Goal: Information Seeking & Learning: Learn about a topic

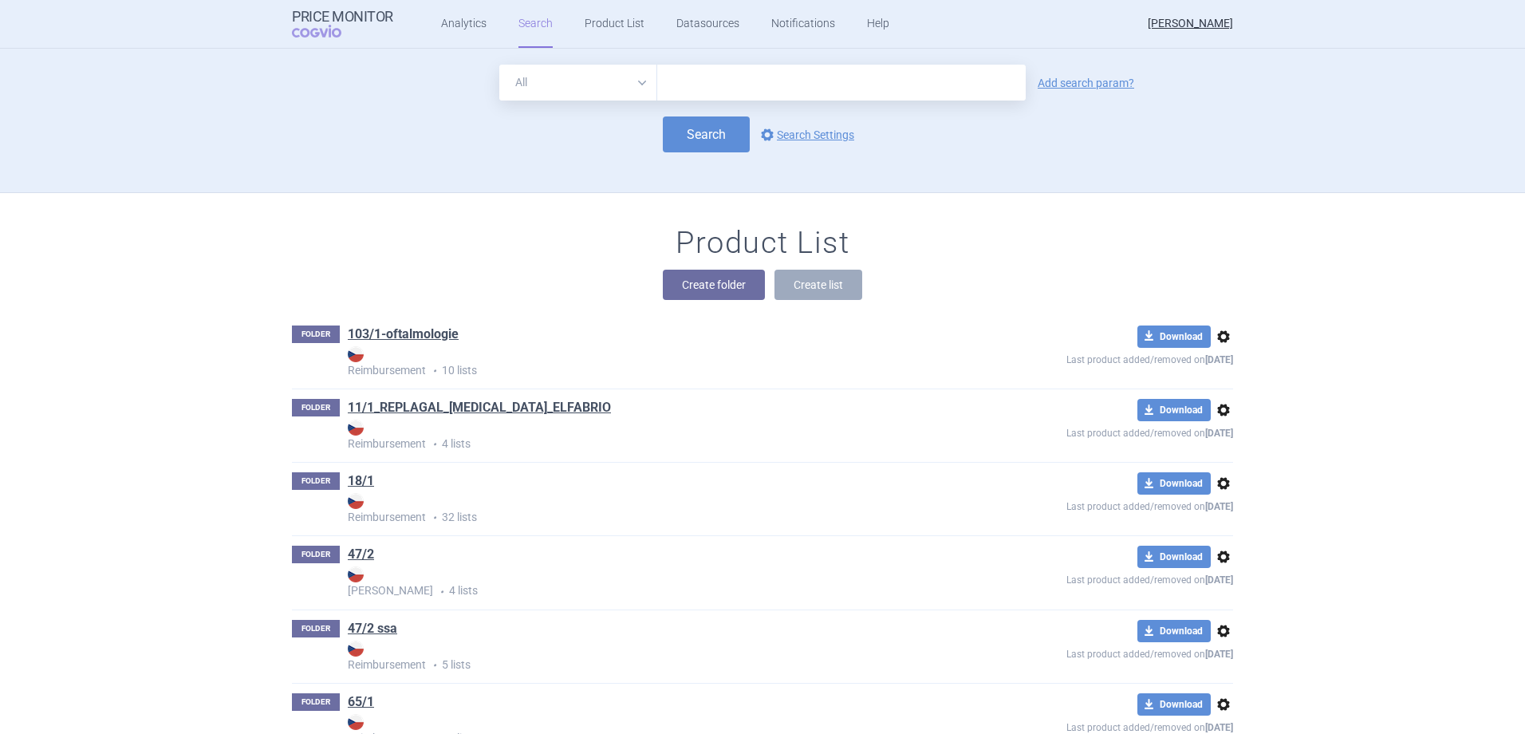
click at [379, 188] on div "All Brand Name ATC Company Active Substance Country Newer than Add search param…" at bounding box center [762, 129] width 1005 height 128
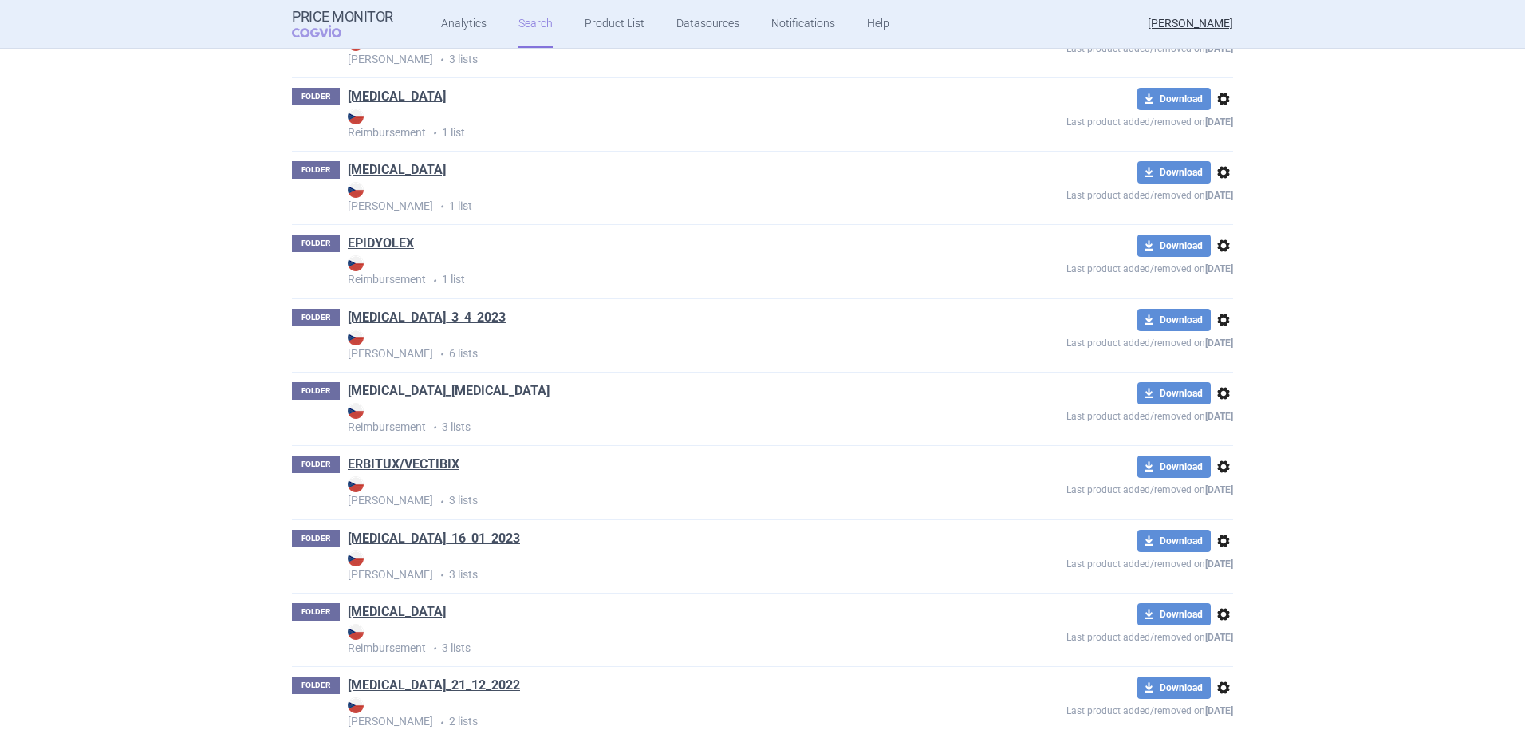
click at [405, 390] on link "[MEDICAL_DATA]_[MEDICAL_DATA]" at bounding box center [449, 391] width 202 height 18
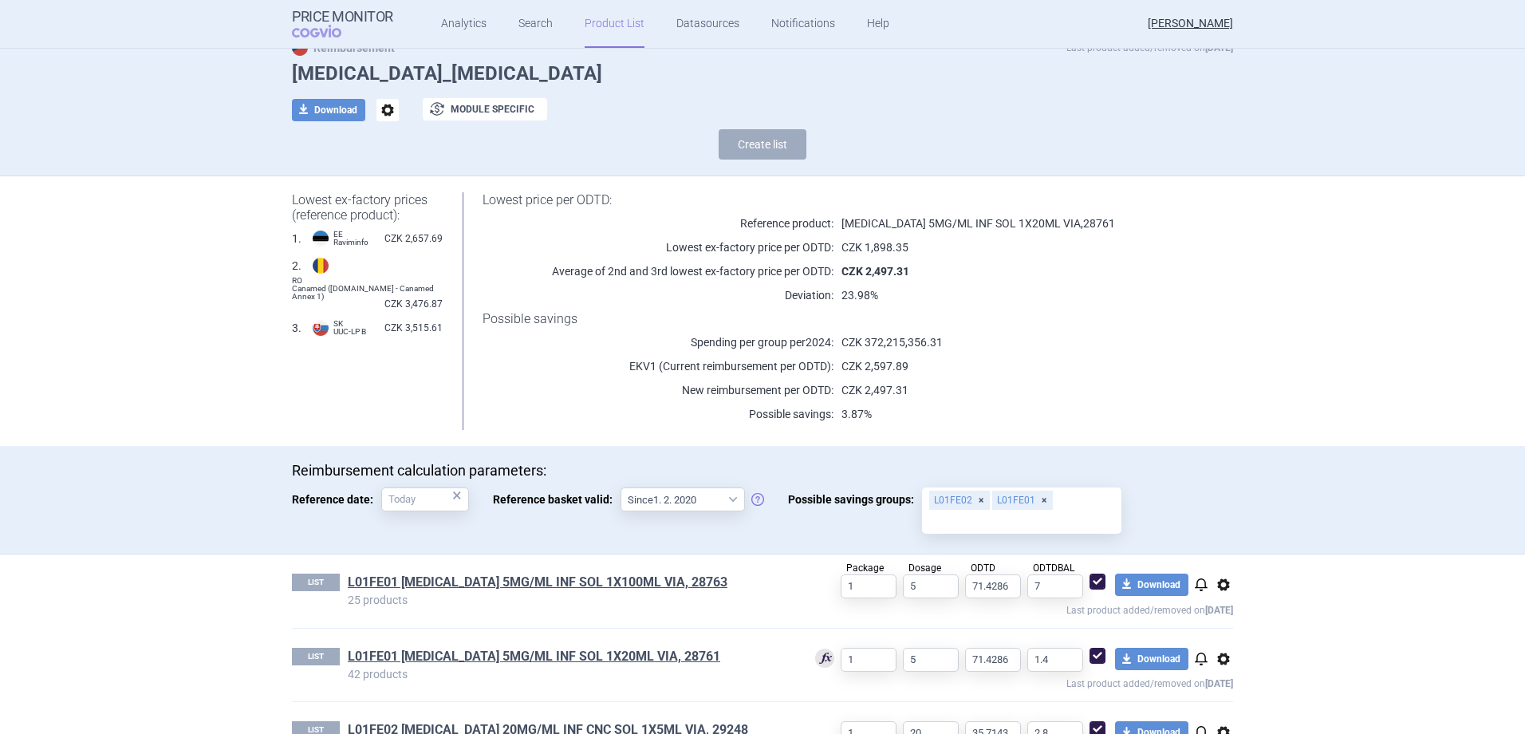
scroll to position [114, 0]
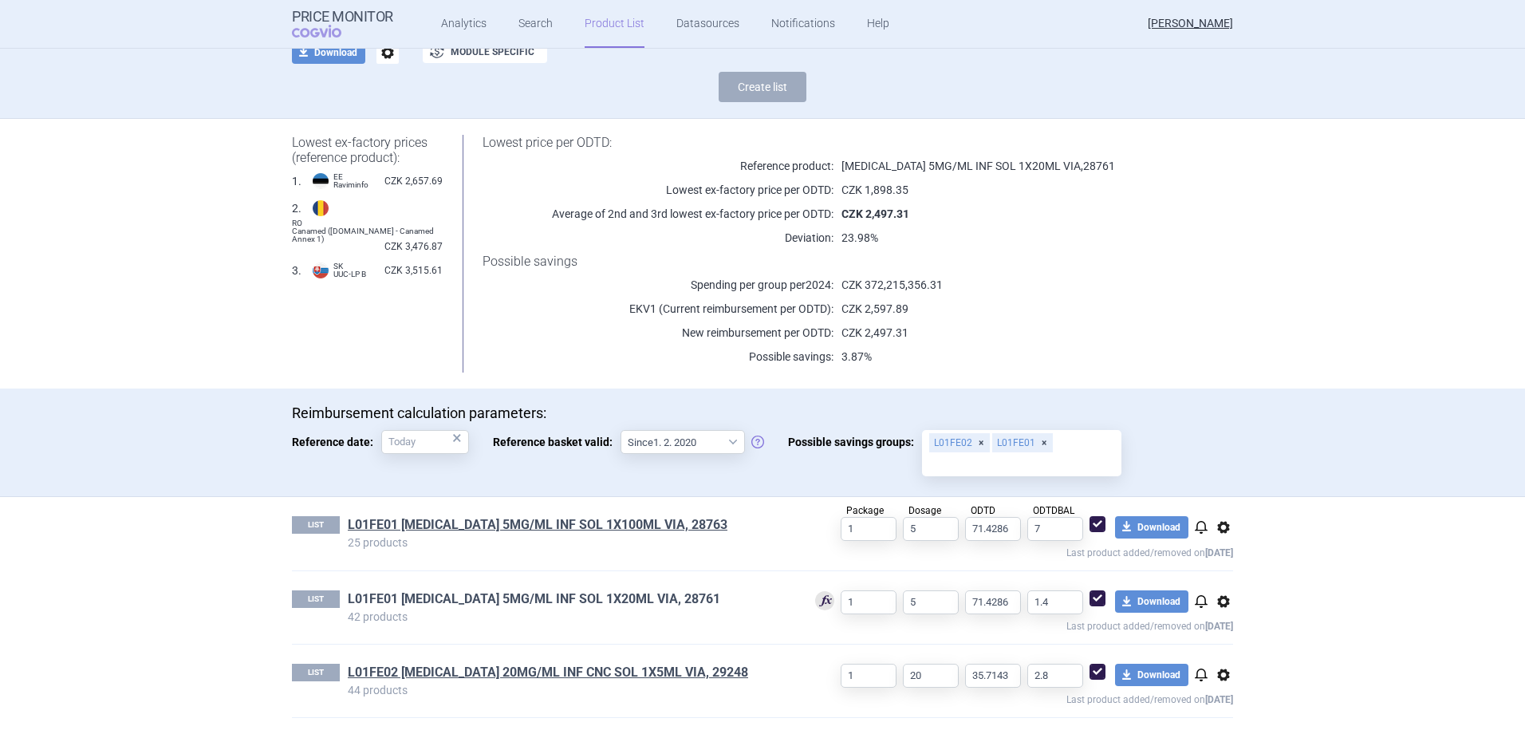
click at [592, 604] on link "L01FE01 [MEDICAL_DATA] 5MG/ML INF SOL 1X20ML VIA, 28761" at bounding box center [534, 599] width 372 height 18
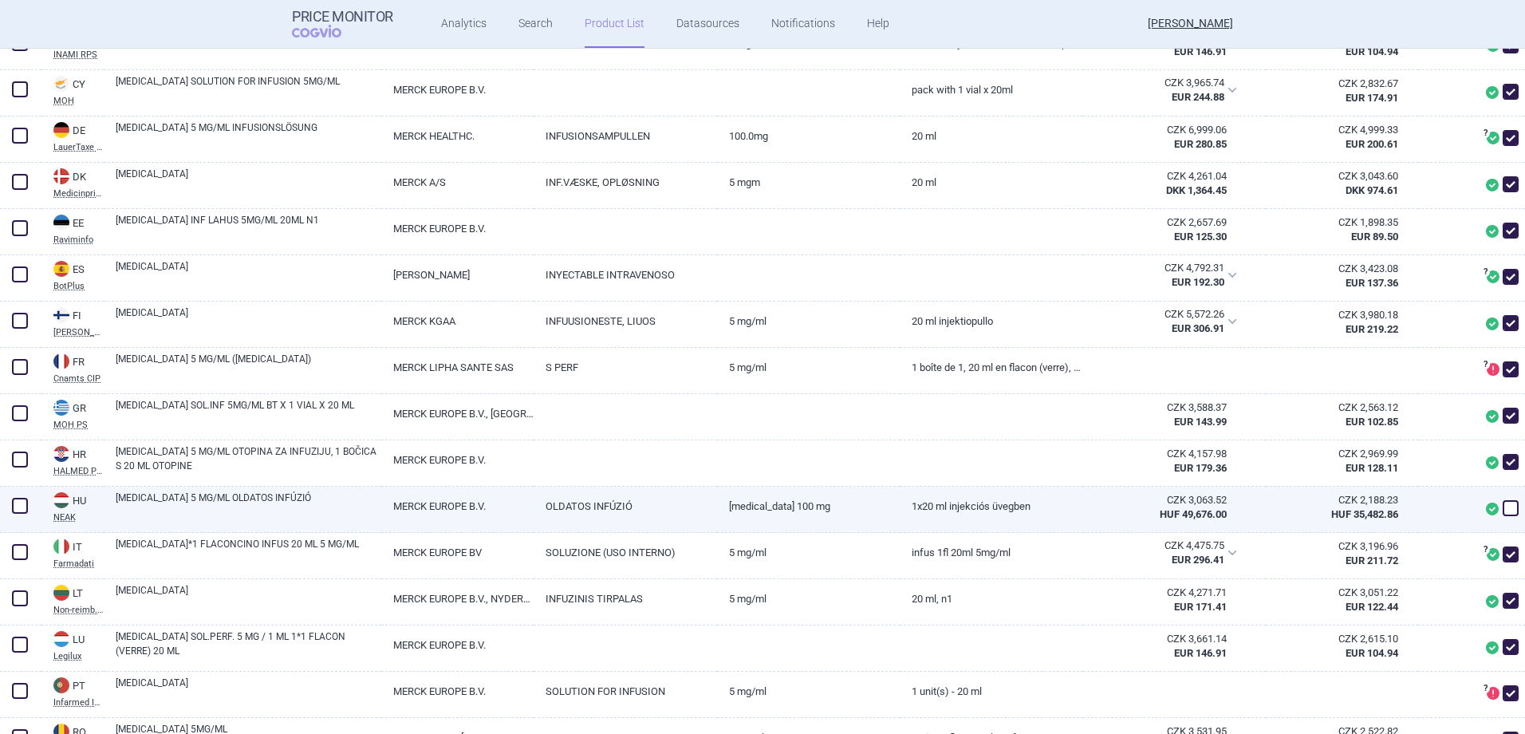
scroll to position [797, 0]
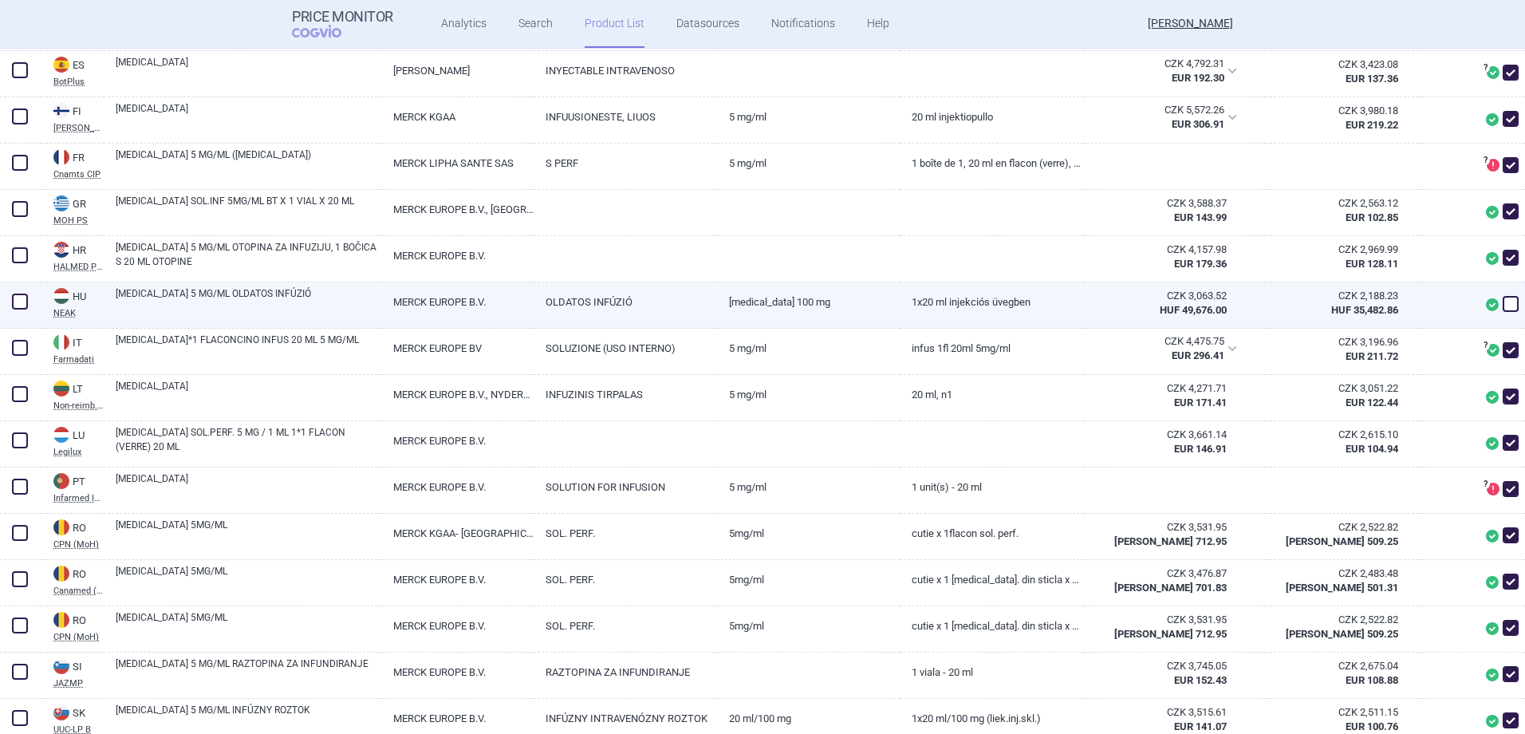
drag, startPoint x: 1497, startPoint y: 301, endPoint x: 1447, endPoint y: 315, distance: 51.3
click at [1502, 302] on span at bounding box center [1510, 304] width 16 height 16
checkbox input "true"
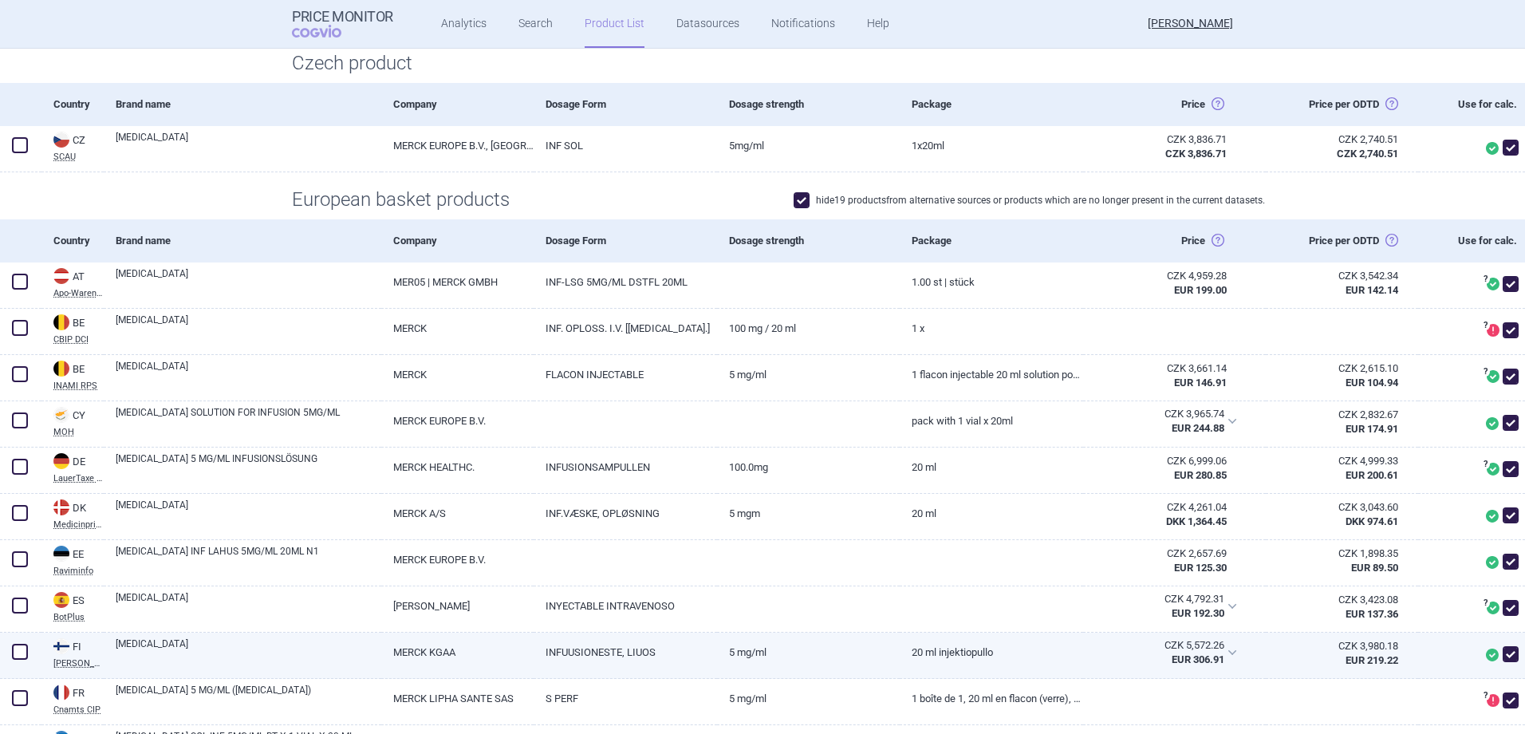
scroll to position [0, 0]
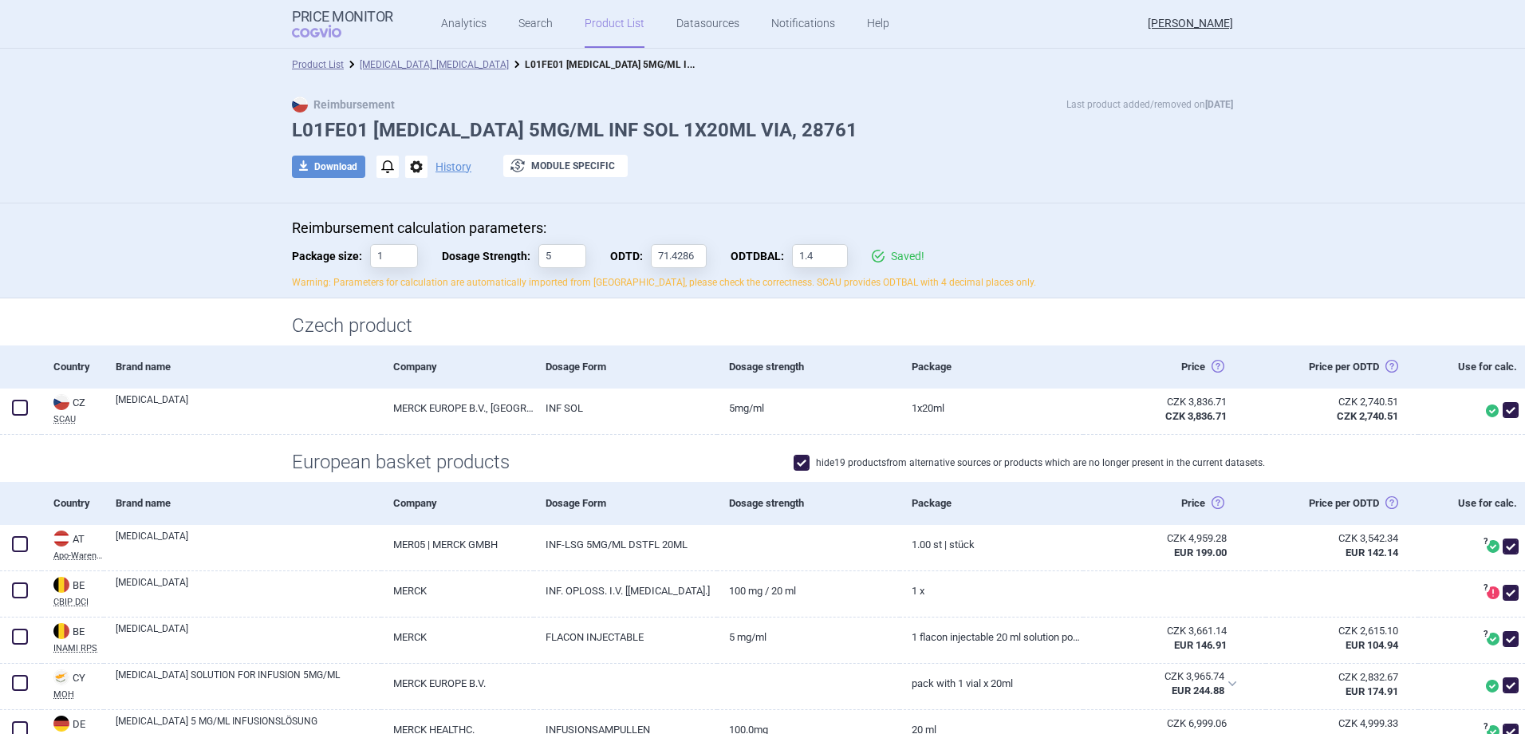
click at [410, 61] on link "[MEDICAL_DATA]_[MEDICAL_DATA]" at bounding box center [434, 64] width 149 height 11
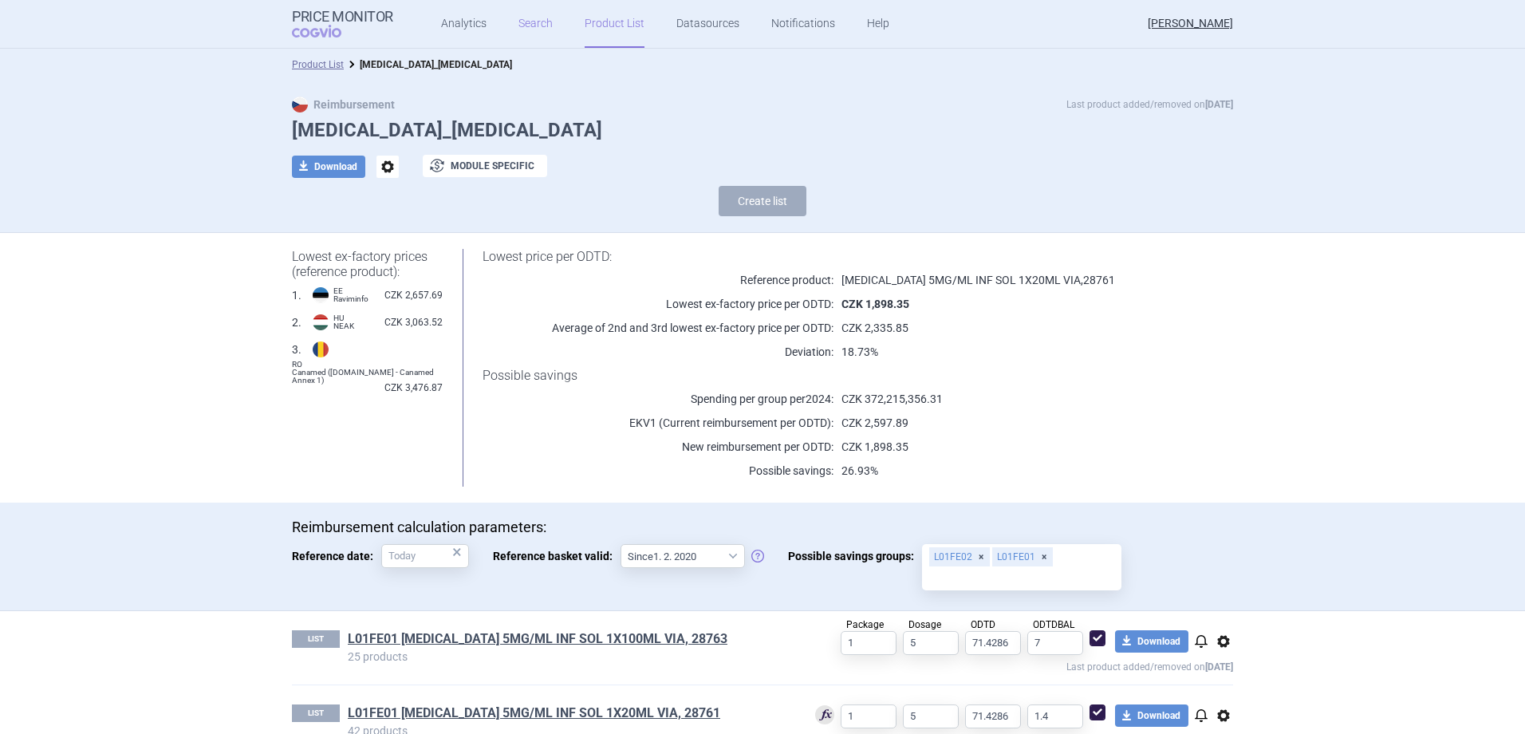
click at [528, 22] on link "Search" at bounding box center [535, 24] width 34 height 48
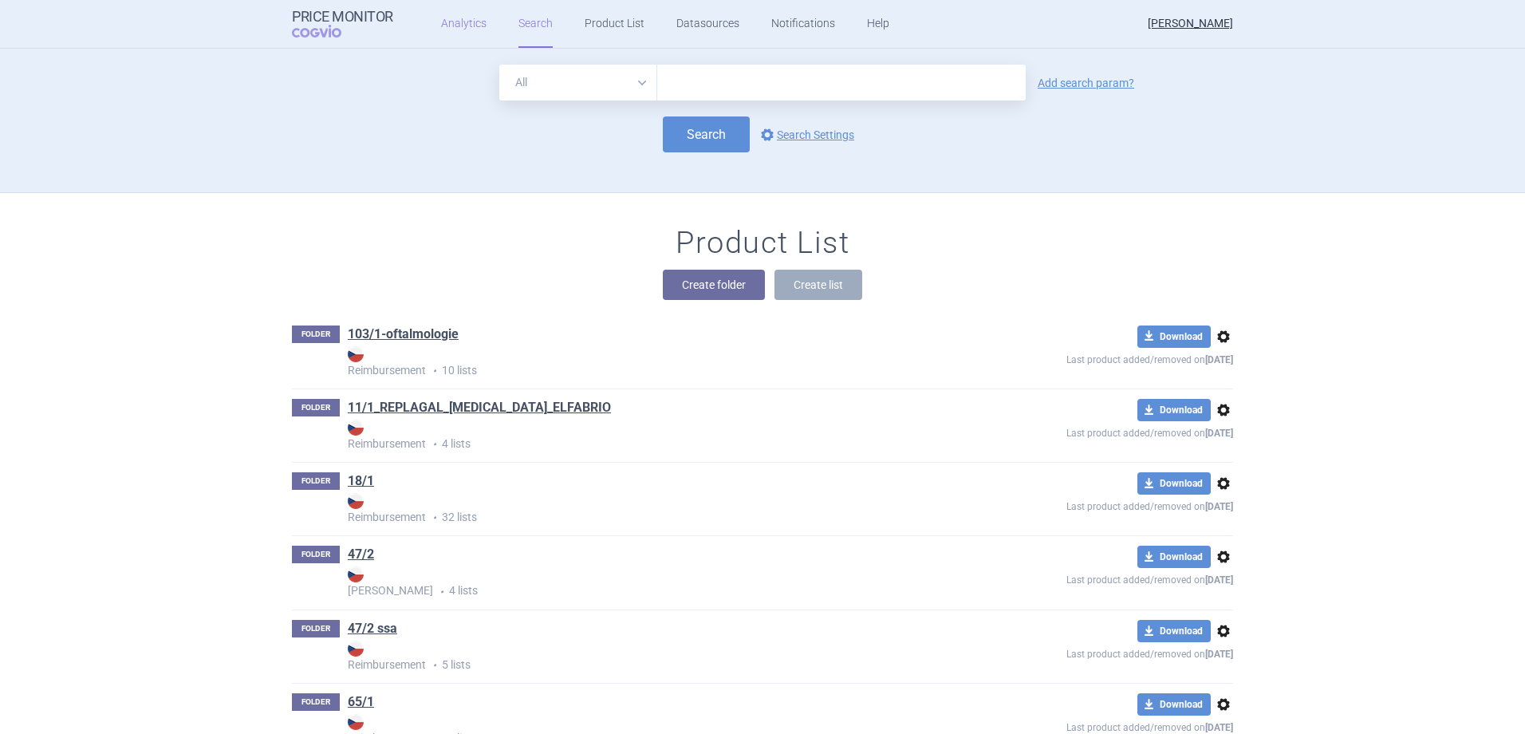
click at [479, 32] on link "Analytics" at bounding box center [463, 24] width 45 height 48
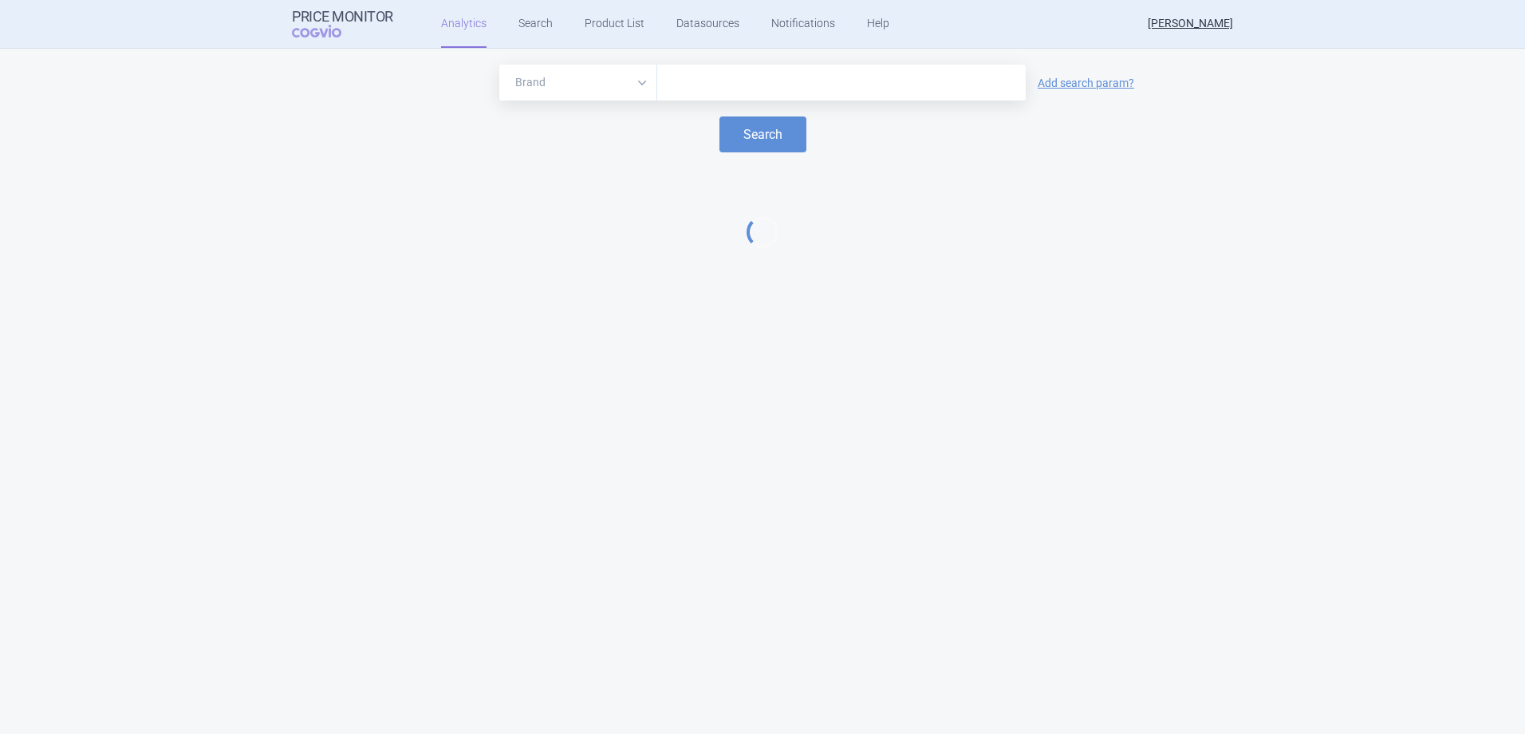
drag, startPoint x: 762, startPoint y: 103, endPoint x: 769, endPoint y: 87, distance: 17.5
click at [762, 101] on form "Brand ATC/Active substance Therapeutic area Add search param? Search" at bounding box center [762, 109] width 1493 height 88
click at [769, 87] on input "text" at bounding box center [841, 83] width 352 height 21
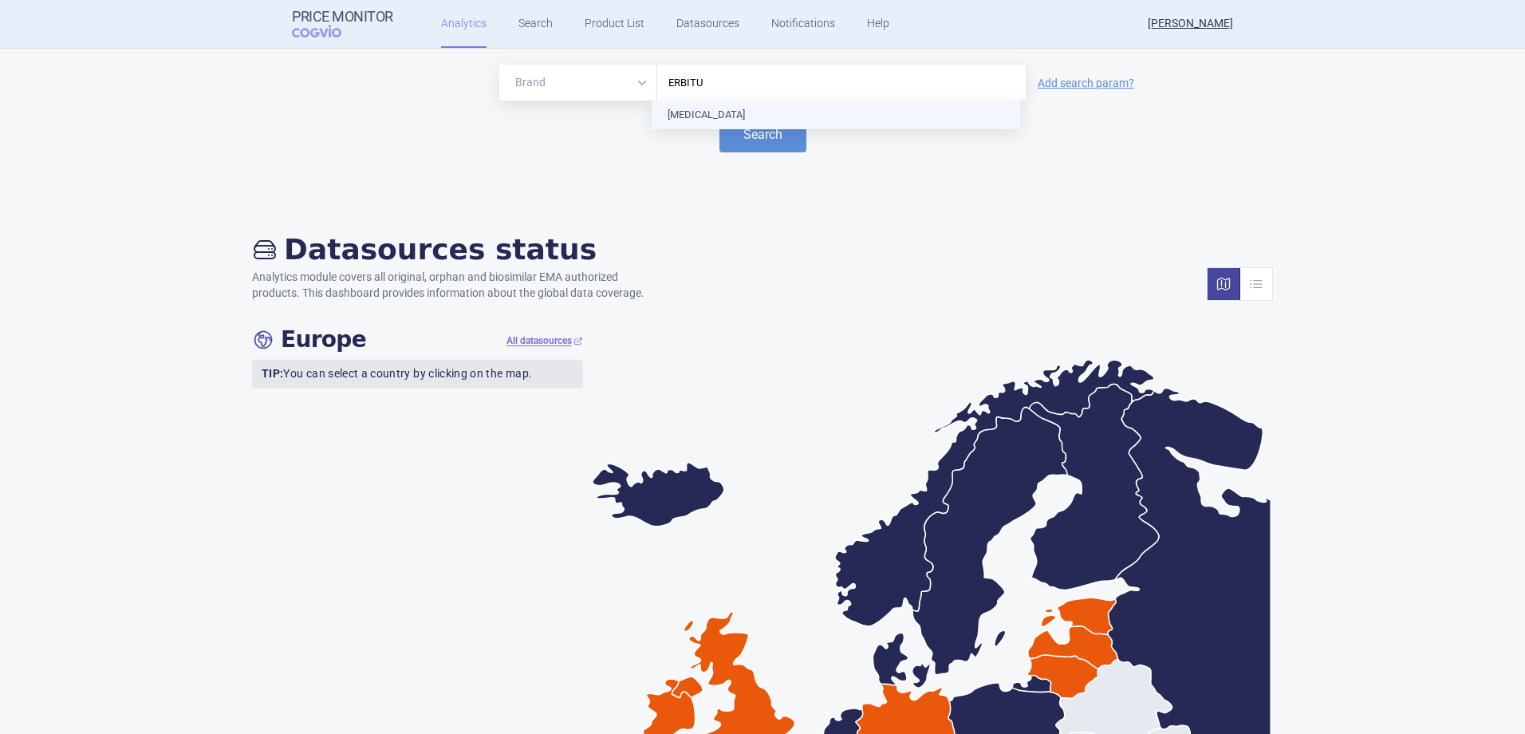
type input "[MEDICAL_DATA]"
click at [765, 135] on button "Search" at bounding box center [762, 134] width 87 height 36
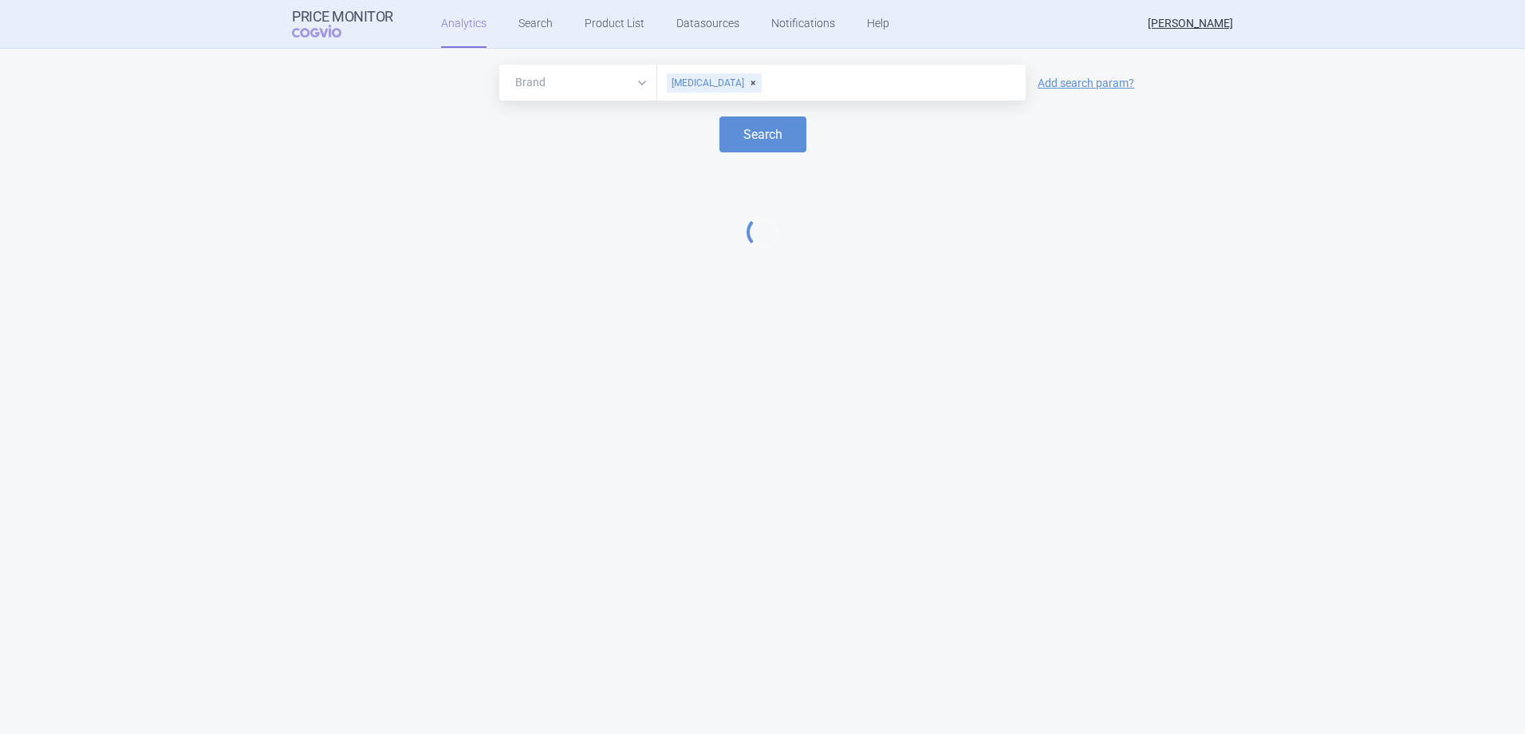
select select "EUR"
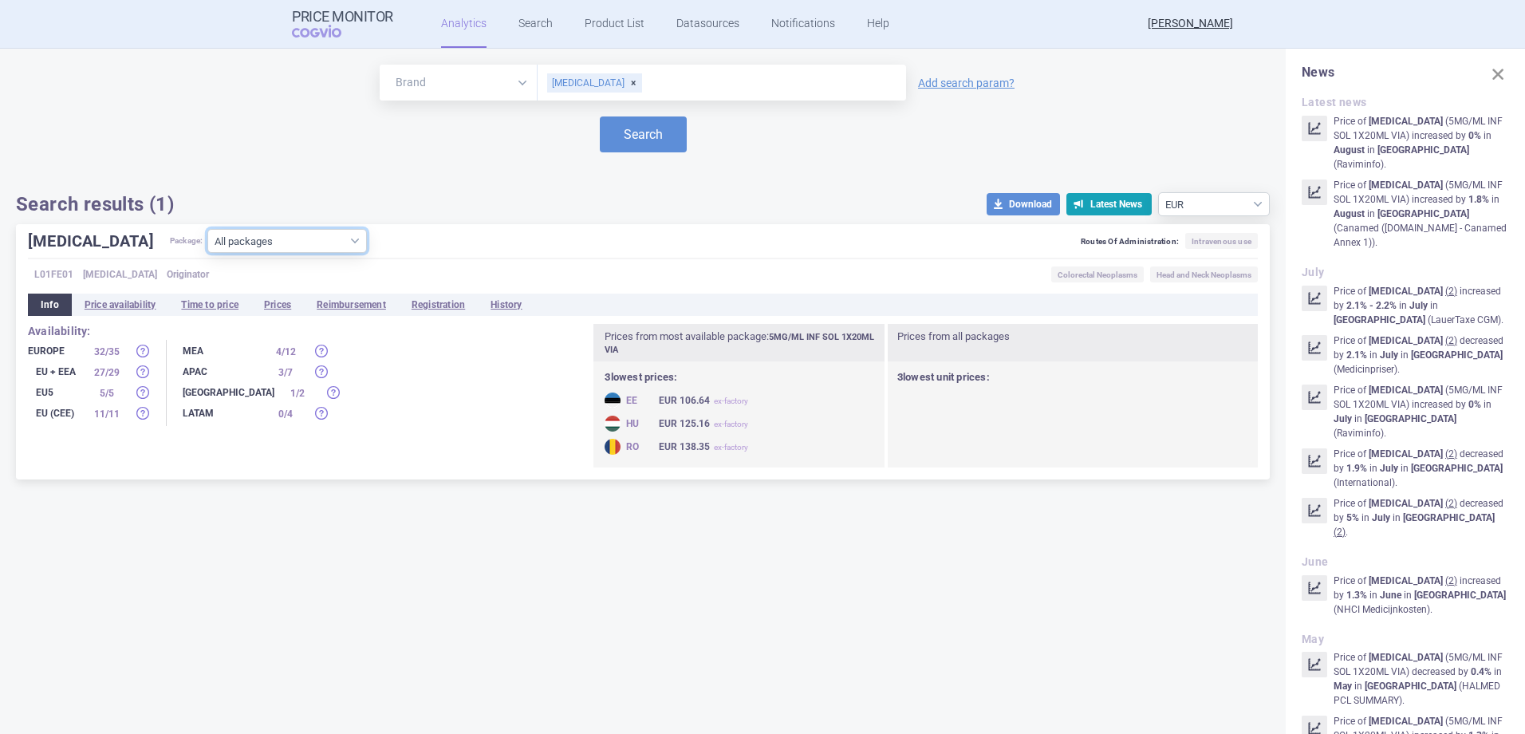
click at [244, 250] on select "All packages 2MG/ML INF SOL 1X100ML VIA ( 0 ) 2MG/ML INF SOL 1X50ML VIA ( 2 ) 5…" at bounding box center [286, 241] width 159 height 24
click at [219, 248] on select "All packages 2MG/ML INF SOL 1X100ML VIA ( 0 ) 2MG/ML INF SOL 1X50ML VIA ( 2 ) 5…" at bounding box center [286, 241] width 159 height 24
select select "d16aba86-4712-484b-b747-bb58f0a4b793"
click at [207, 253] on select "All packages 2MG/ML INF SOL 1X100ML VIA ( 0 ) 2MG/ML INF SOL 1X50ML VIA ( 2 ) 5…" at bounding box center [286, 241] width 159 height 24
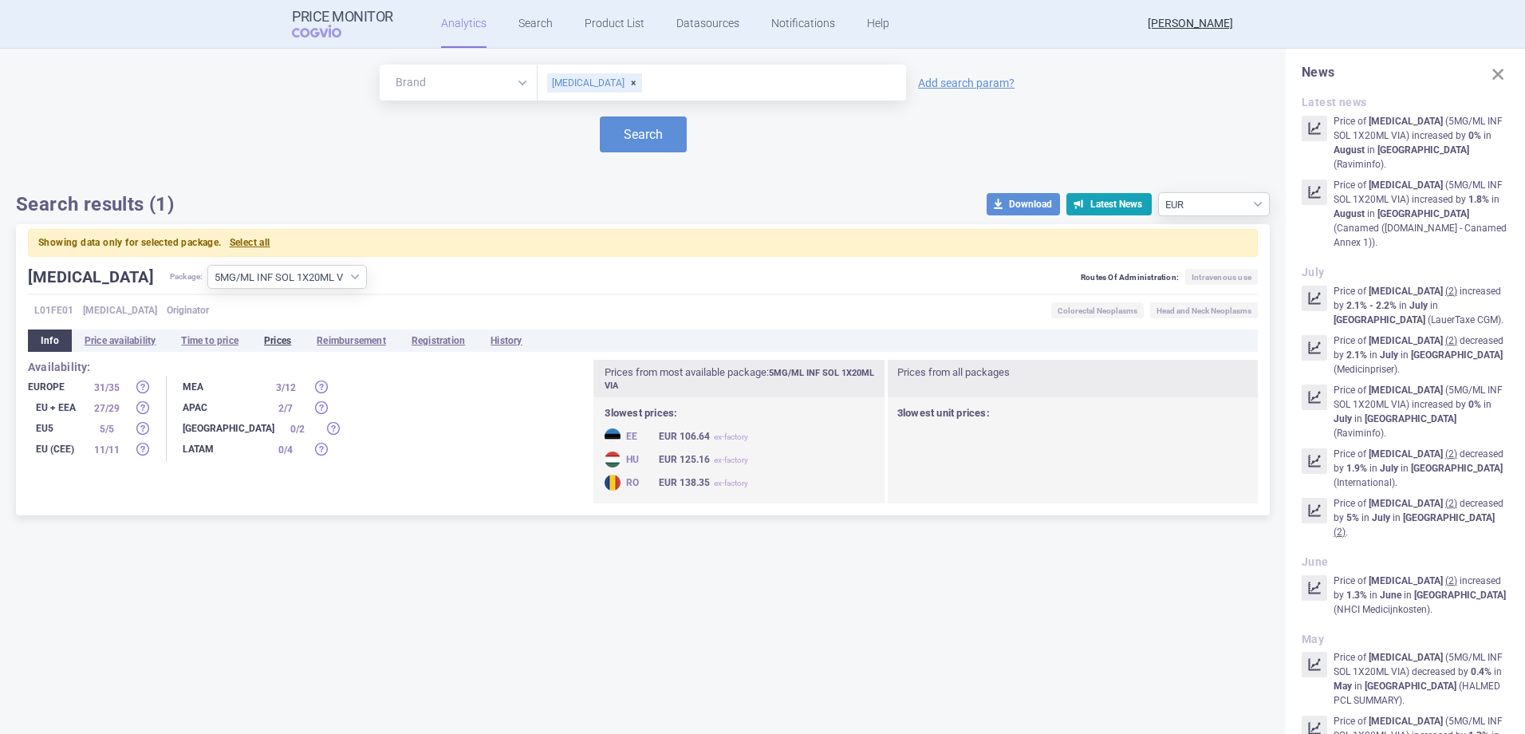
click at [284, 341] on li "Prices" at bounding box center [277, 340] width 53 height 22
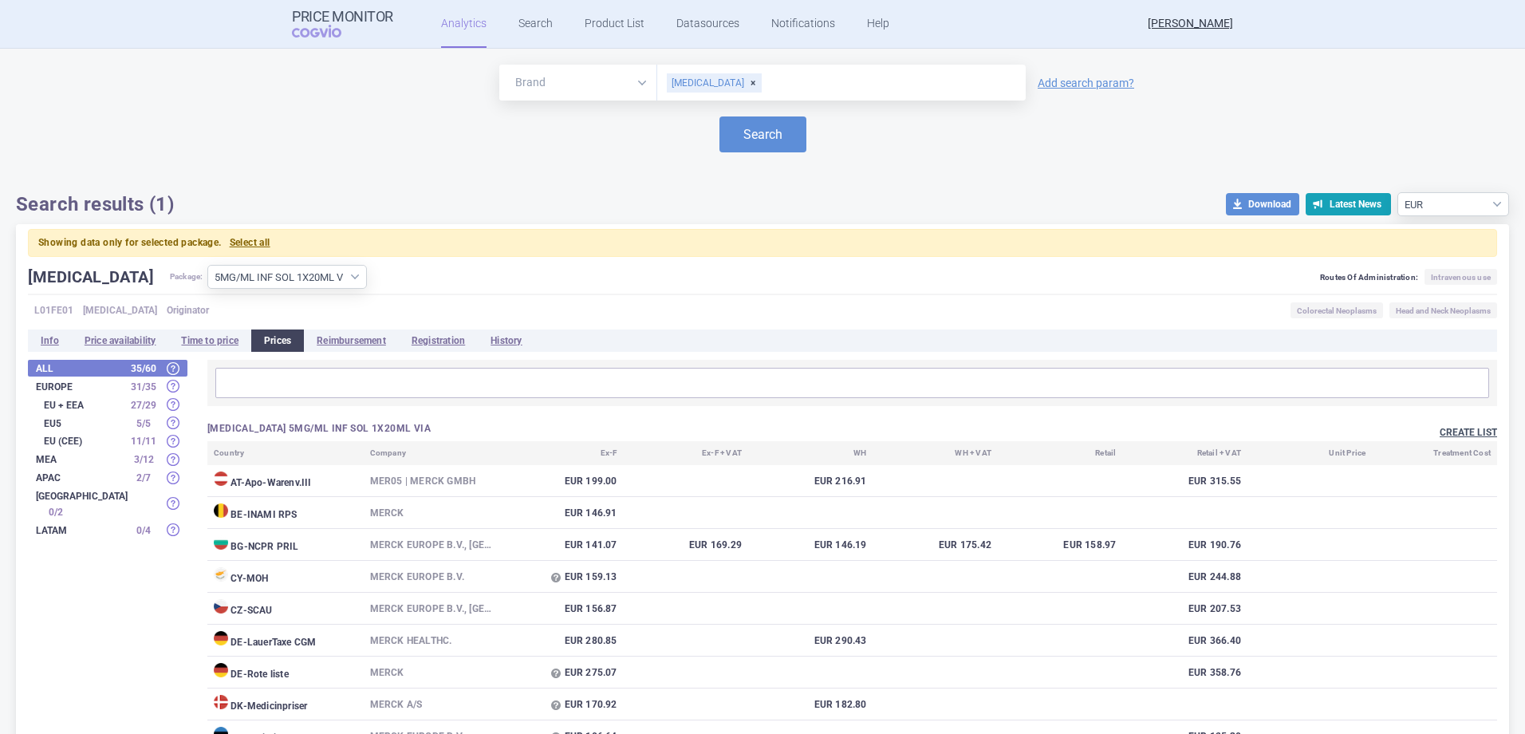
click at [1466, 435] on button "Create list" at bounding box center [1467, 433] width 57 height 14
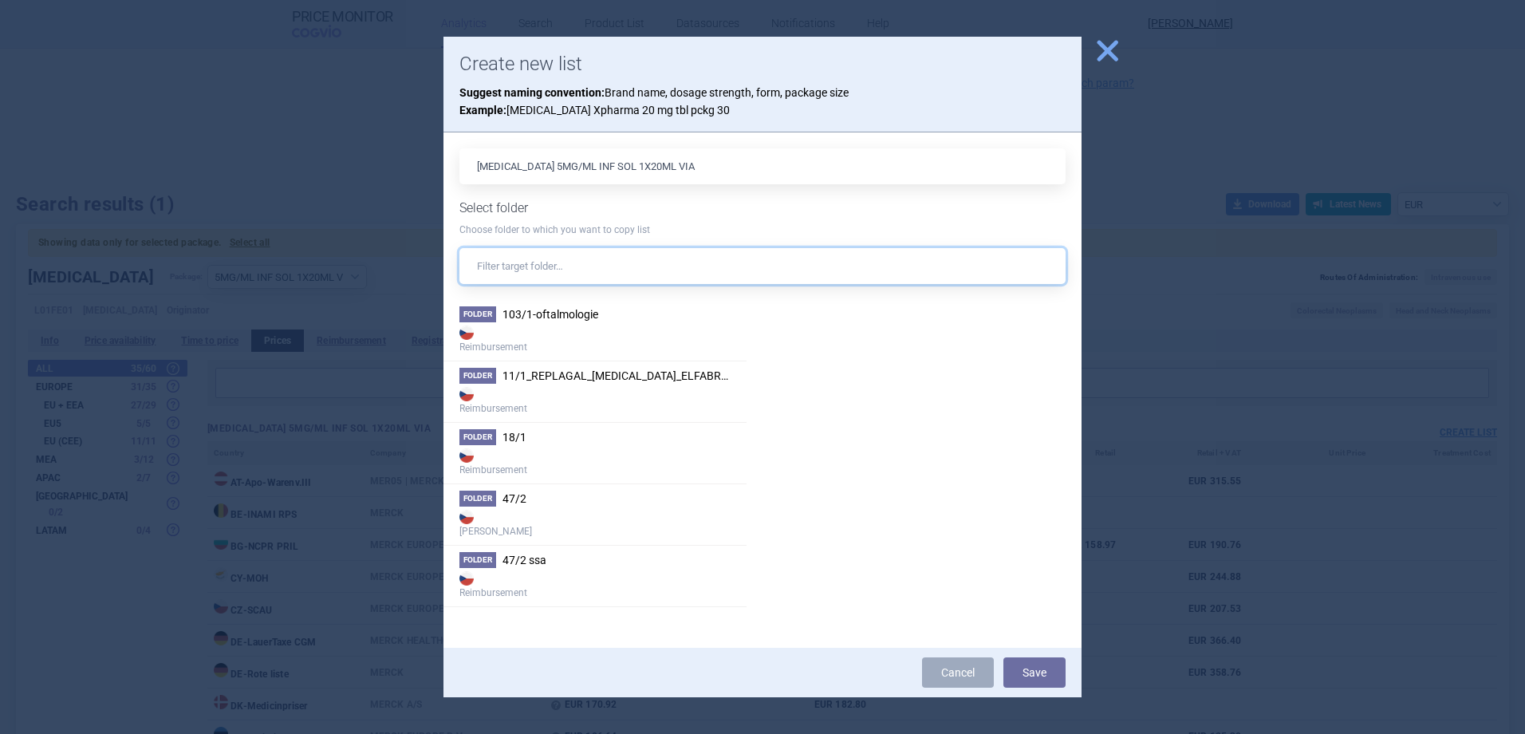
click at [588, 267] on input "text" at bounding box center [762, 266] width 606 height 36
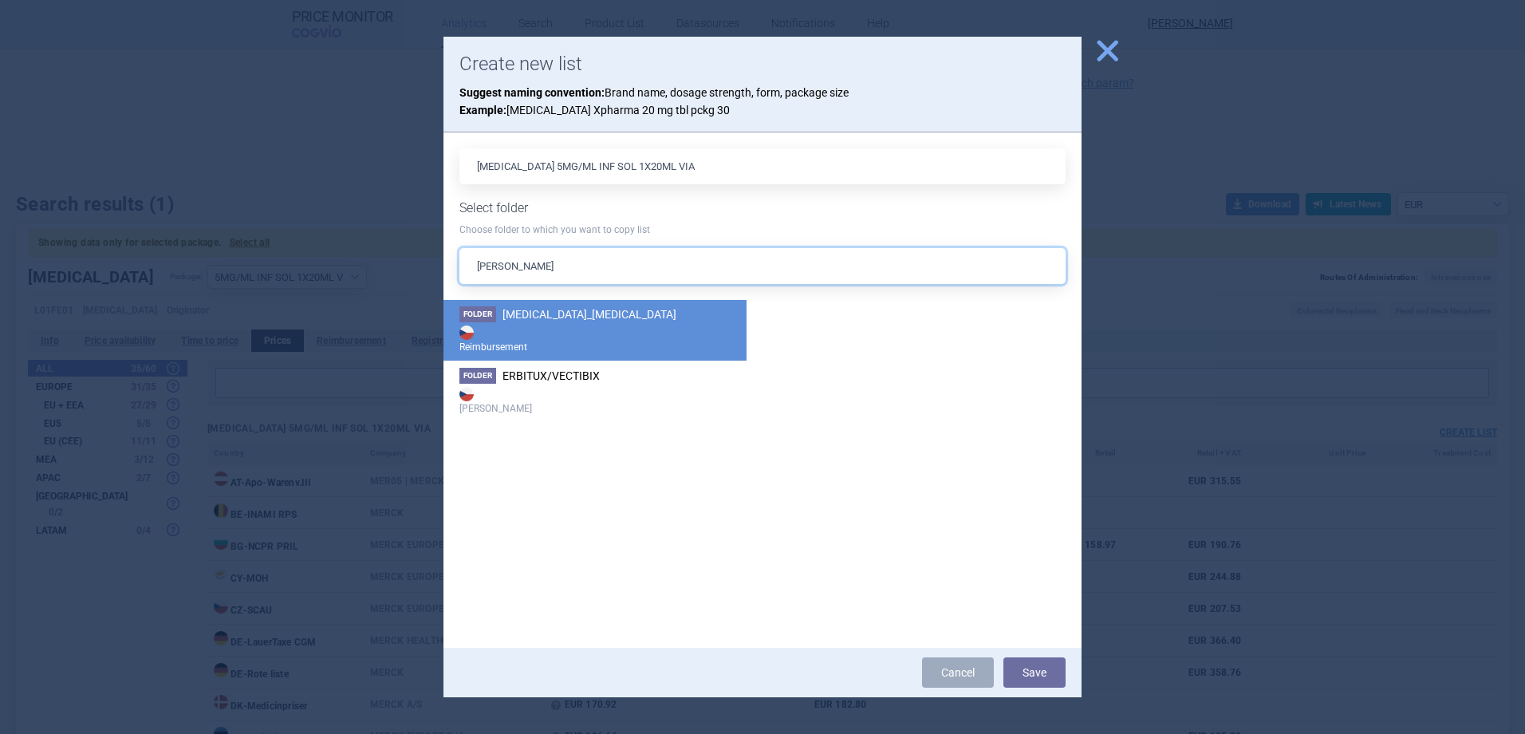
type input "[PERSON_NAME]"
click at [622, 338] on strong "Reimbursement" at bounding box center [594, 338] width 271 height 32
click at [1030, 667] on button "Save" at bounding box center [1034, 672] width 62 height 30
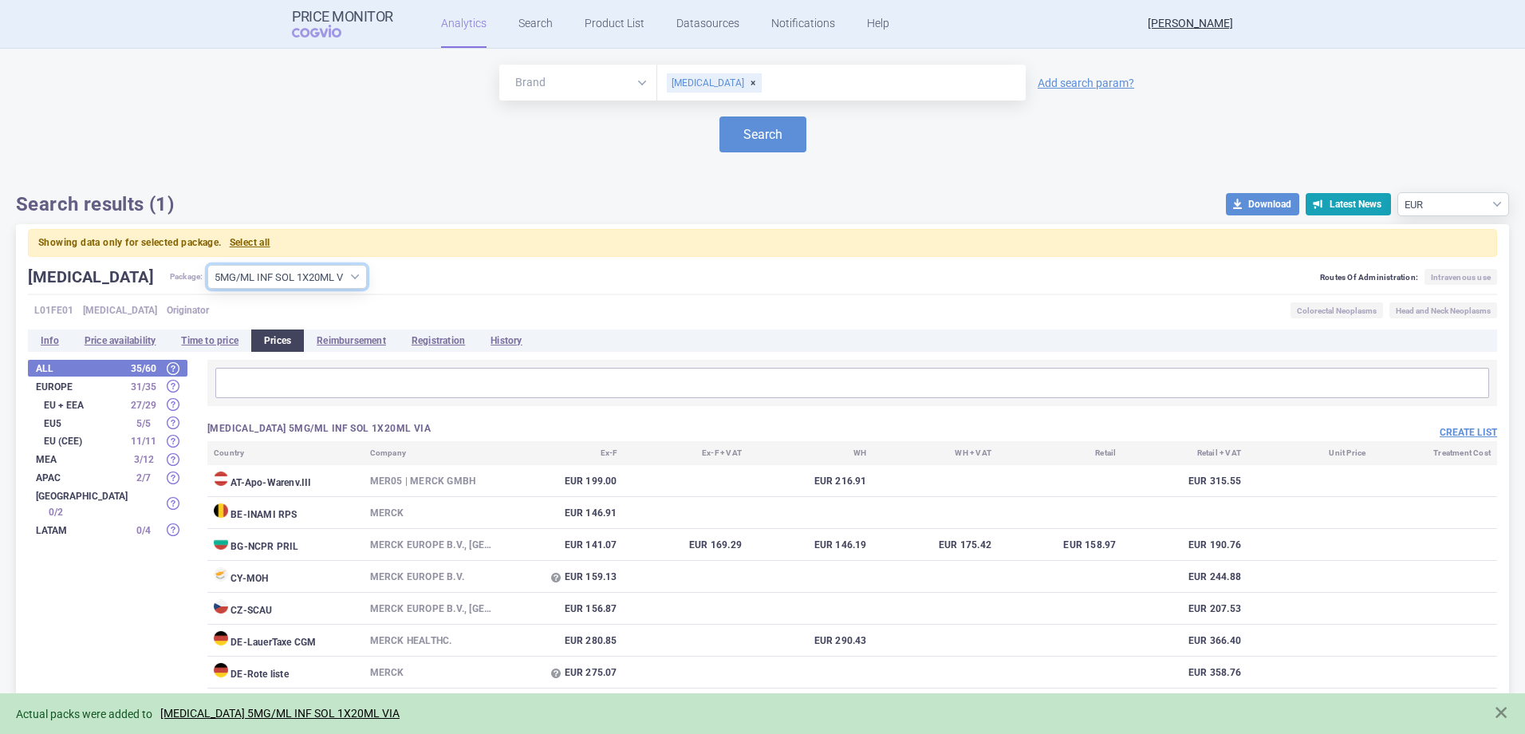
click at [256, 276] on select "All packages 2MG/ML INF SOL 1X100ML VIA ( 0 ) 2MG/ML INF SOL 1X50ML VIA ( 2 ) 5…" at bounding box center [286, 277] width 159 height 24
select select "fe4c6d17-25c8-4149-9813-5361d2fcf0bf"
click at [207, 265] on select "All packages 2MG/ML INF SOL 1X100ML VIA ( 0 ) 2MG/ML INF SOL 1X50ML VIA ( 2 ) 5…" at bounding box center [286, 277] width 159 height 24
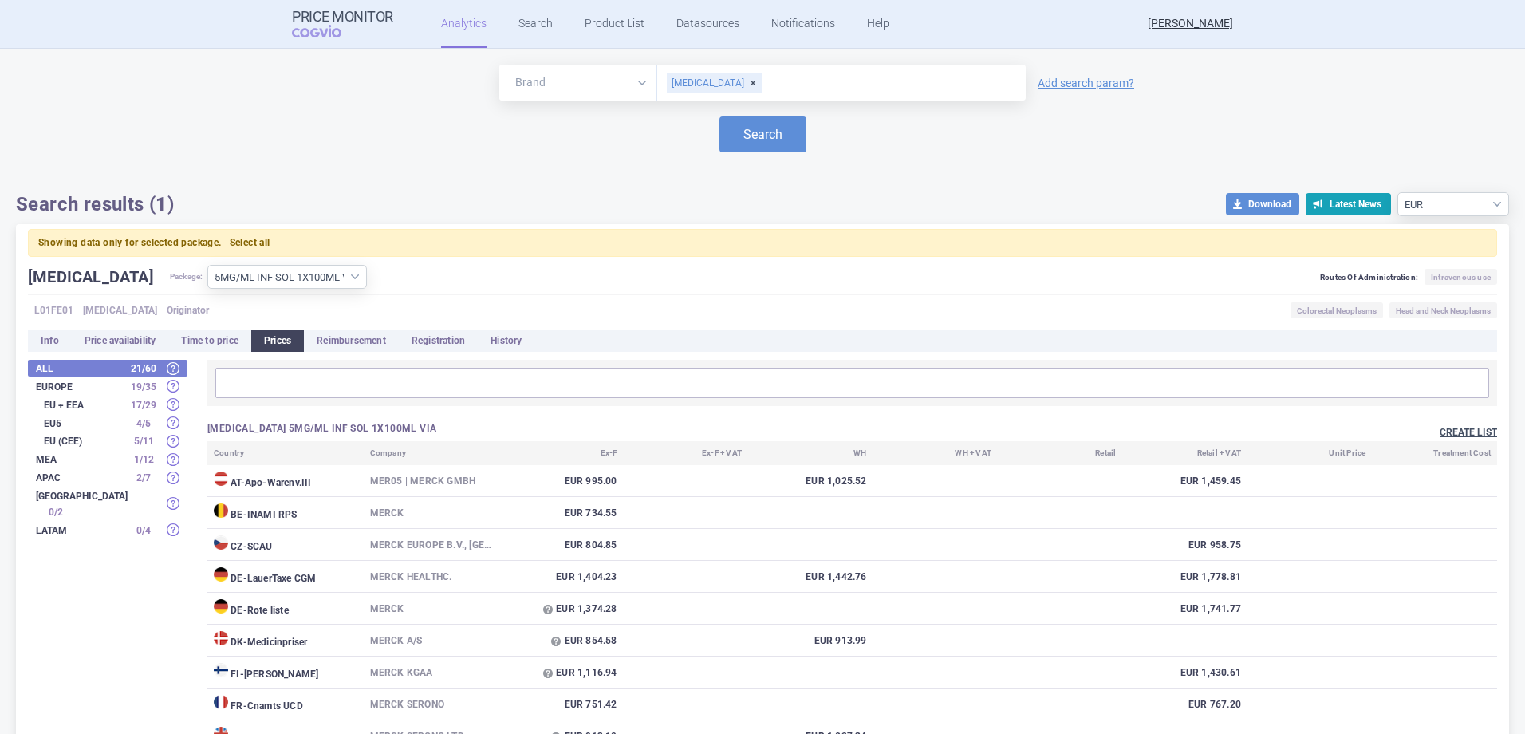
click at [1445, 427] on button "Create list" at bounding box center [1467, 433] width 57 height 14
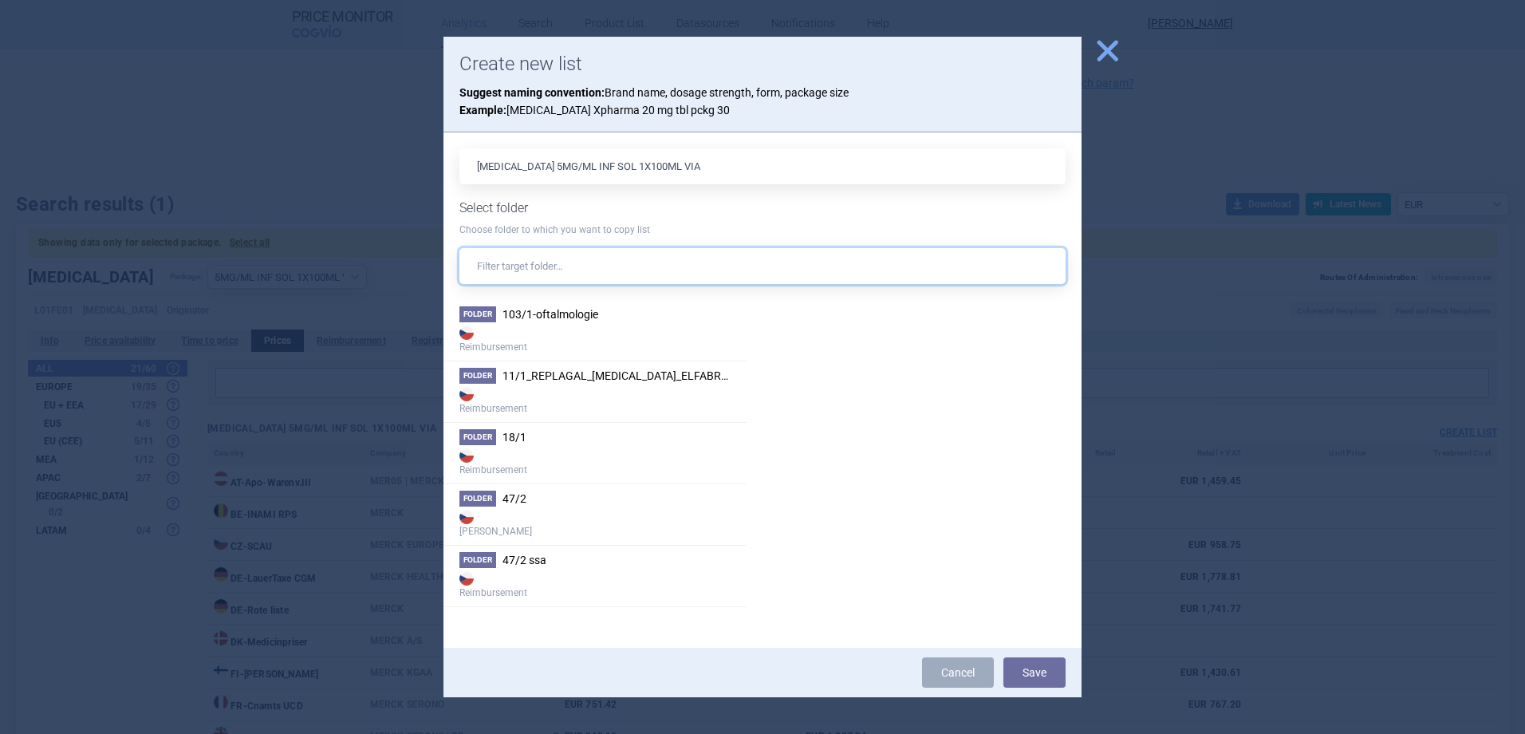
click at [585, 265] on input "text" at bounding box center [762, 266] width 606 height 36
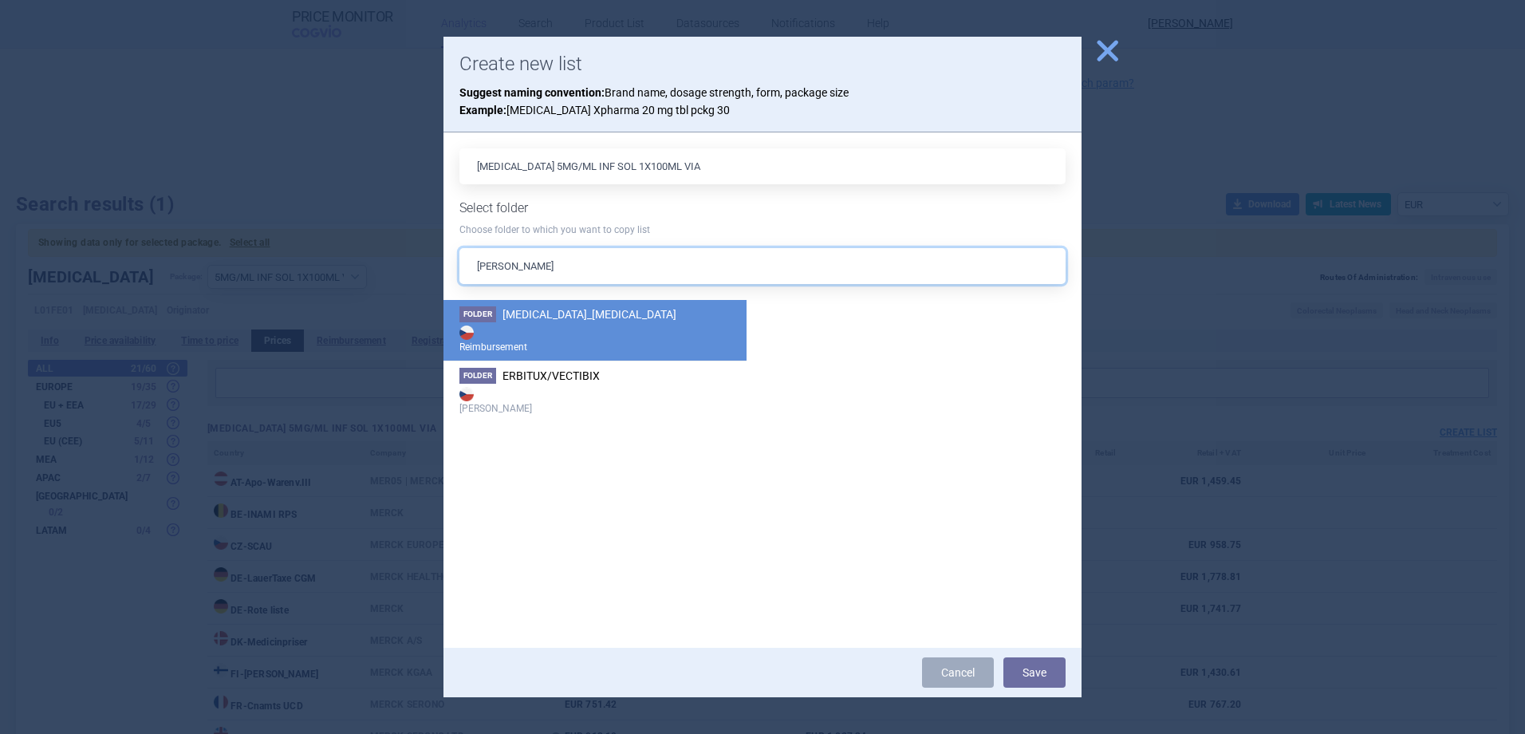
type input "[PERSON_NAME]"
click at [565, 333] on strong "Reimbursement" at bounding box center [594, 338] width 271 height 32
click at [1024, 672] on button "Save" at bounding box center [1034, 672] width 62 height 30
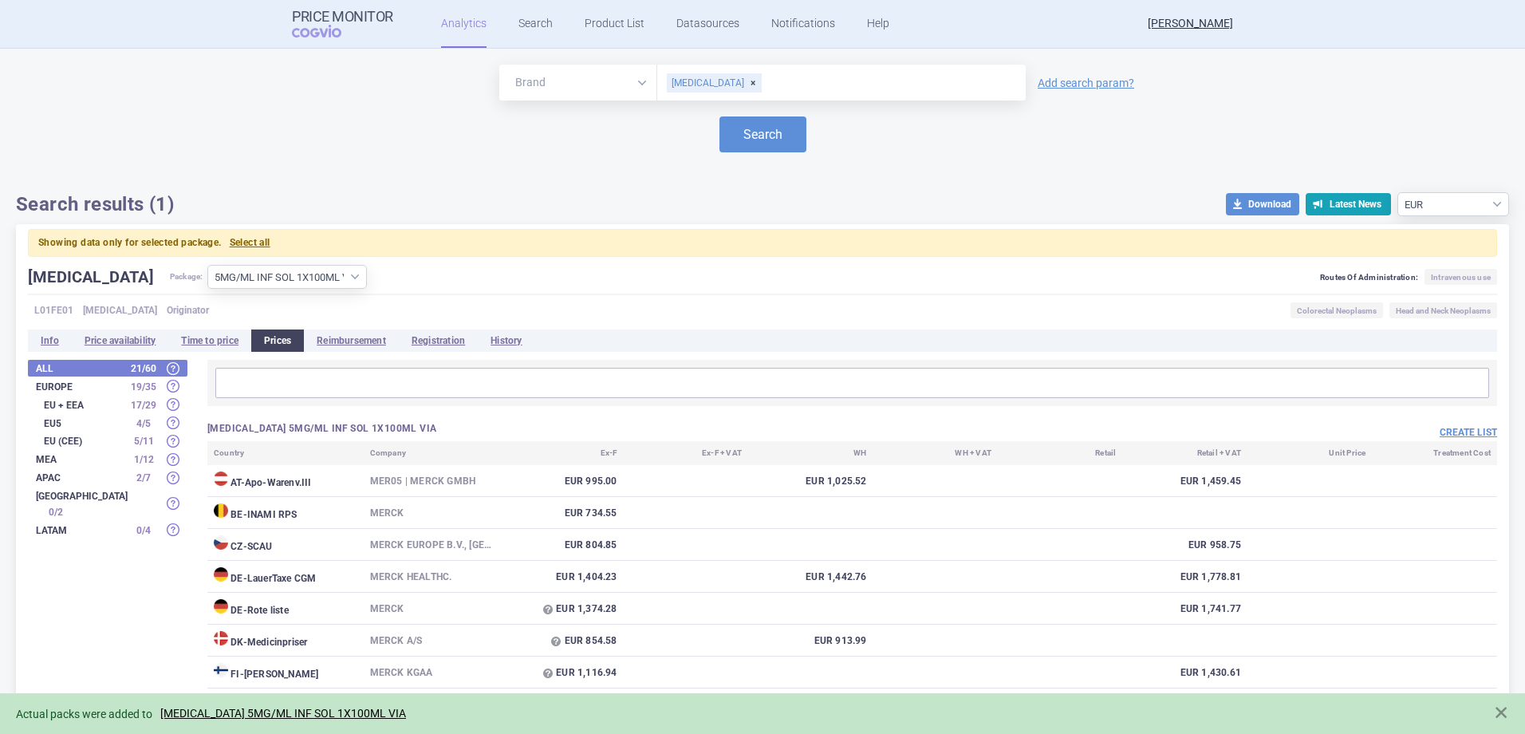
drag, startPoint x: 711, startPoint y: 81, endPoint x: 725, endPoint y: 85, distance: 14.1
click at [711, 85] on div "[MEDICAL_DATA]" at bounding box center [714, 82] width 95 height 19
type input "[MEDICAL_DATA]"
click at [749, 125] on button "Search" at bounding box center [762, 134] width 87 height 36
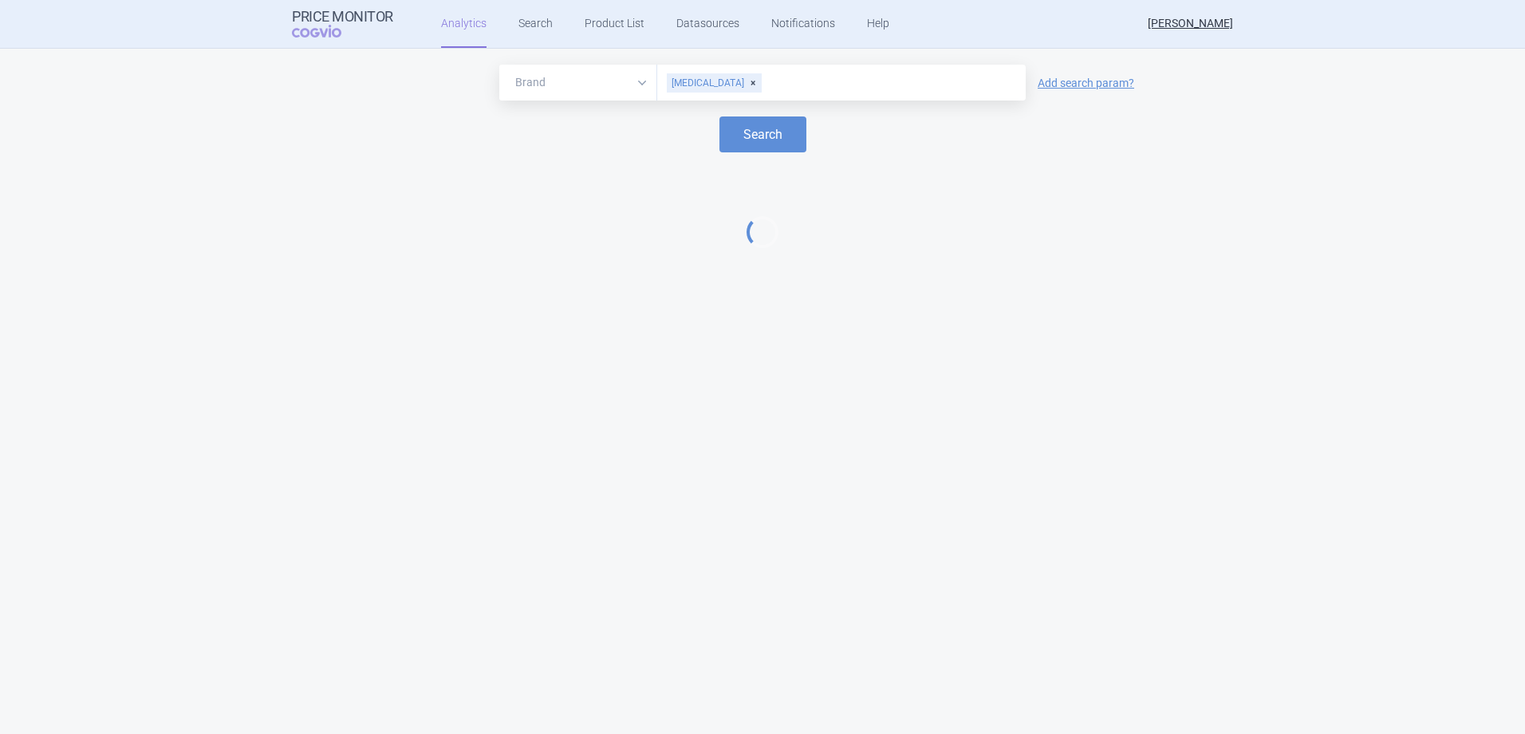
select select "EUR"
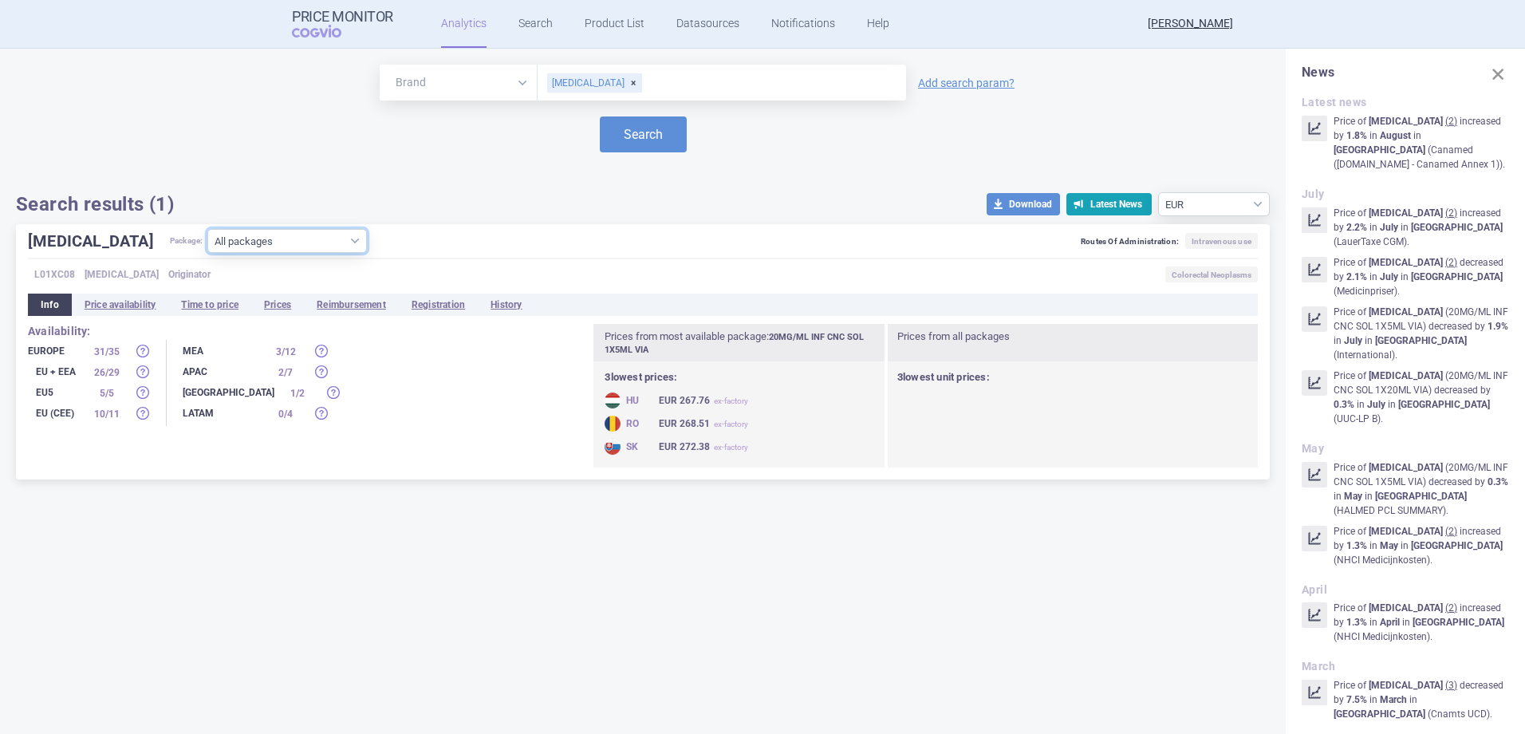
click at [224, 251] on select "All packages 20MG/ML INF CNC SOL 1X10ML VIA ( 4 ) 20MG/ML INF CNC SOL 1X20ML VI…" at bounding box center [286, 241] width 159 height 24
select select "13686084-3878-4afd-b6e7-8f490a254077"
click at [207, 253] on select "All packages 20MG/ML INF CNC SOL 1X10ML VIA ( 4 ) 20MG/ML INF CNC SOL 1X20ML VI…" at bounding box center [286, 241] width 159 height 24
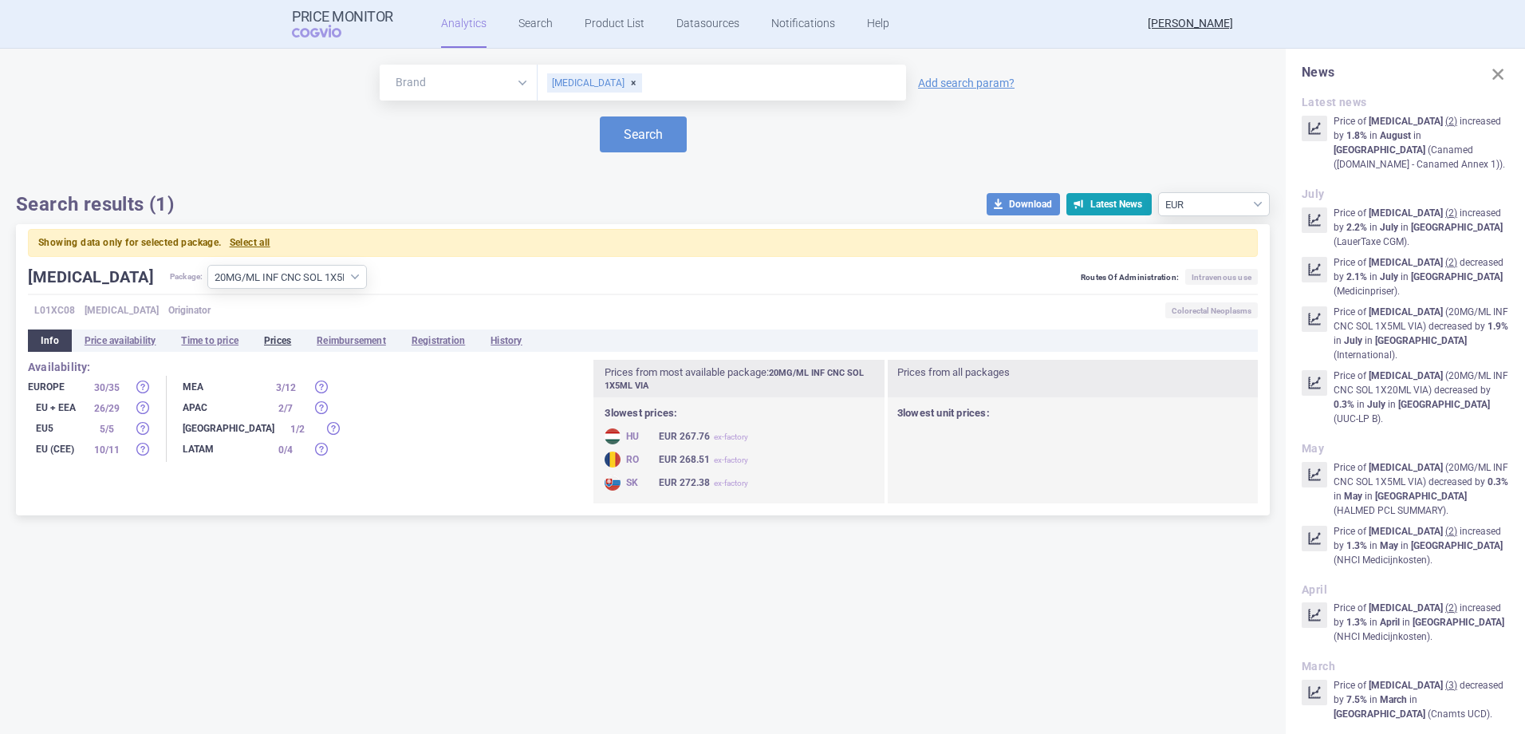
click at [290, 342] on li "Prices" at bounding box center [277, 340] width 53 height 22
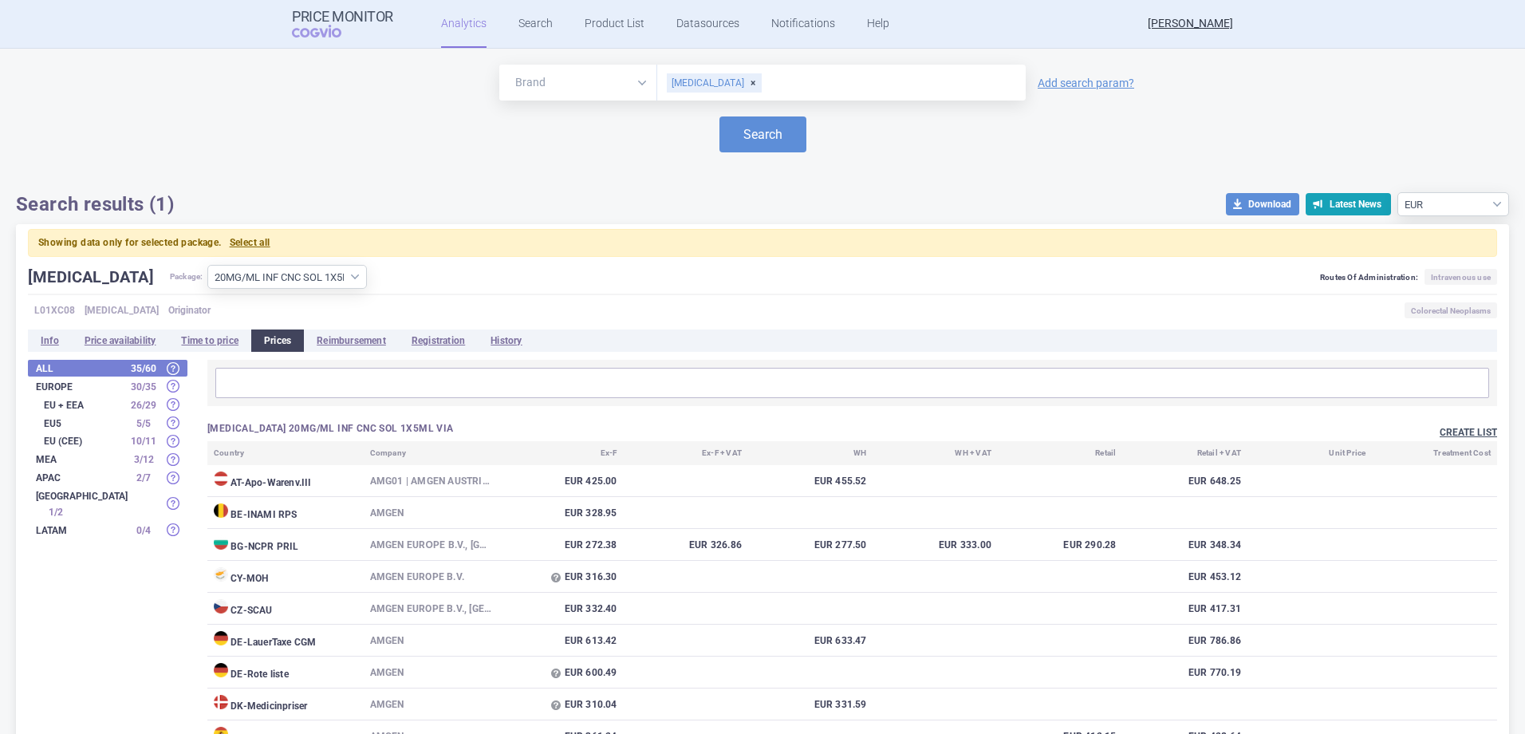
click at [1474, 430] on button "Create list" at bounding box center [1467, 433] width 57 height 14
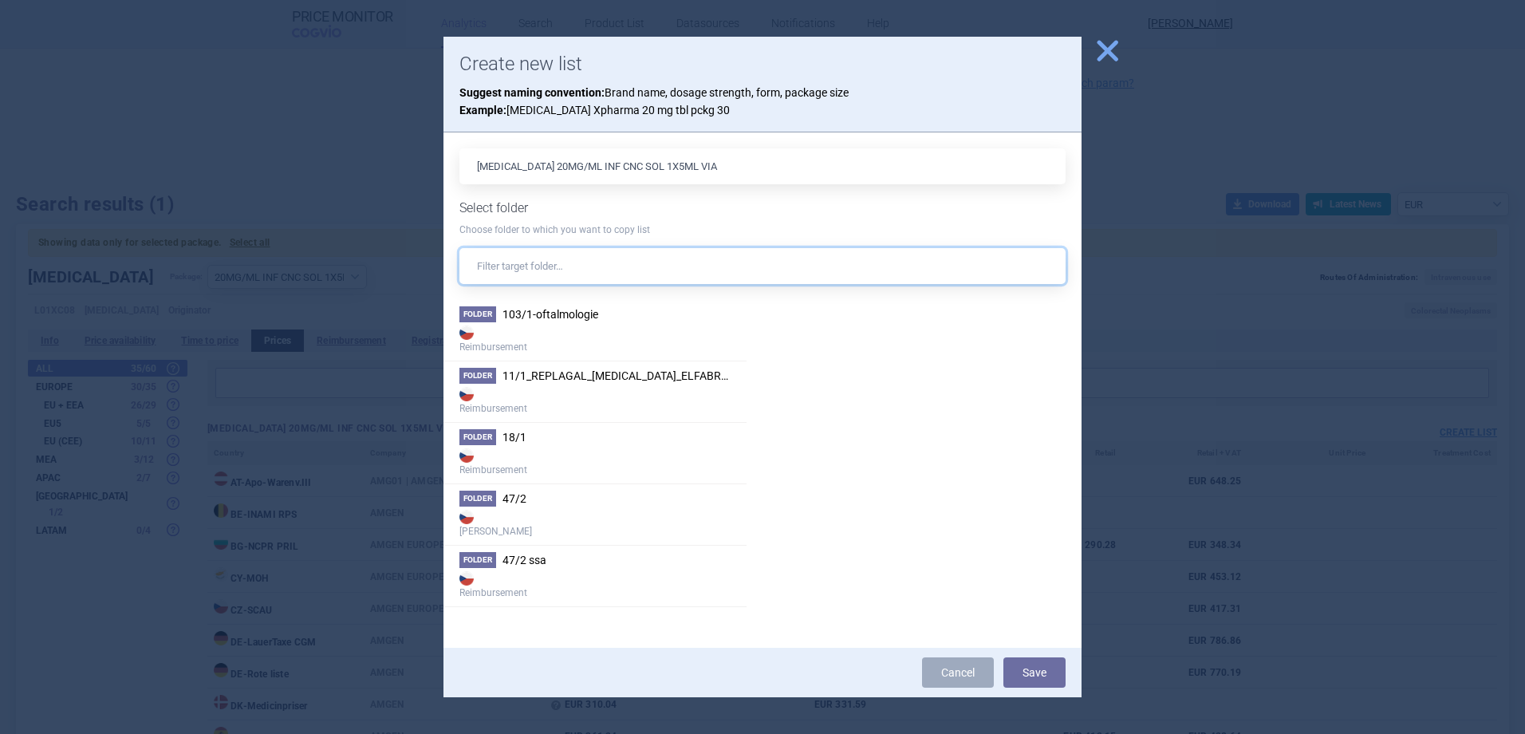
click at [609, 255] on input "text" at bounding box center [762, 266] width 606 height 36
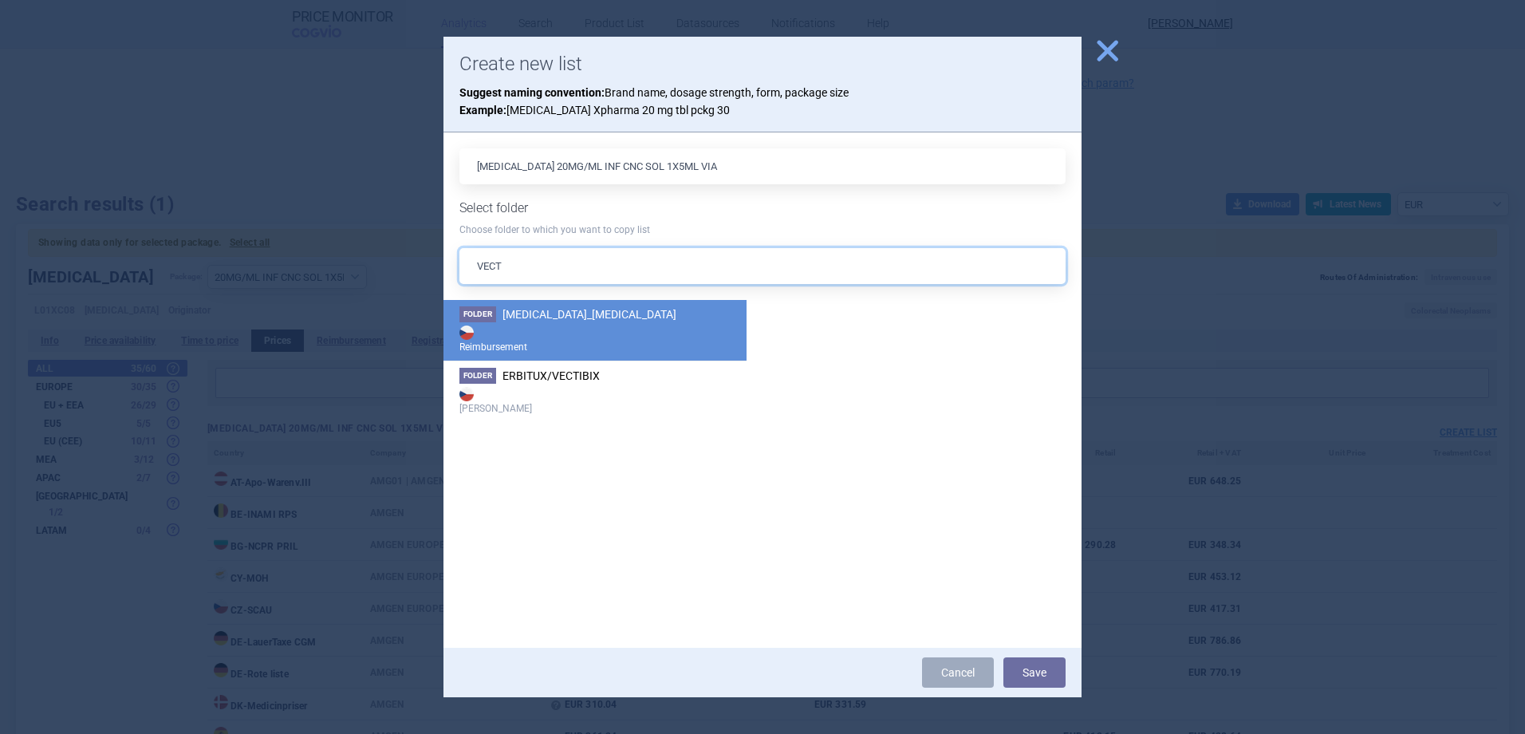
type input "VECT"
click at [612, 314] on li "Folder [MEDICAL_DATA]_[MEDICAL_DATA] Reimbursement" at bounding box center [594, 330] width 303 height 61
click at [1030, 668] on button "Save" at bounding box center [1034, 672] width 62 height 30
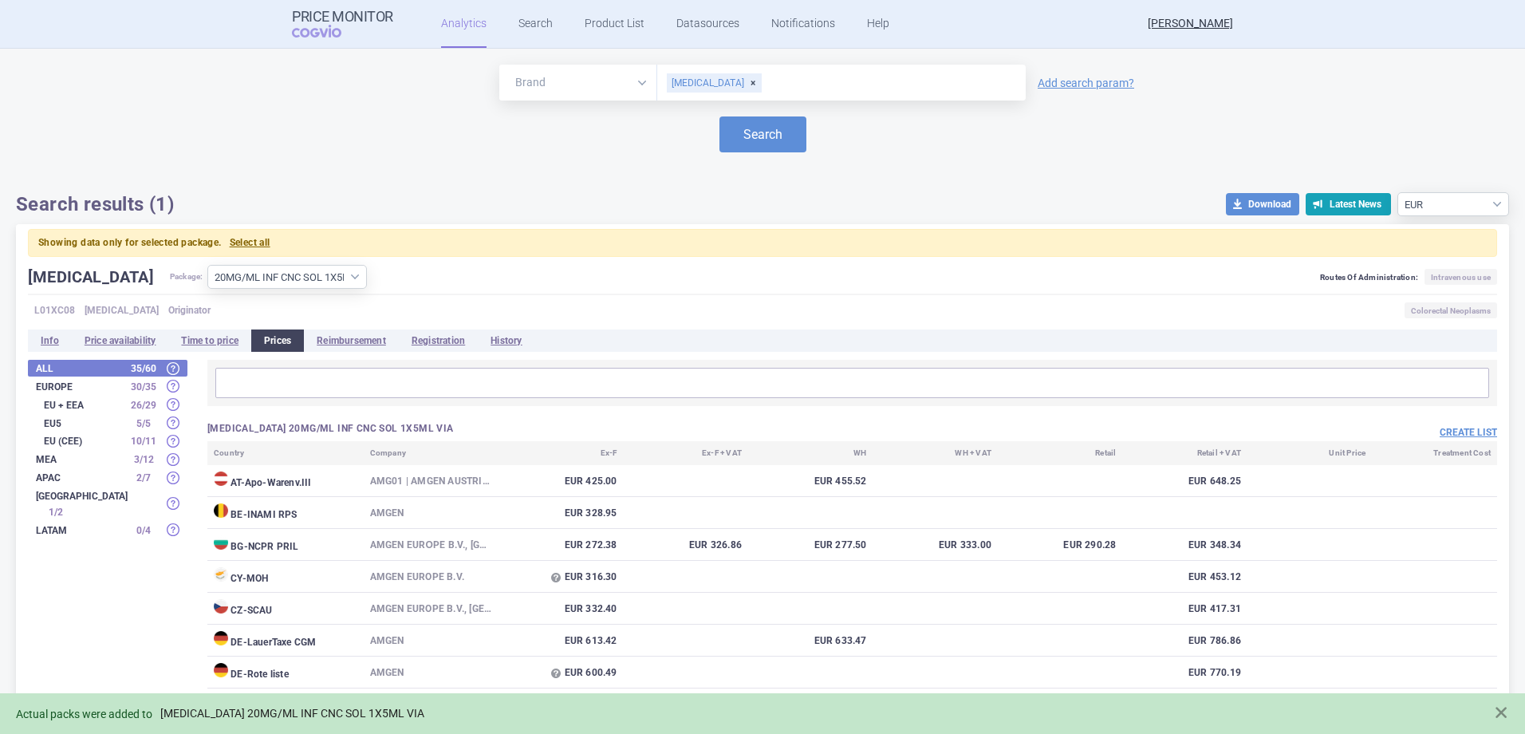
click at [226, 714] on link "[MEDICAL_DATA] 20MG/ML INF CNC SOL 1X5ML VIA" at bounding box center [292, 714] width 264 height 14
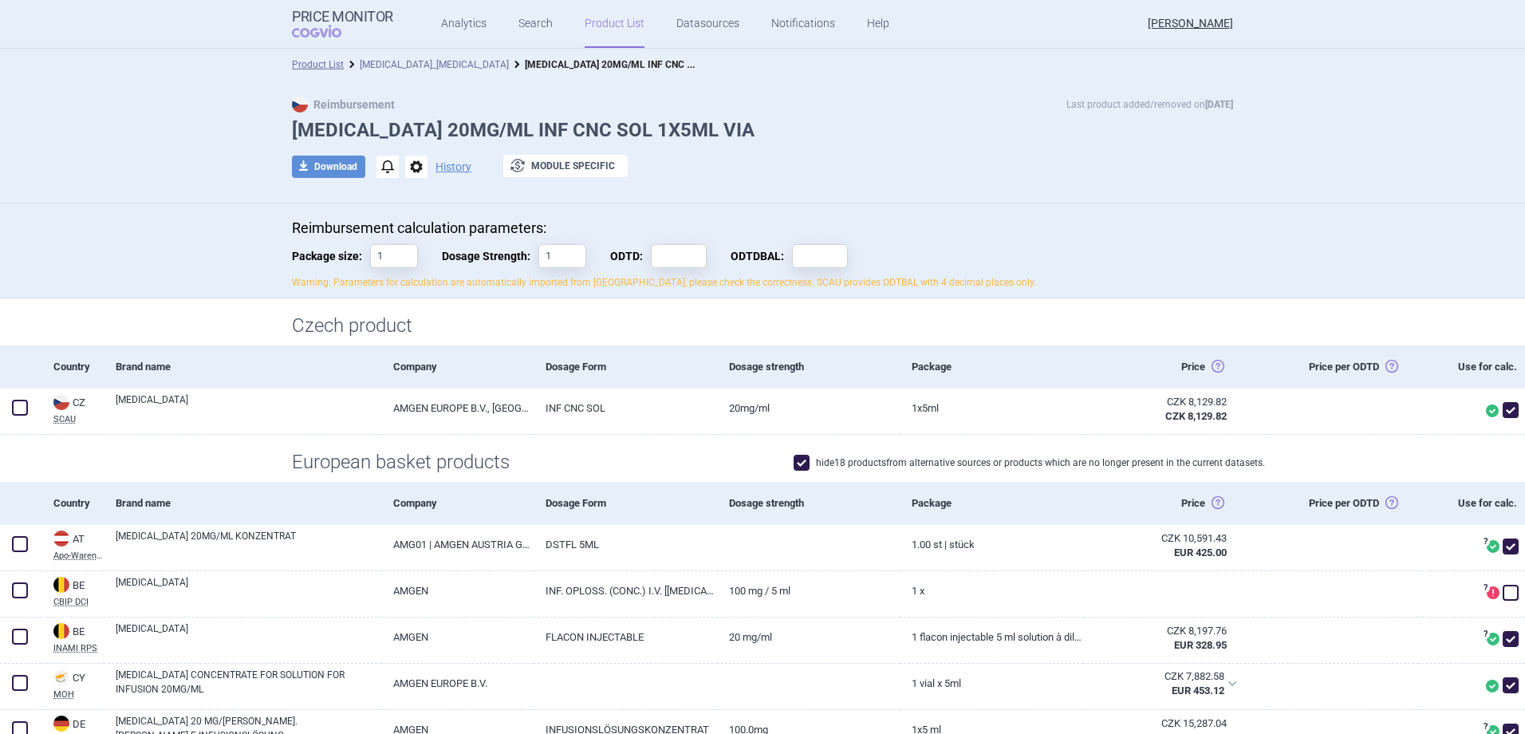
click at [396, 68] on link "[MEDICAL_DATA]_[MEDICAL_DATA]" at bounding box center [434, 64] width 149 height 11
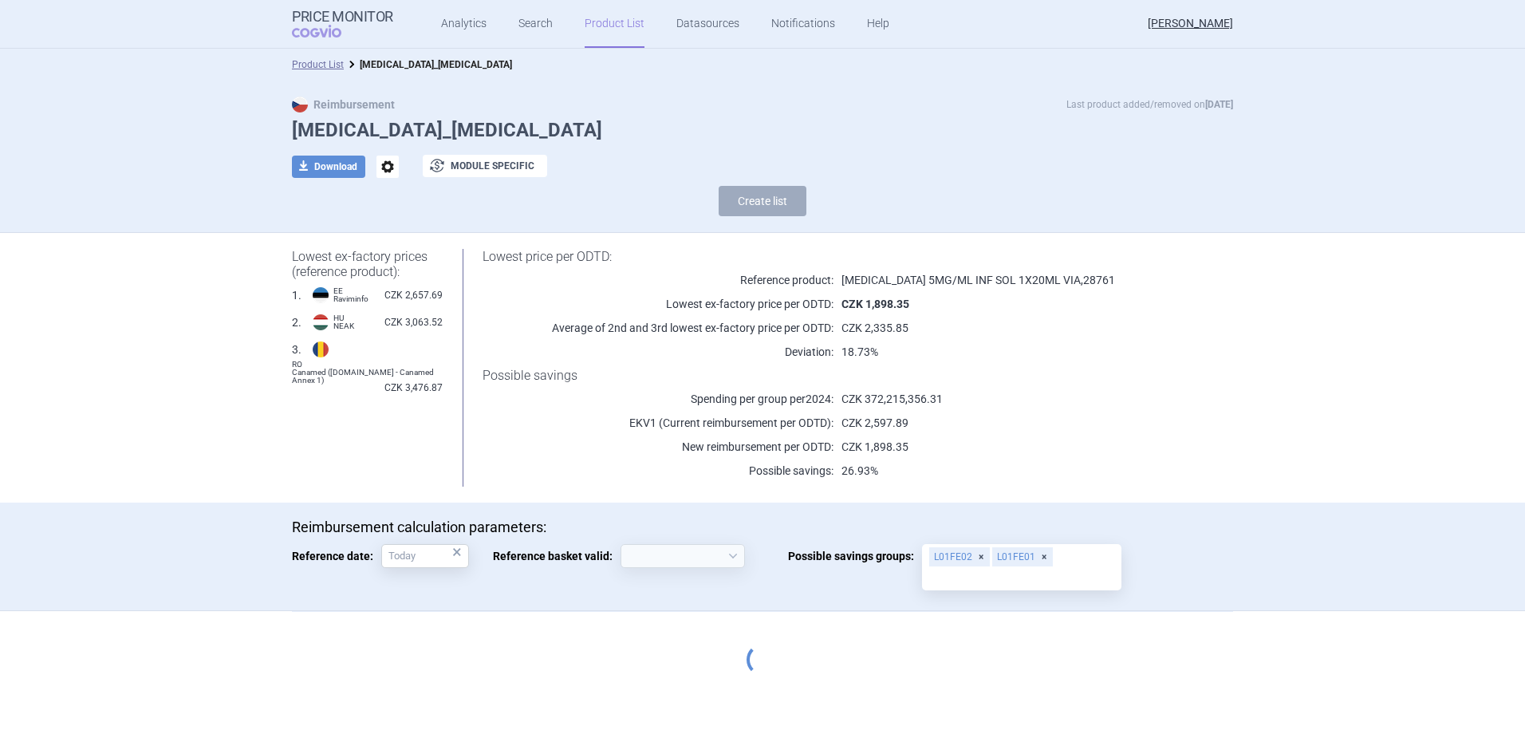
select select "[DATE]"
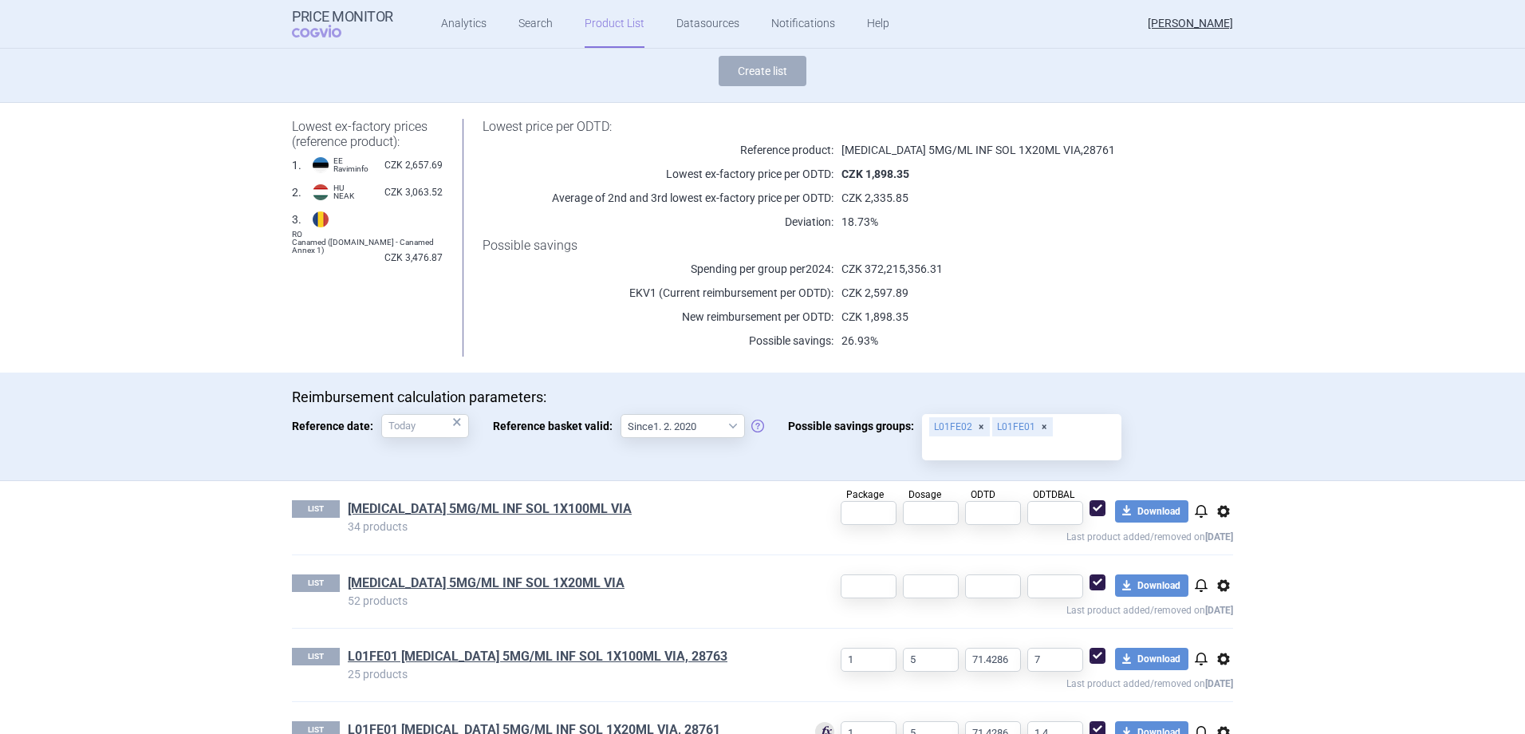
scroll to position [334, 0]
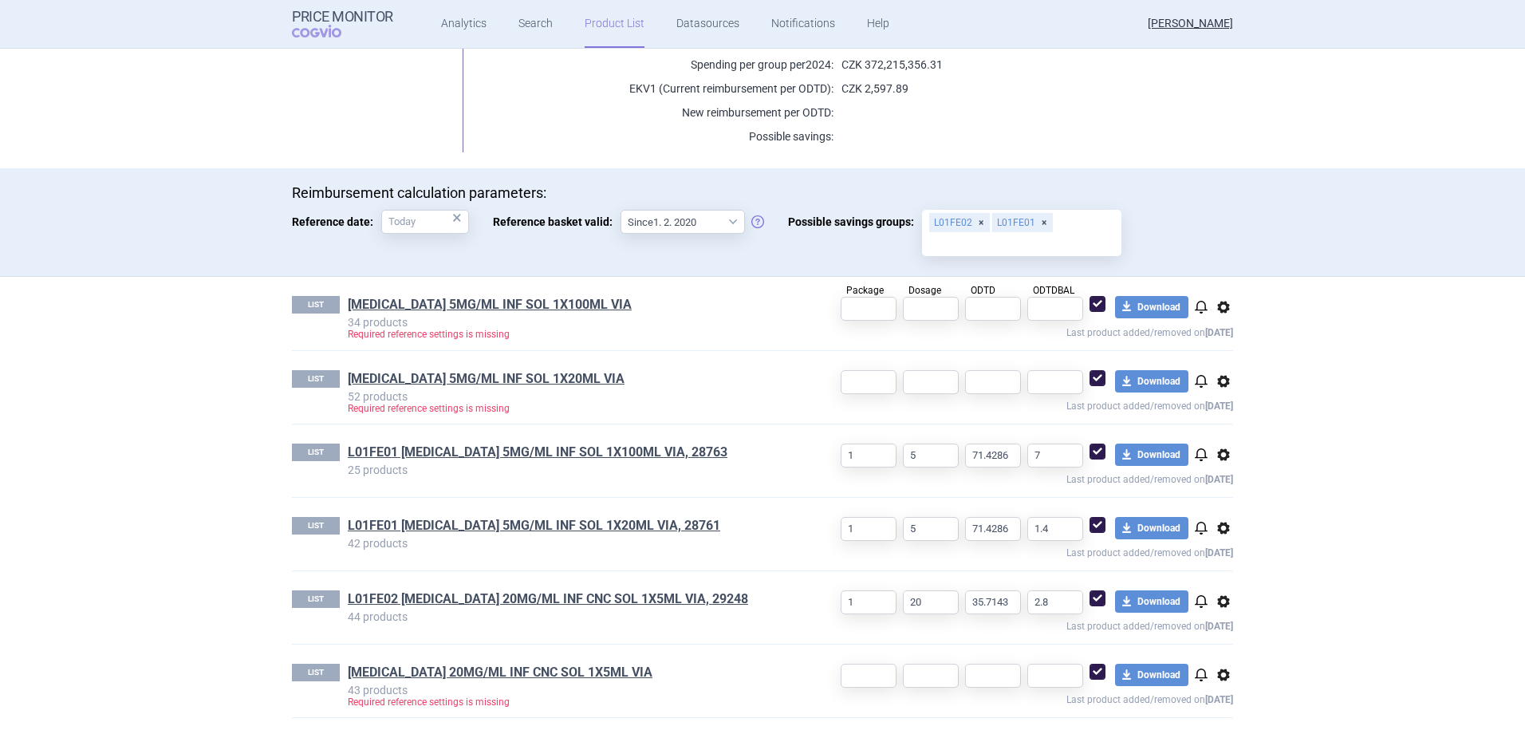
click at [1091, 599] on span at bounding box center [1097, 598] width 16 height 16
checkbox input "false"
click at [1089, 529] on span at bounding box center [1097, 525] width 16 height 16
checkbox input "false"
click at [1089, 451] on span at bounding box center [1097, 451] width 16 height 16
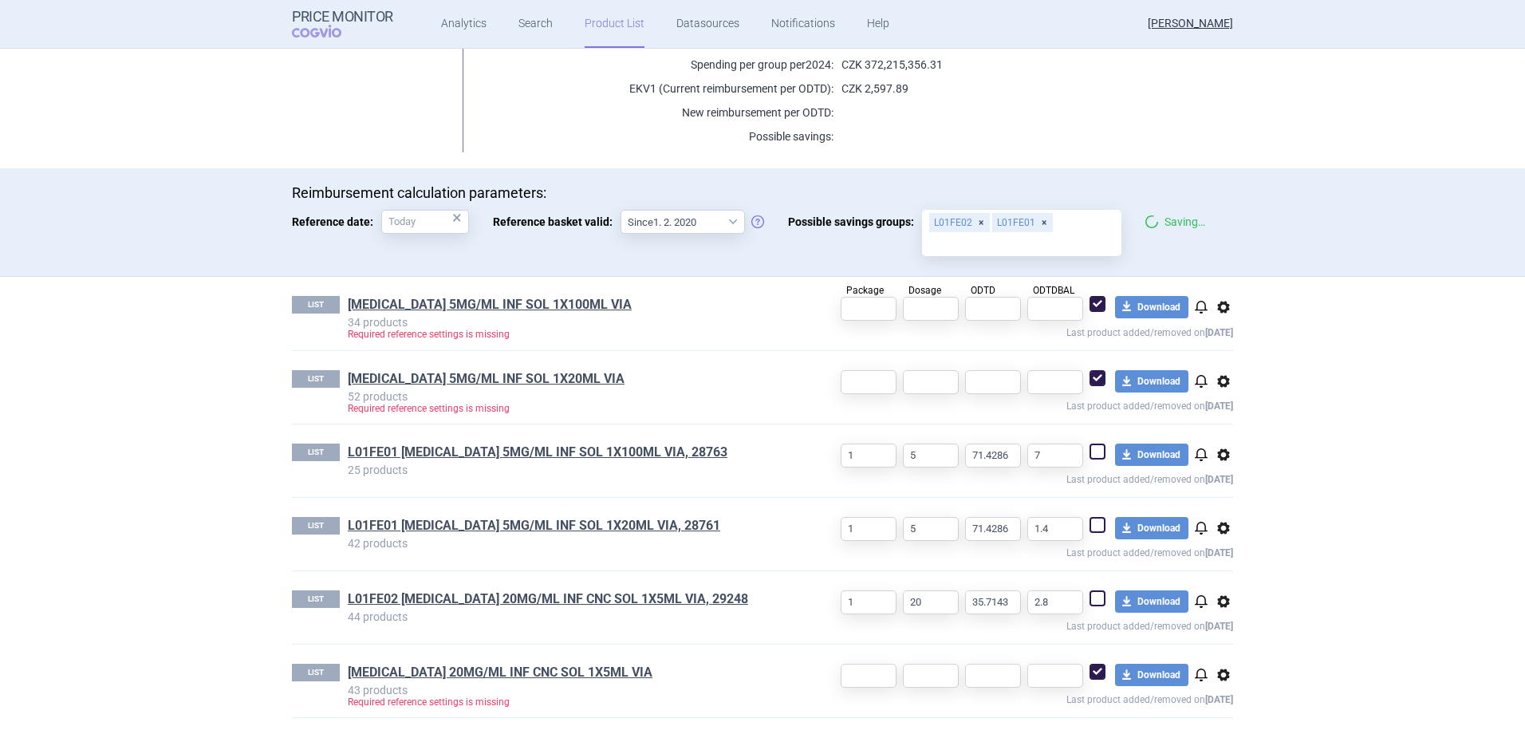
checkbox input "false"
click at [494, 676] on link "[MEDICAL_DATA] 20MG/ML INF CNC SOL 1X5ML VIA" at bounding box center [500, 672] width 305 height 18
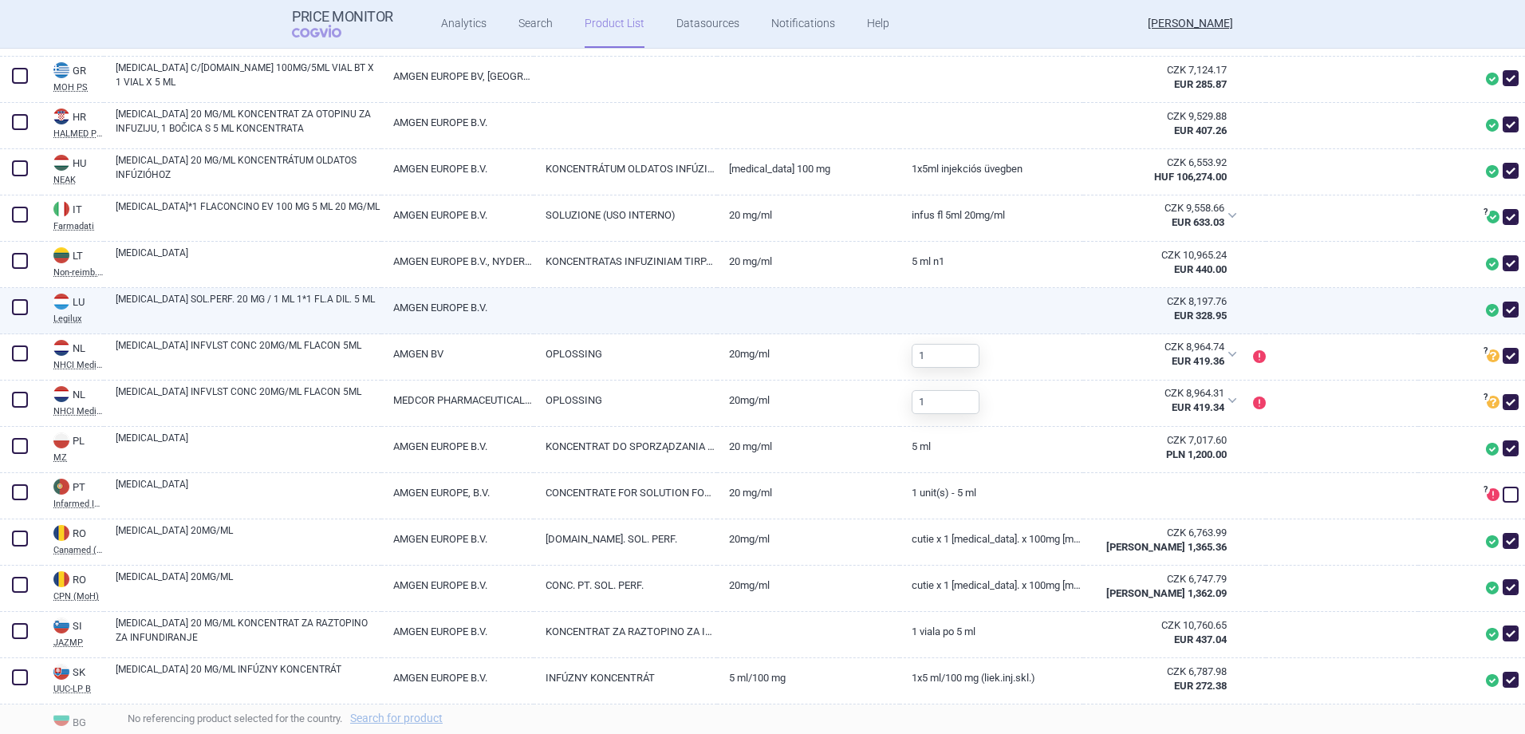
scroll to position [957, 0]
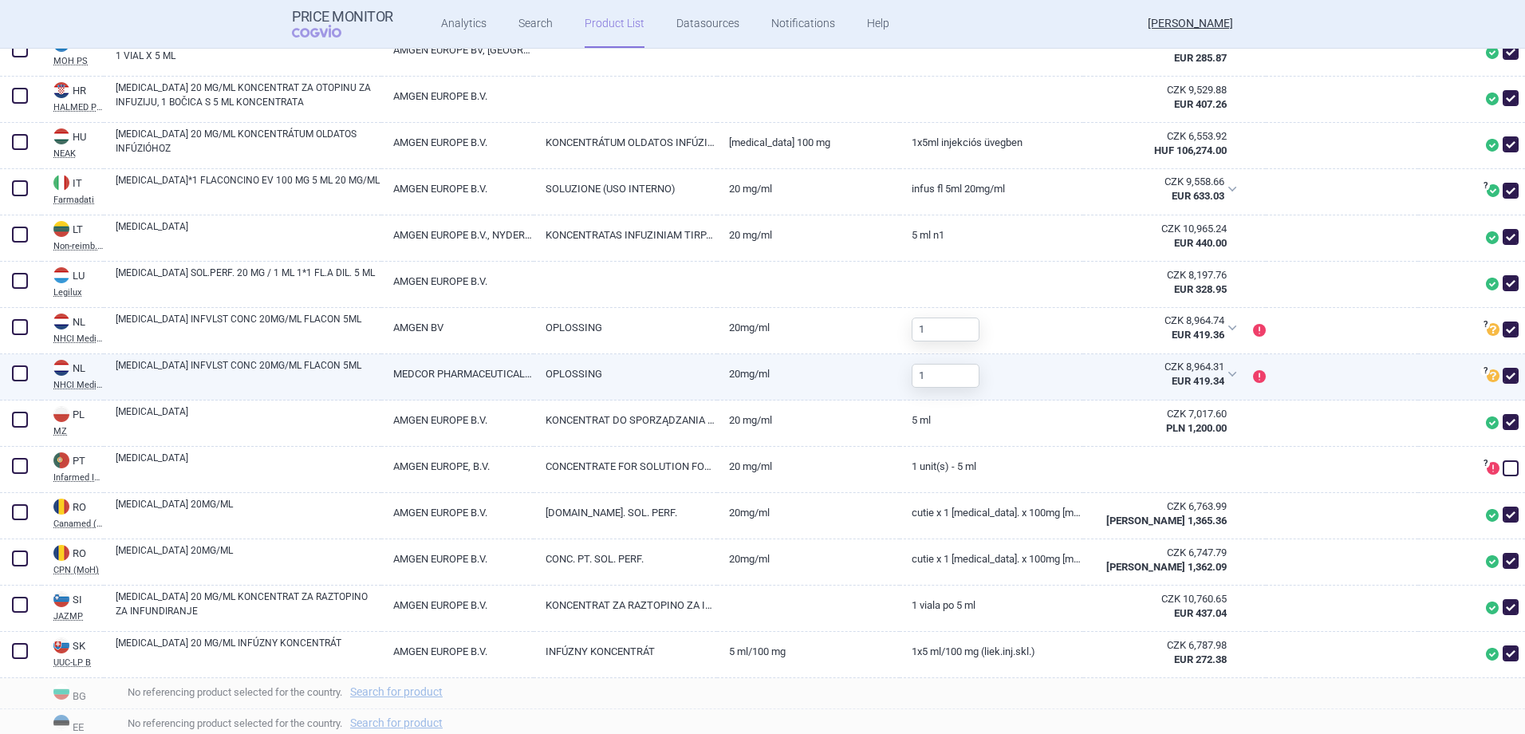
click at [1502, 375] on span at bounding box center [1510, 376] width 16 height 16
checkbox input "false"
click at [17, 374] on span at bounding box center [20, 373] width 16 height 16
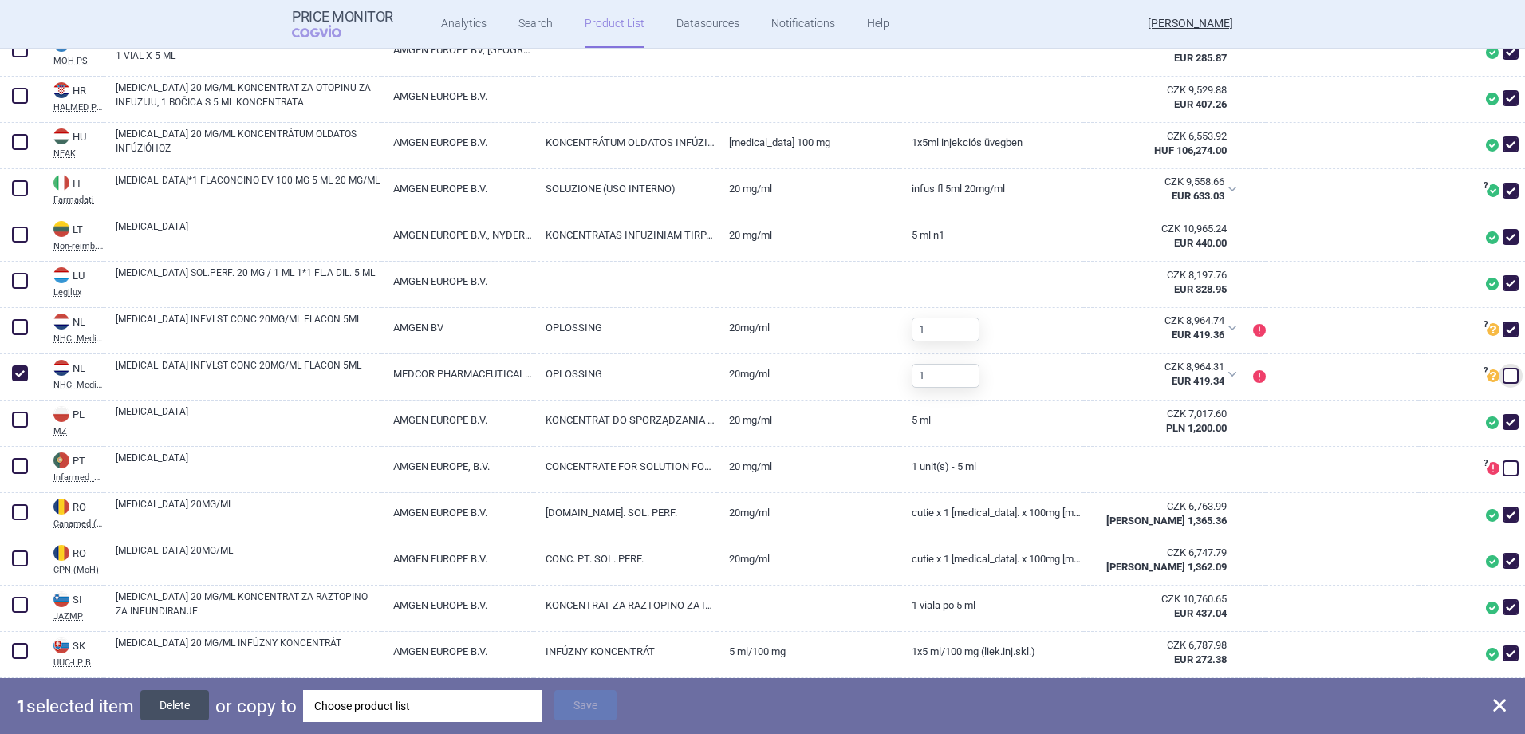
click at [170, 702] on button "Delete" at bounding box center [174, 705] width 69 height 30
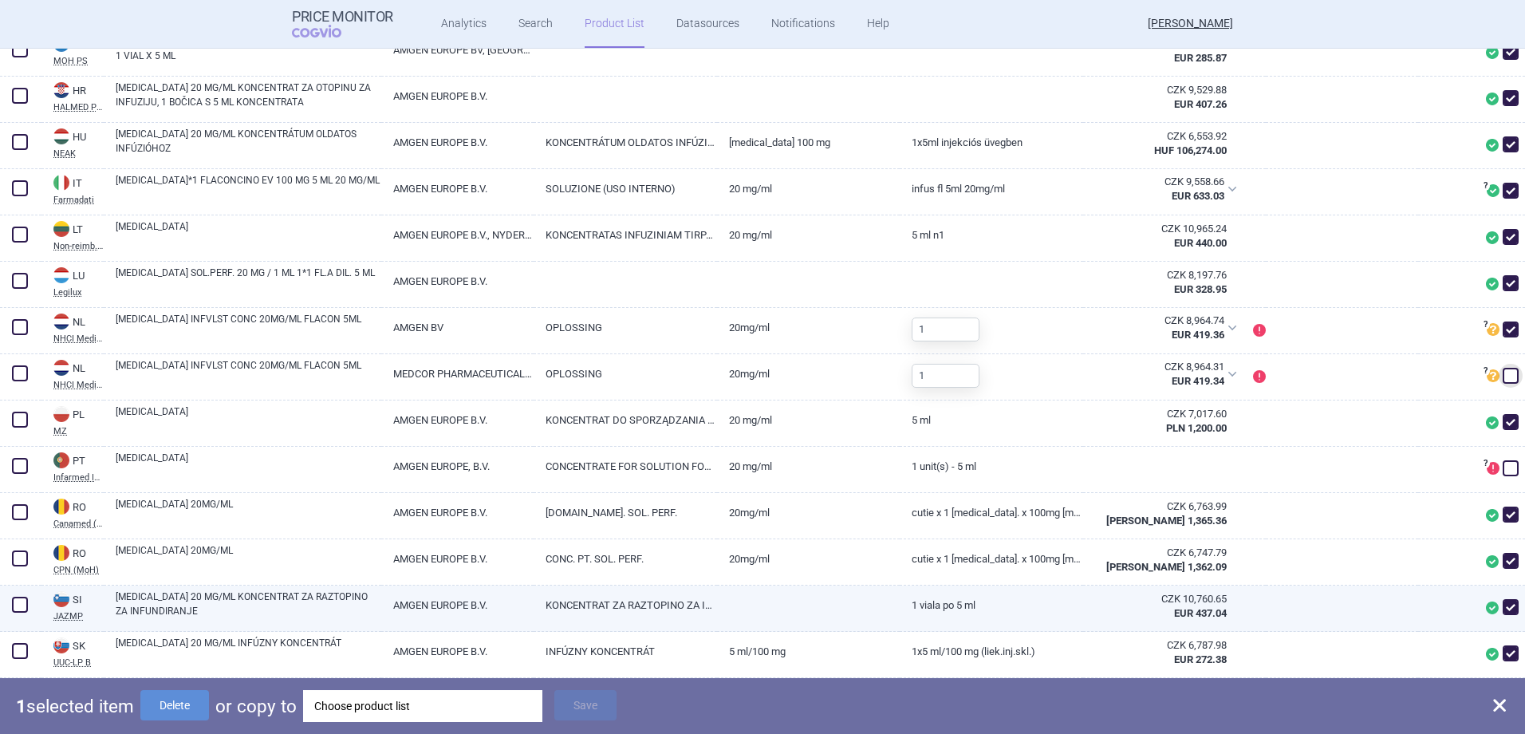
checkbox input "false"
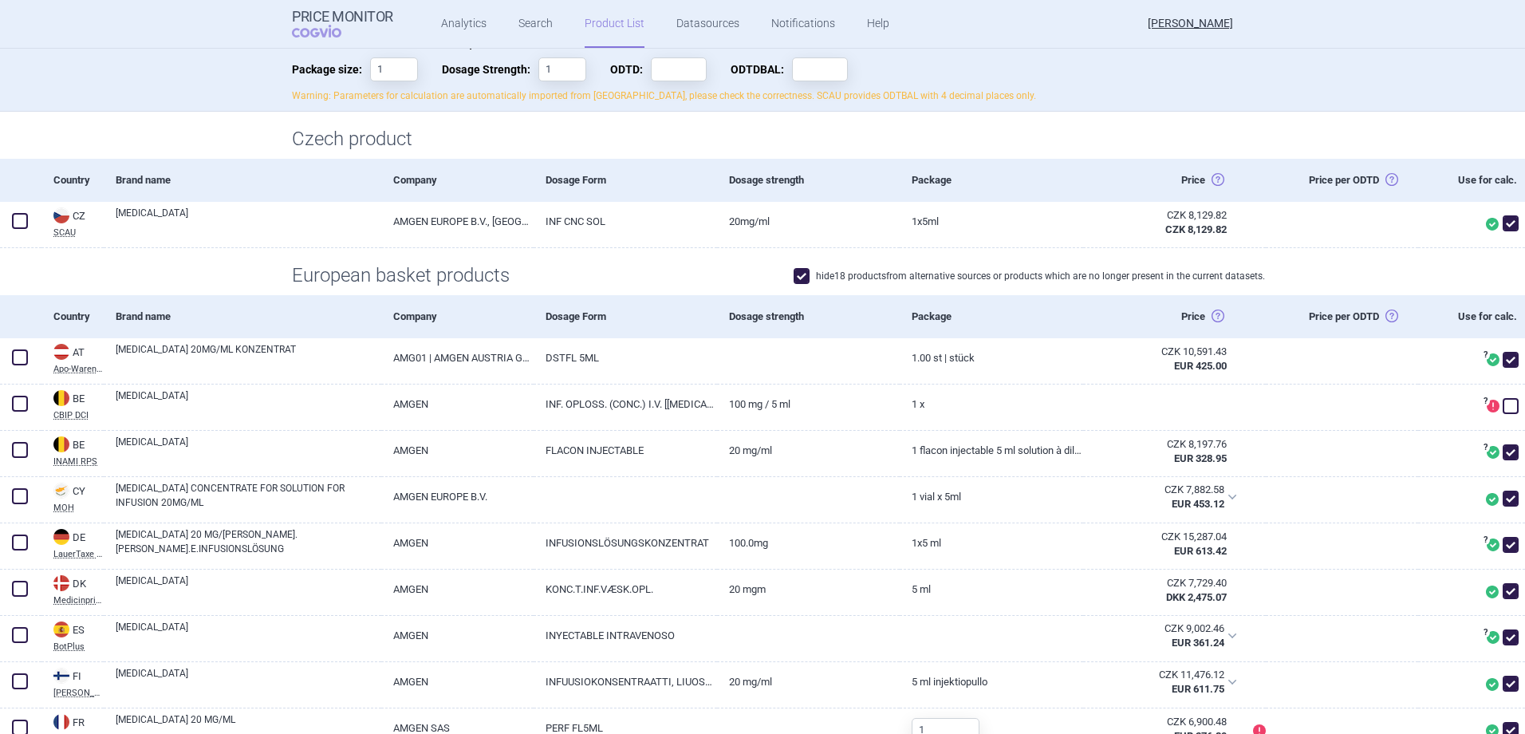
scroll to position [0, 0]
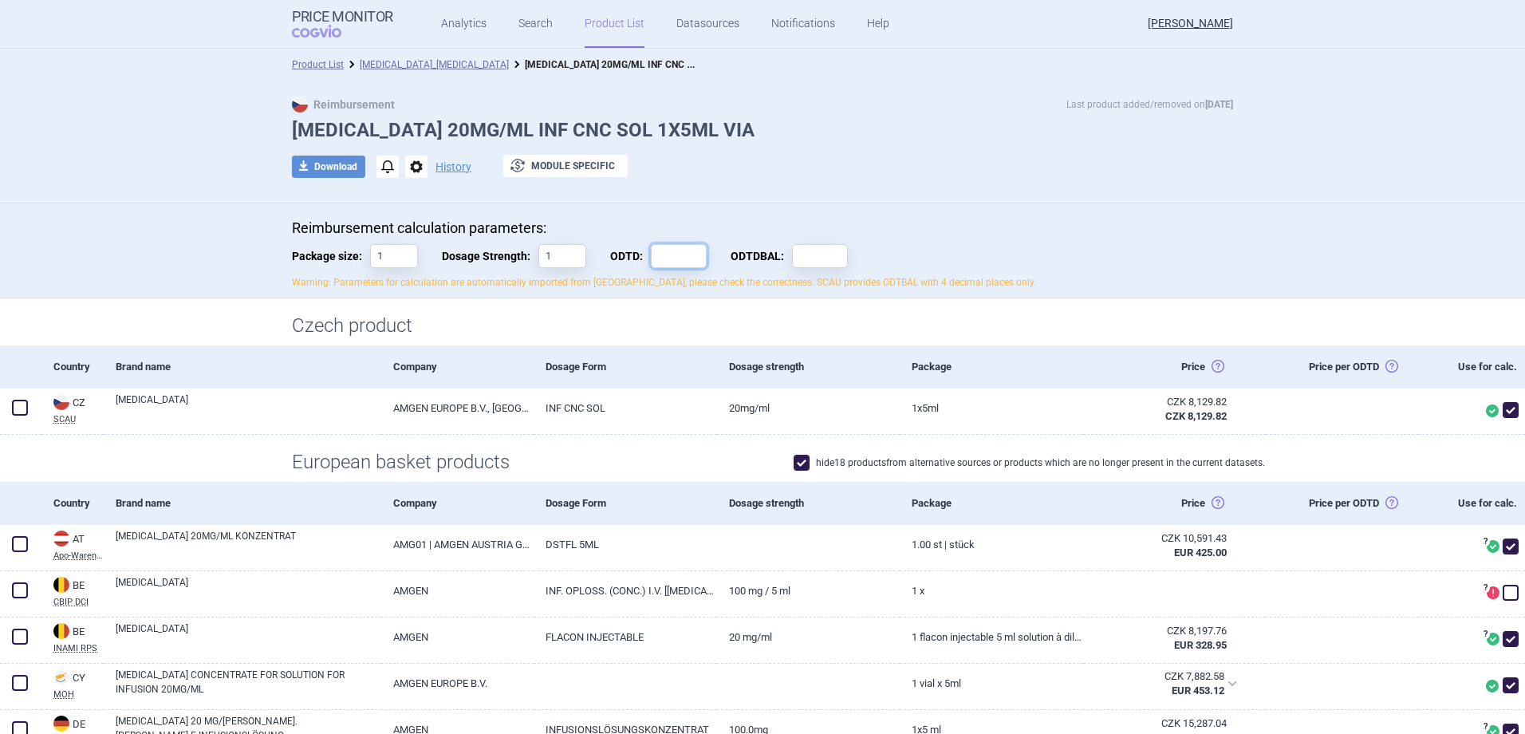
click at [656, 260] on input "ODTD:" at bounding box center [679, 256] width 56 height 24
paste input "35,7143"
type input "35,7143"
click at [805, 250] on input "ODTDBAL:" at bounding box center [820, 256] width 56 height 24
paste input "2,8000"
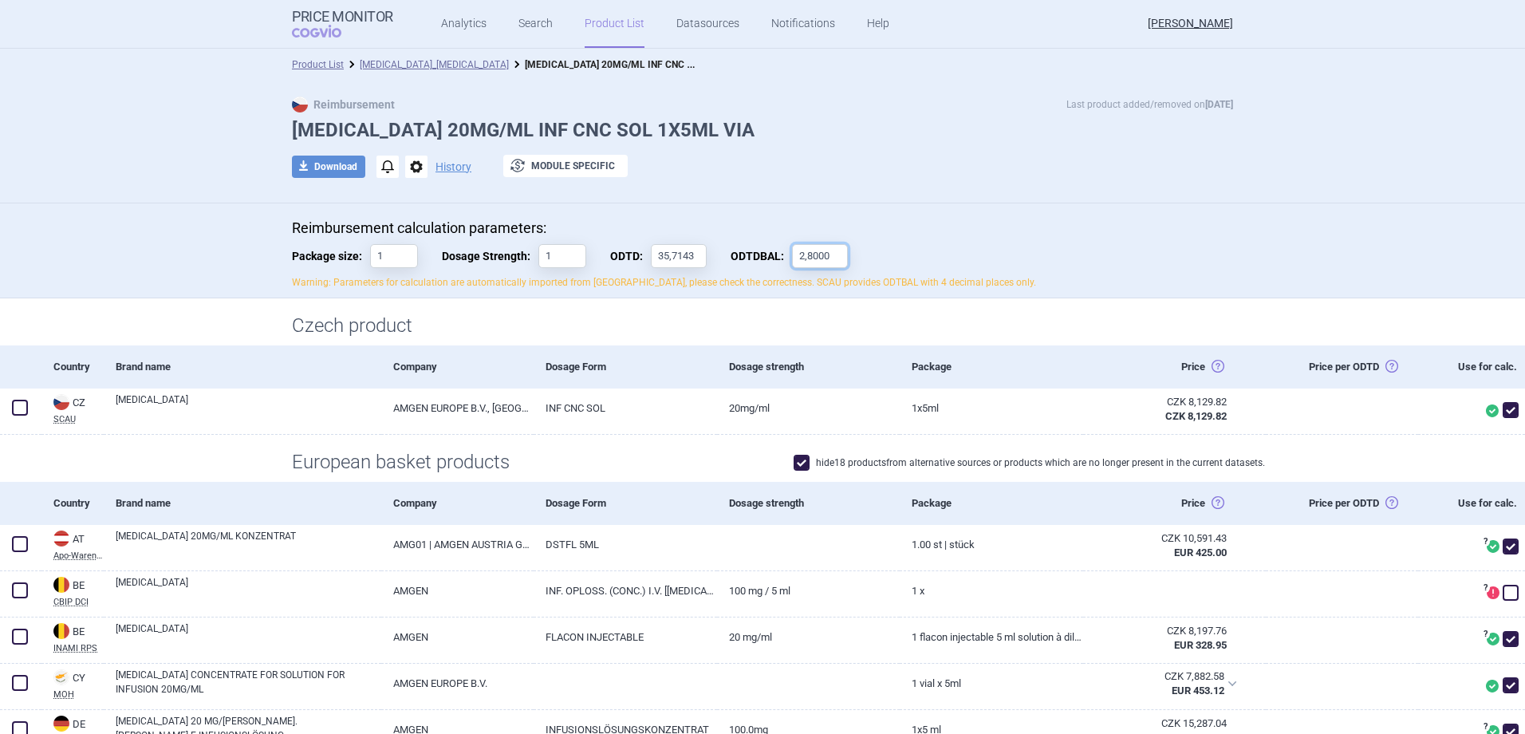
type input "2,8000"
click at [1018, 307] on div "Czech product" at bounding box center [762, 321] width 1525 height 47
click at [413, 63] on link "[MEDICAL_DATA]_[MEDICAL_DATA]" at bounding box center [434, 64] width 149 height 11
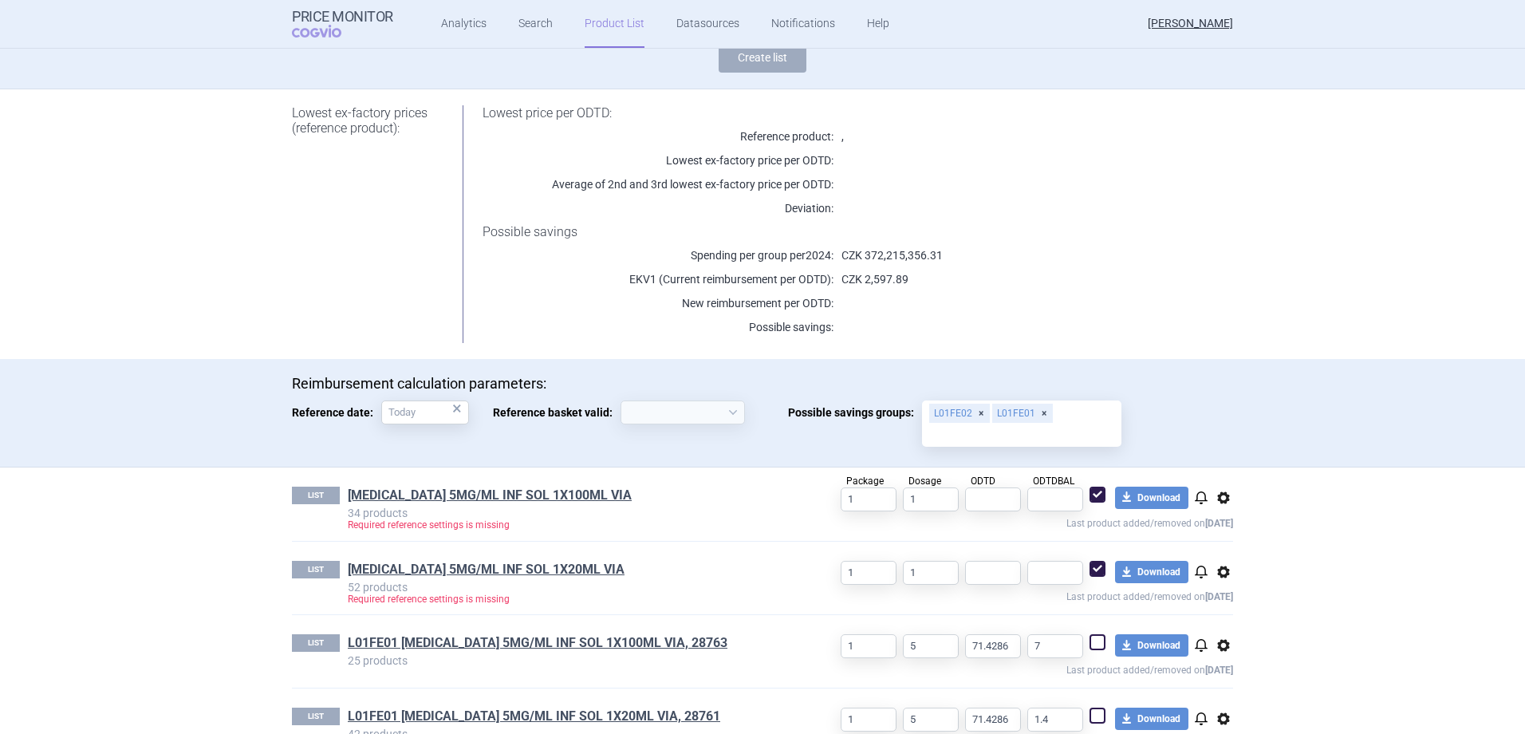
scroll to position [334, 0]
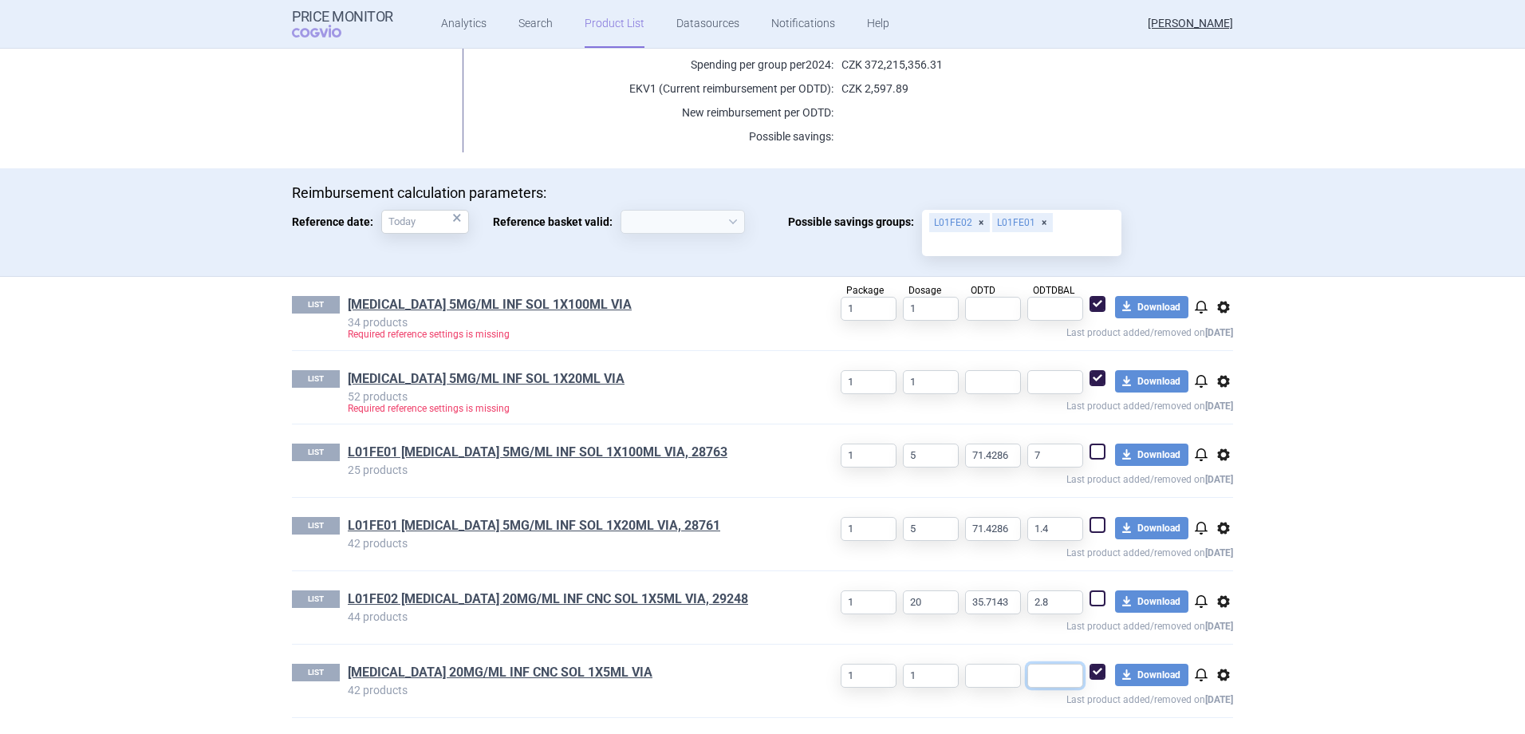
click at [1062, 683] on input "text" at bounding box center [1055, 675] width 56 height 24
paste input "2,8000"
type input "2,8000"
drag, startPoint x: 1007, startPoint y: 601, endPoint x: 945, endPoint y: 604, distance: 62.2
click at [945, 604] on div "1 20 35.7143 2.8 download Download notifications options Last product added/rem…" at bounding box center [1011, 612] width 443 height 44
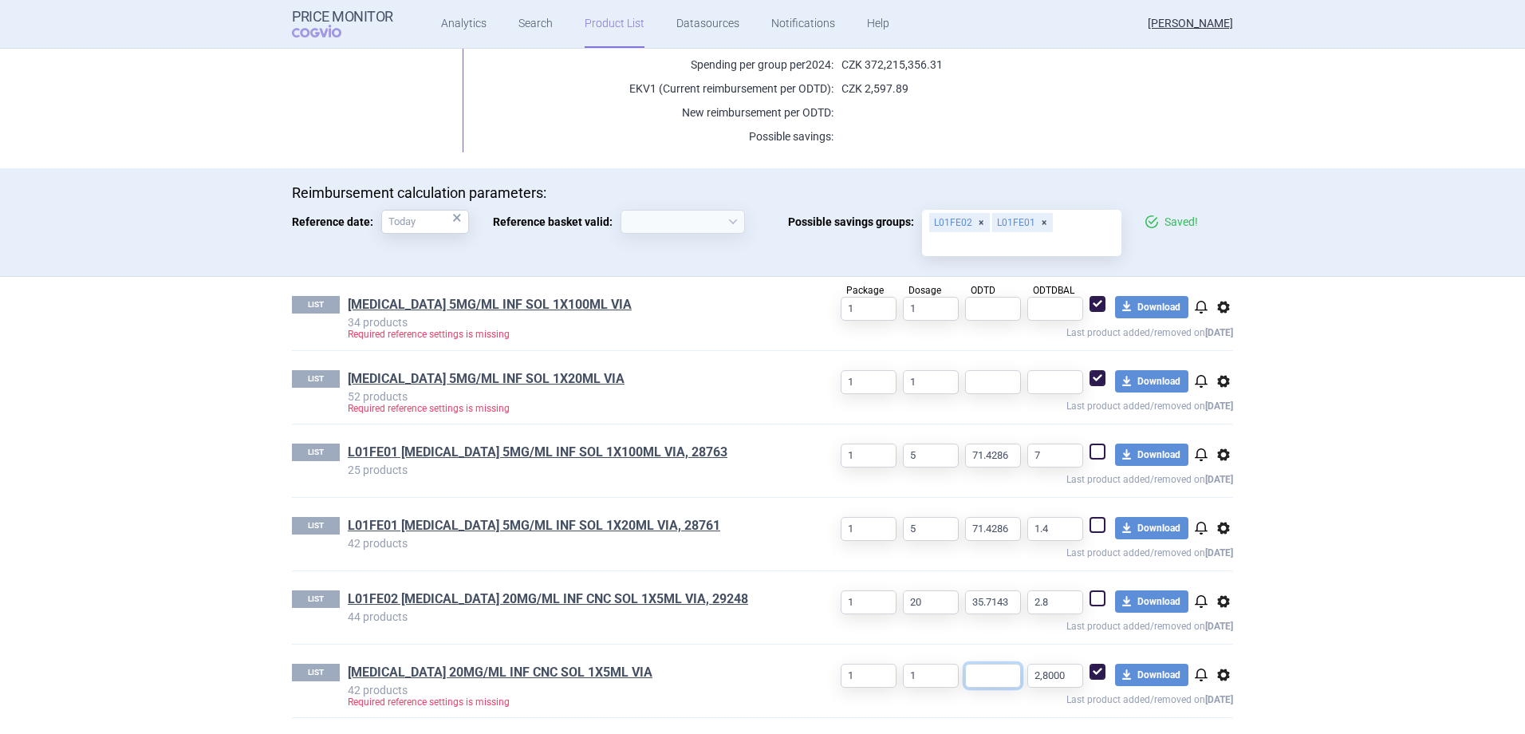
click at [1002, 679] on input "text" at bounding box center [993, 675] width 56 height 24
paste input "35.7143"
type input "35.7143"
click at [856, 672] on input "1" at bounding box center [868, 675] width 56 height 24
click at [524, 672] on link "[MEDICAL_DATA] 20MG/ML INF CNC SOL 1X5ML VIA" at bounding box center [500, 672] width 305 height 18
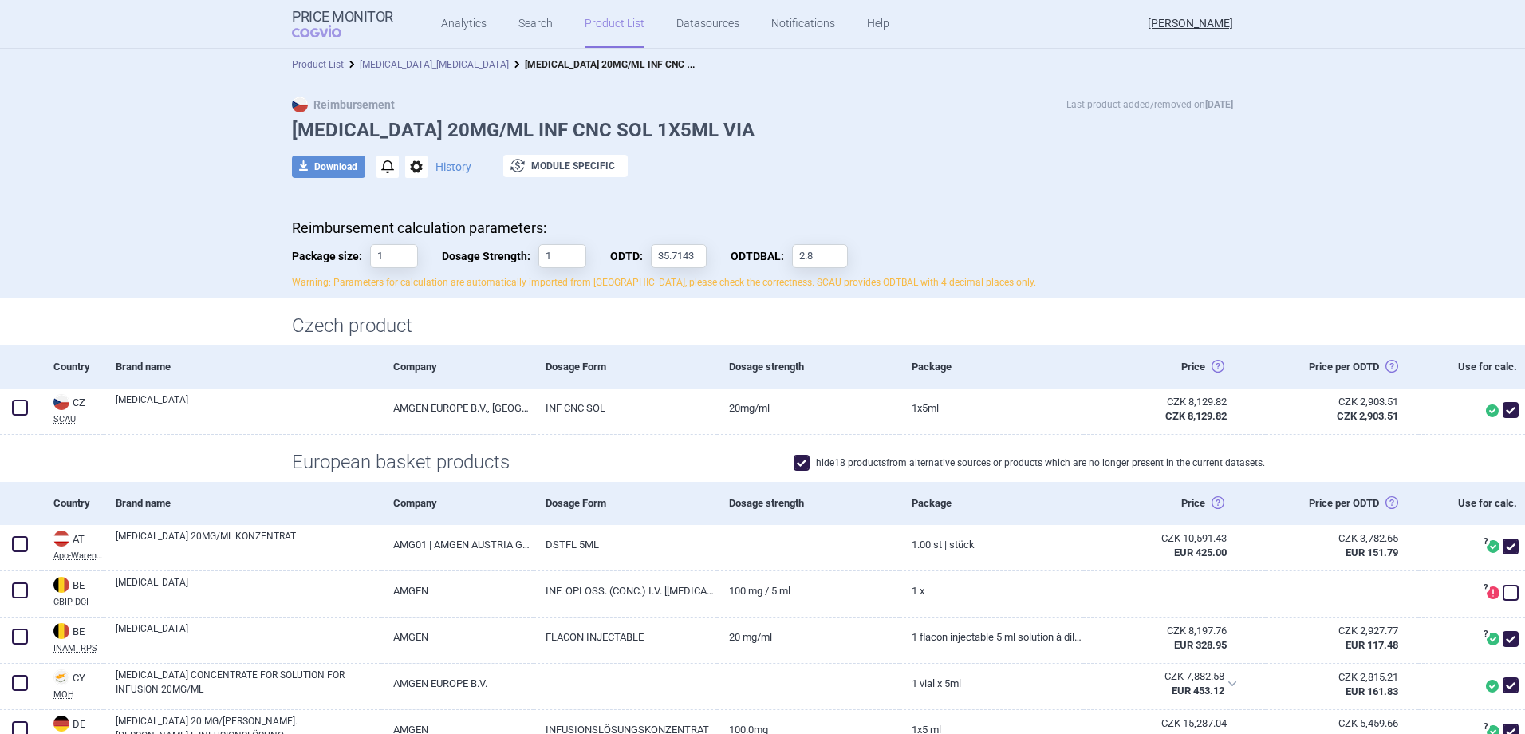
click at [392, 57] on li "[MEDICAL_DATA]_[MEDICAL_DATA]" at bounding box center [426, 65] width 165 height 16
click at [834, 253] on input "2.8" at bounding box center [820, 256] width 56 height 24
type input "2.8000"
click at [699, 258] on div "Reimbursement calculation parameters: Package size: 1 Dosage Strength: 1 ODTD: …" at bounding box center [762, 254] width 941 height 70
click at [416, 65] on link "[MEDICAL_DATA]_[MEDICAL_DATA]" at bounding box center [434, 64] width 149 height 11
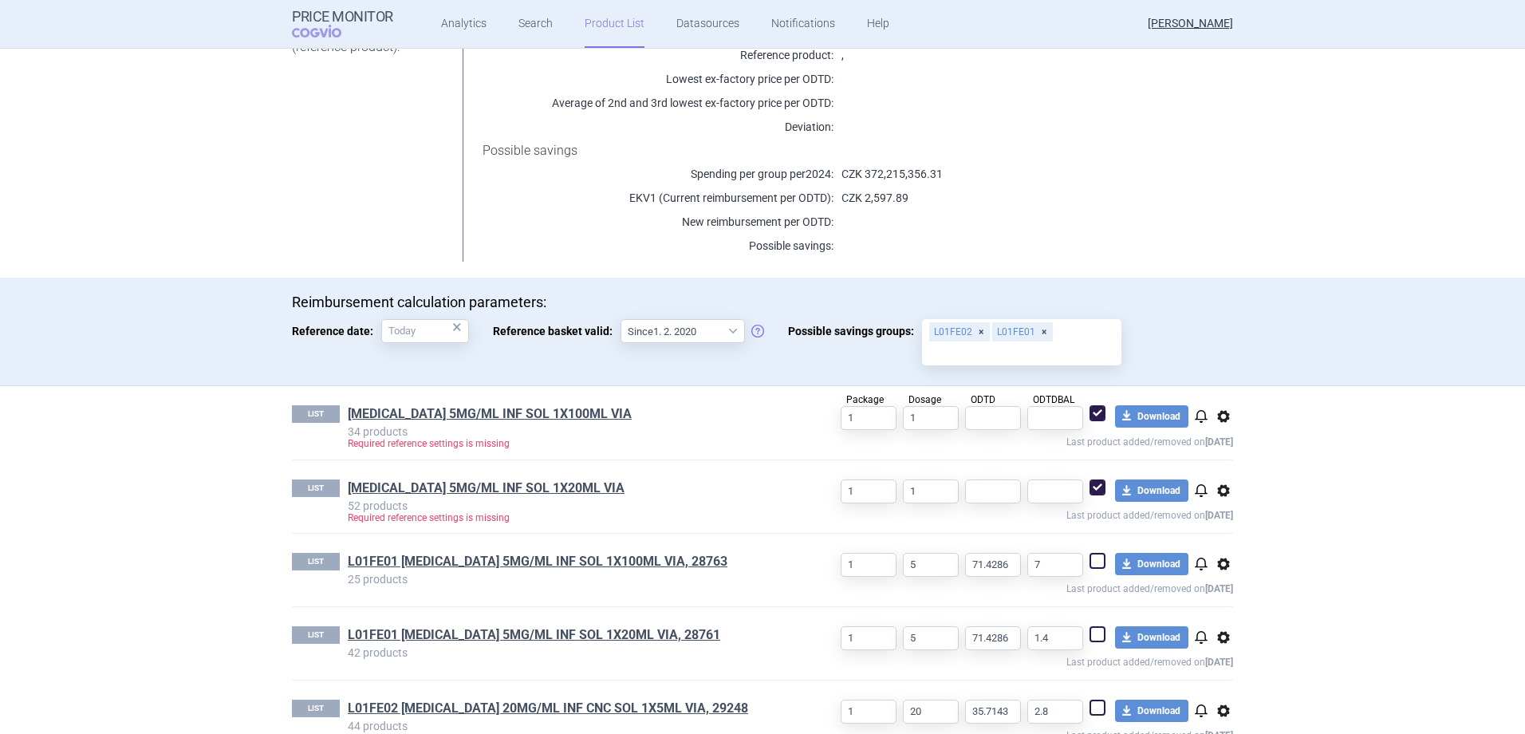
scroll to position [334, 0]
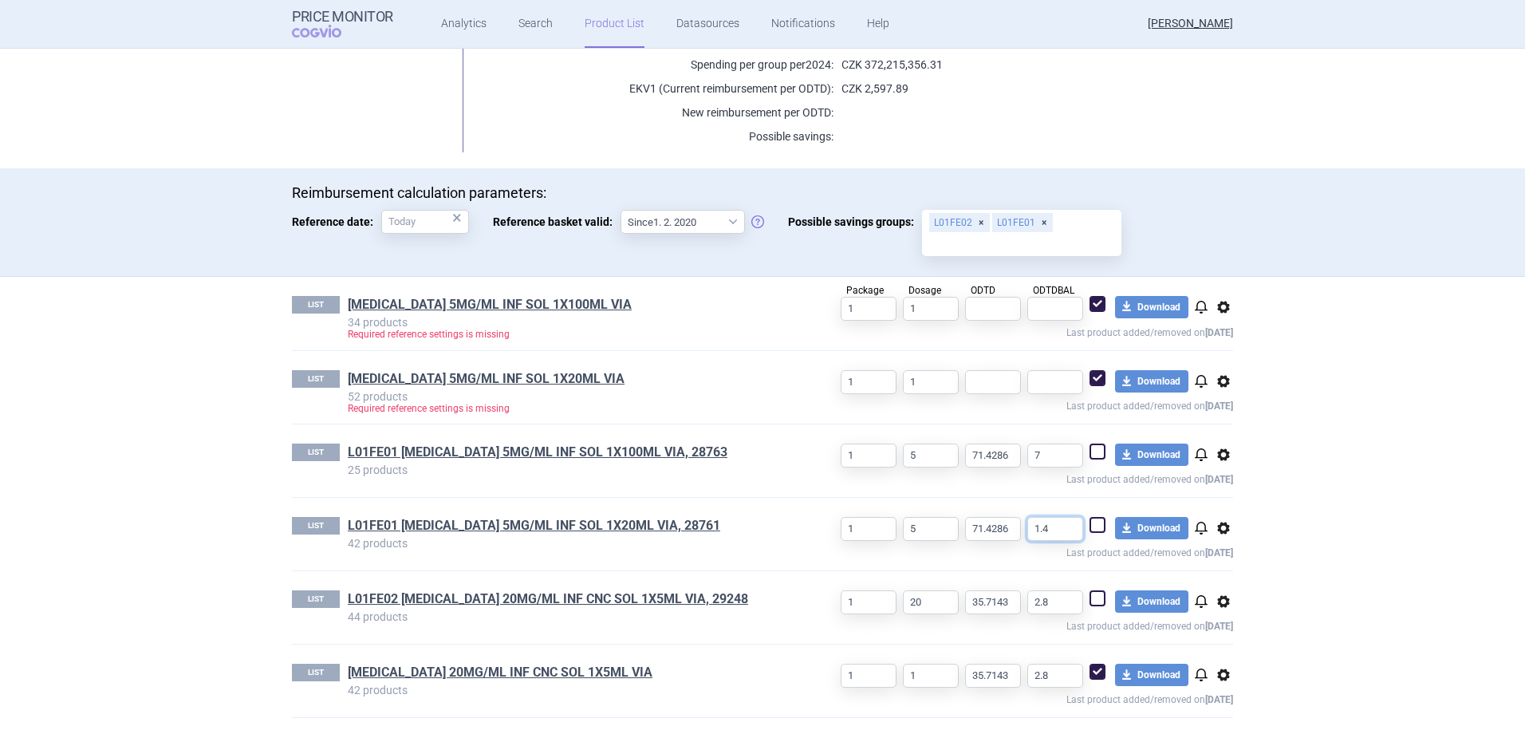
drag, startPoint x: 1062, startPoint y: 528, endPoint x: 1020, endPoint y: 516, distance: 43.9
click at [1020, 517] on div "1 5 71.4286 1.4 download Download notifications options Last product added/remo…" at bounding box center [1011, 539] width 443 height 44
click at [1063, 389] on input "text" at bounding box center [1055, 382] width 56 height 24
paste input "1.4"
type input "1.4"
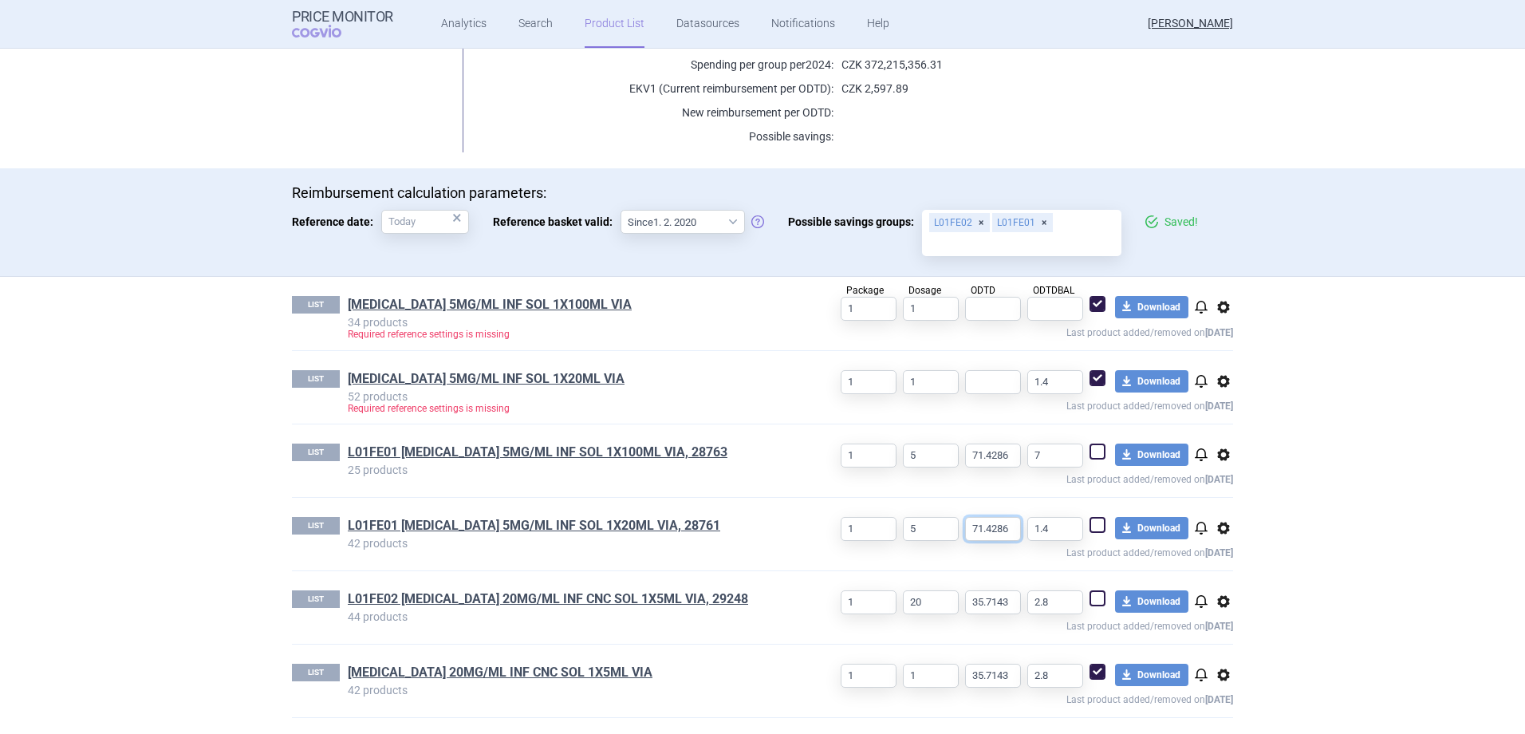
drag, startPoint x: 1010, startPoint y: 528, endPoint x: 952, endPoint y: 529, distance: 58.2
click at [952, 529] on div "1 5 71.4286 1.4 download Download notifications options Last product added/remo…" at bounding box center [1011, 539] width 443 height 44
click at [995, 383] on input "text" at bounding box center [993, 382] width 56 height 24
paste input "71.4286"
type input "71.4286"
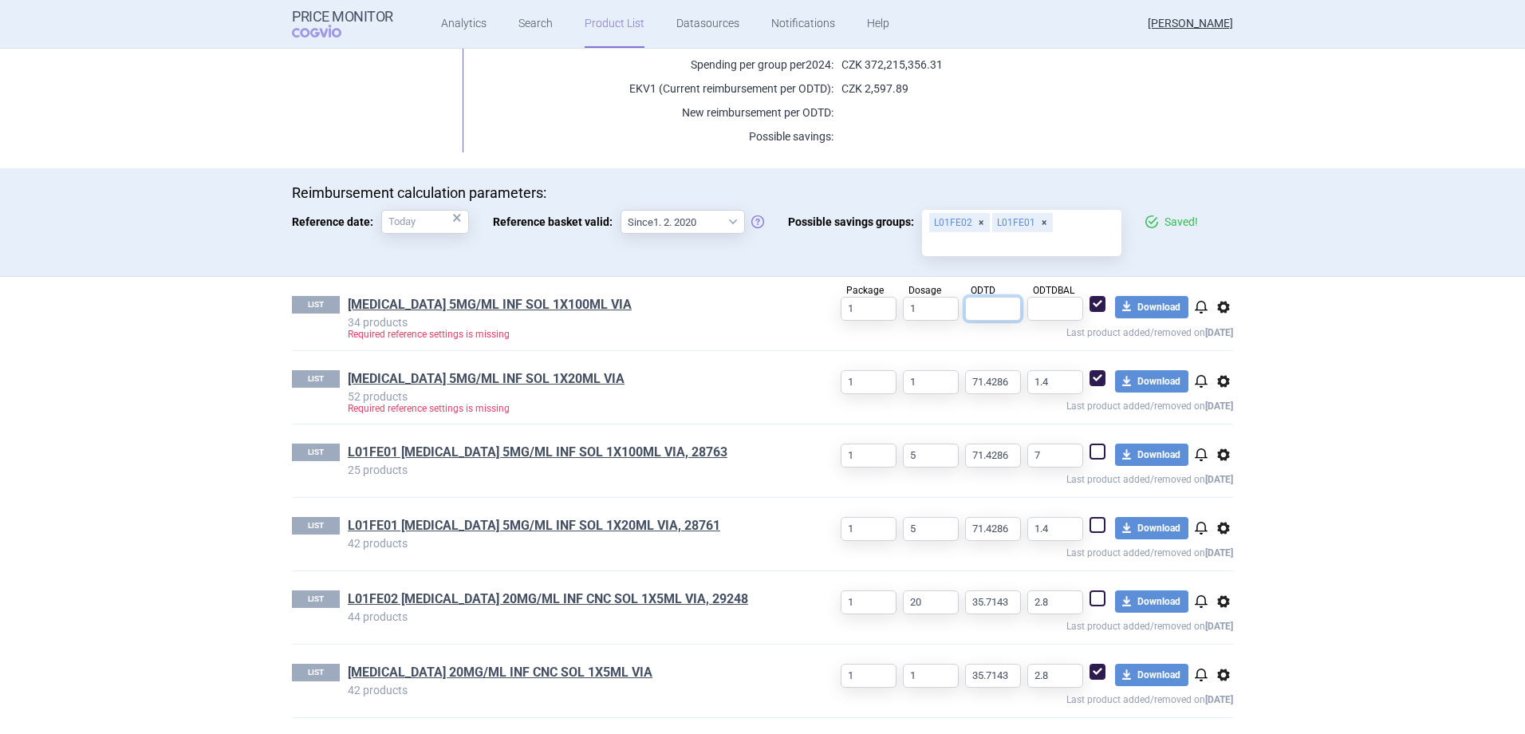
click at [996, 310] on input "text" at bounding box center [993, 309] width 56 height 24
paste input "71.4286"
type input "71.4286"
drag, startPoint x: 1033, startPoint y: 453, endPoint x: 1010, endPoint y: 453, distance: 23.1
click at [1010, 453] on div "1 5 71.4286 7 download Download notifications options Last product added/remove…" at bounding box center [1011, 465] width 443 height 44
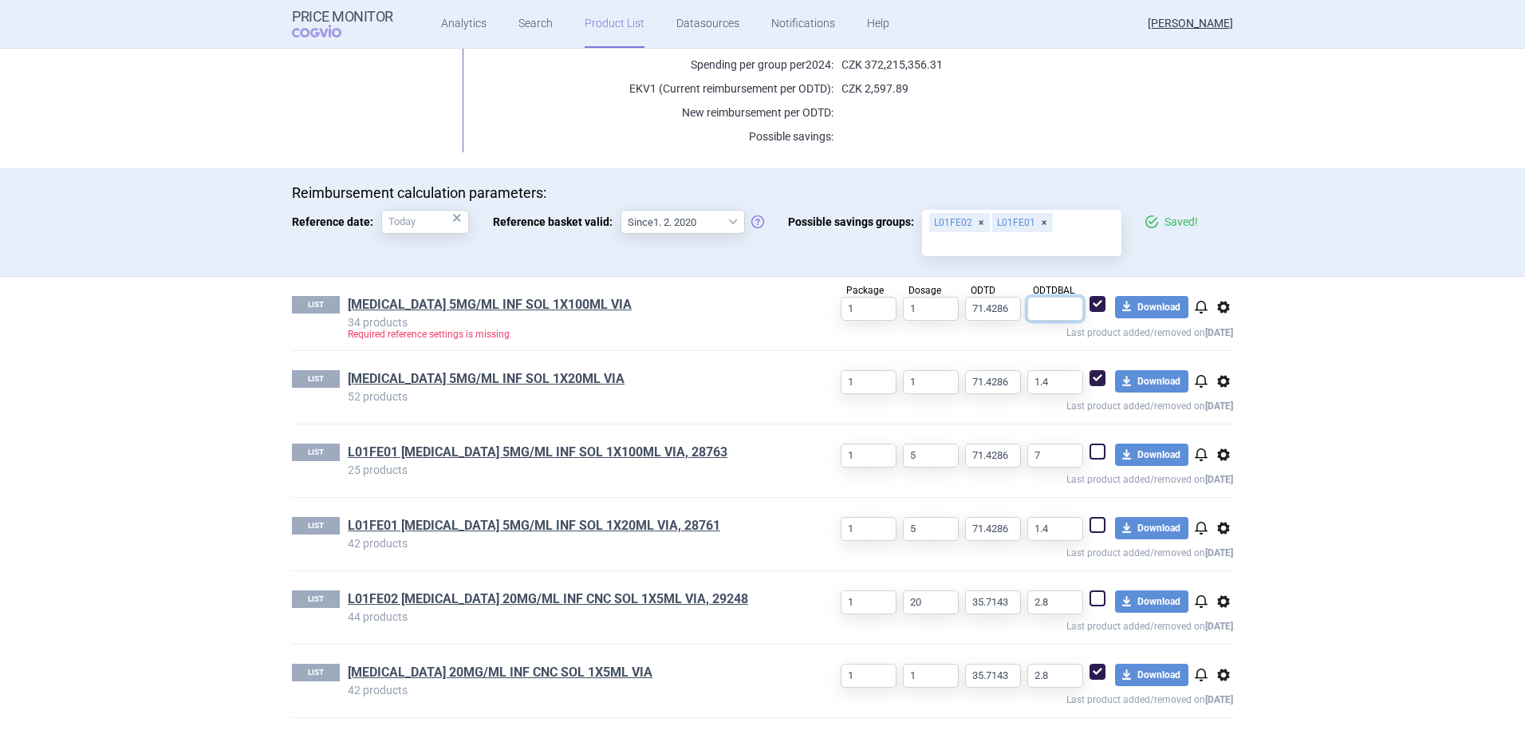
click at [1055, 299] on input "text" at bounding box center [1055, 309] width 56 height 24
paste input "7"
type input "7"
click at [1306, 376] on section "Product List [MEDICAL_DATA]_[MEDICAL_DATA] Reimbursement Last product added/rem…" at bounding box center [762, 391] width 1525 height 685
click at [478, 380] on link "[MEDICAL_DATA] 5MG/ML INF SOL 1X20ML VIA" at bounding box center [486, 379] width 277 height 18
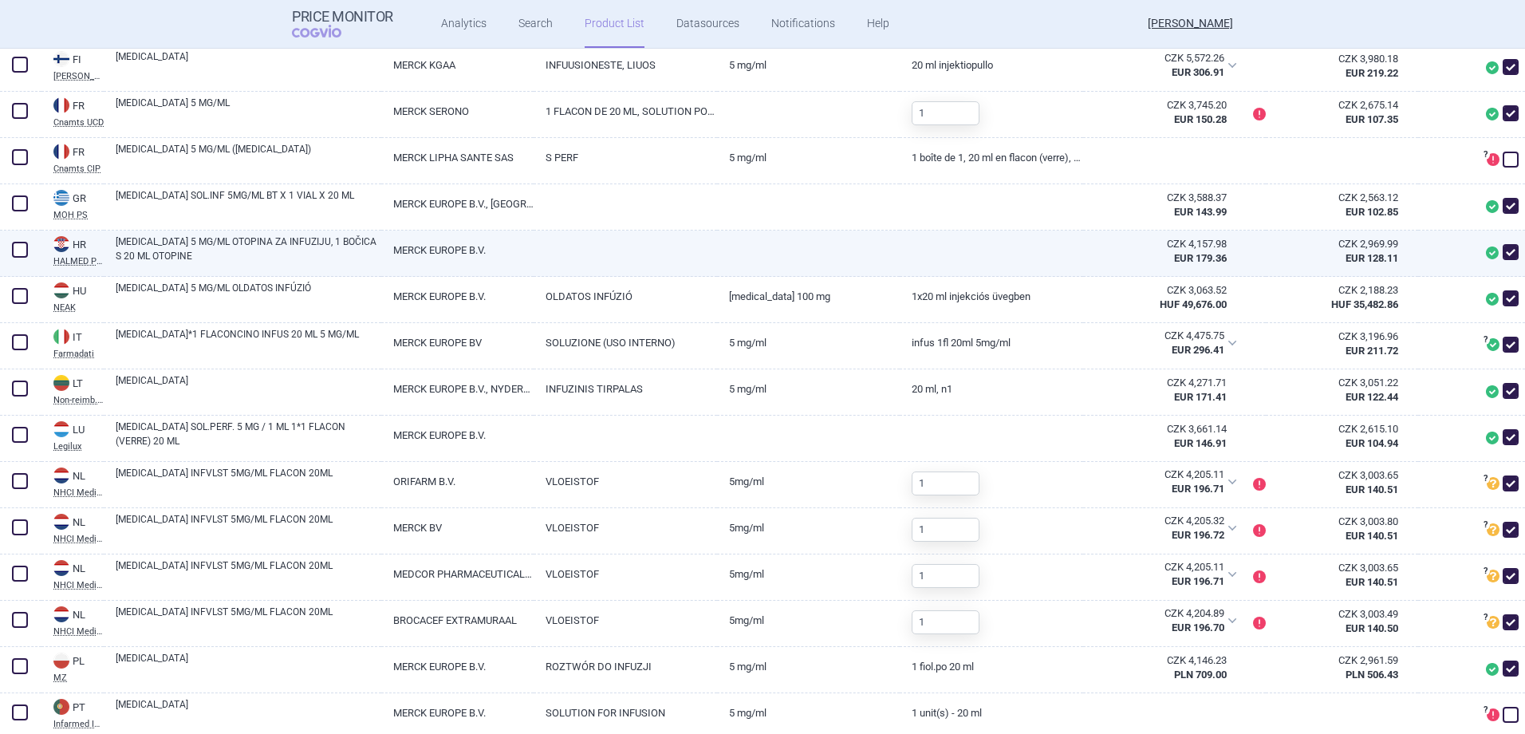
scroll to position [877, 0]
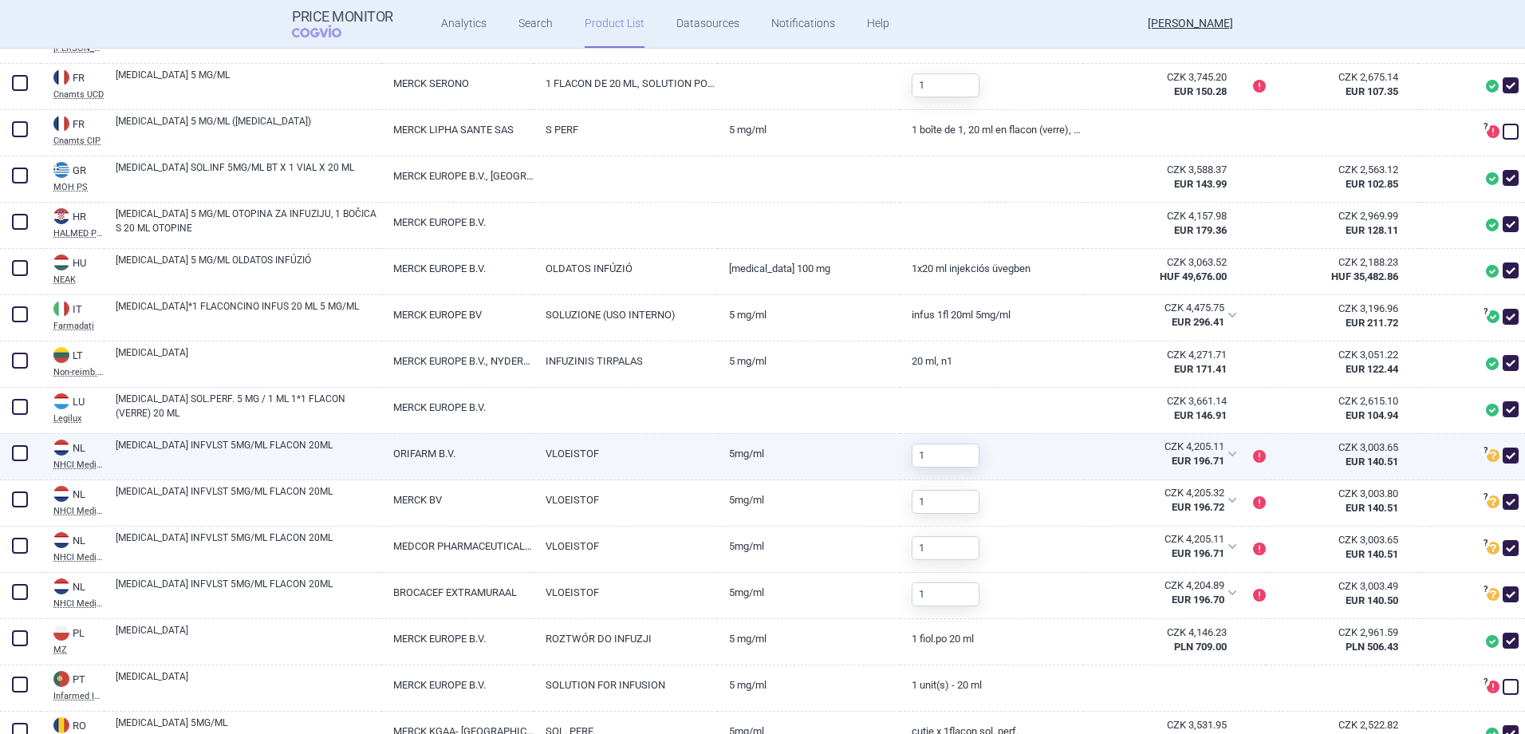
click at [18, 447] on span at bounding box center [20, 453] width 16 height 16
checkbox input "true"
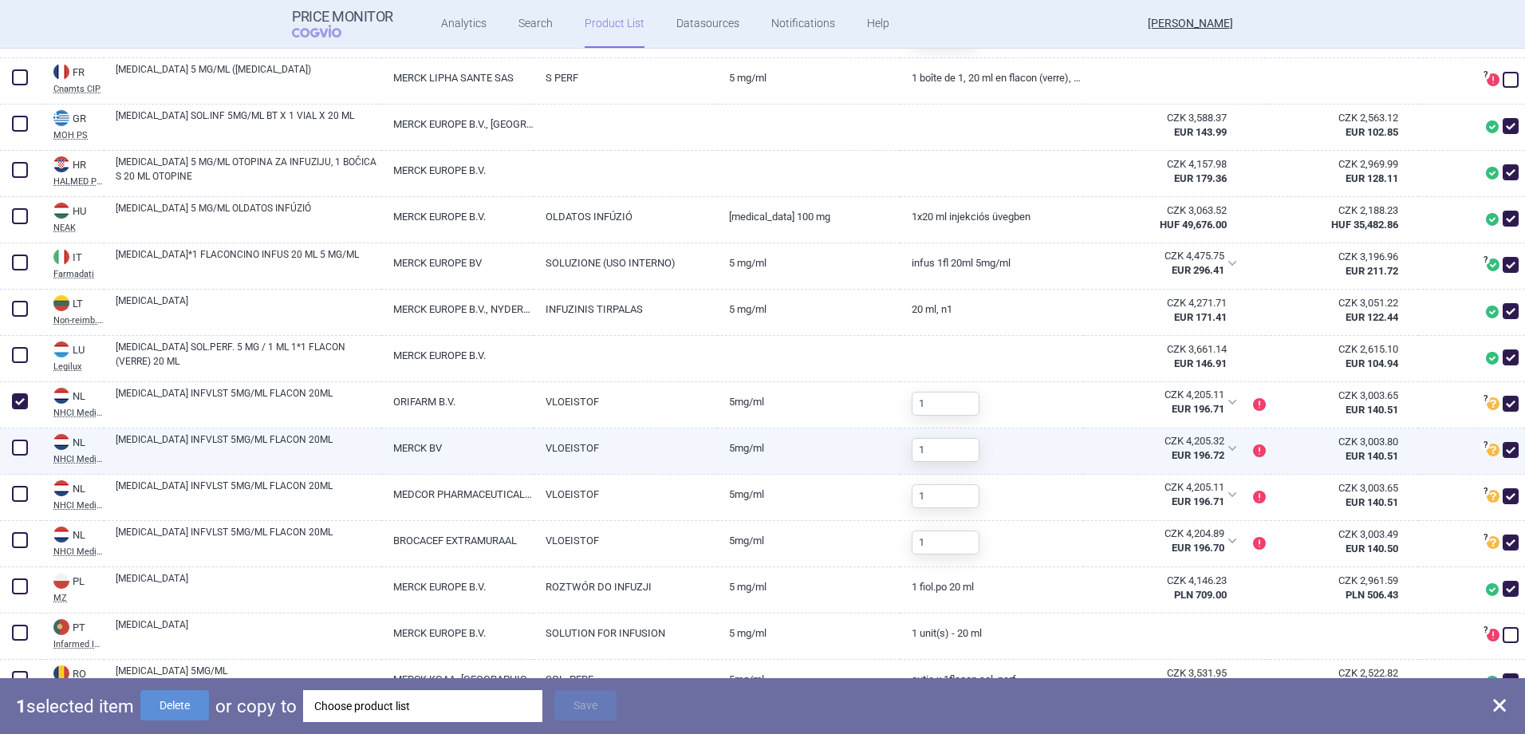
scroll to position [957, 0]
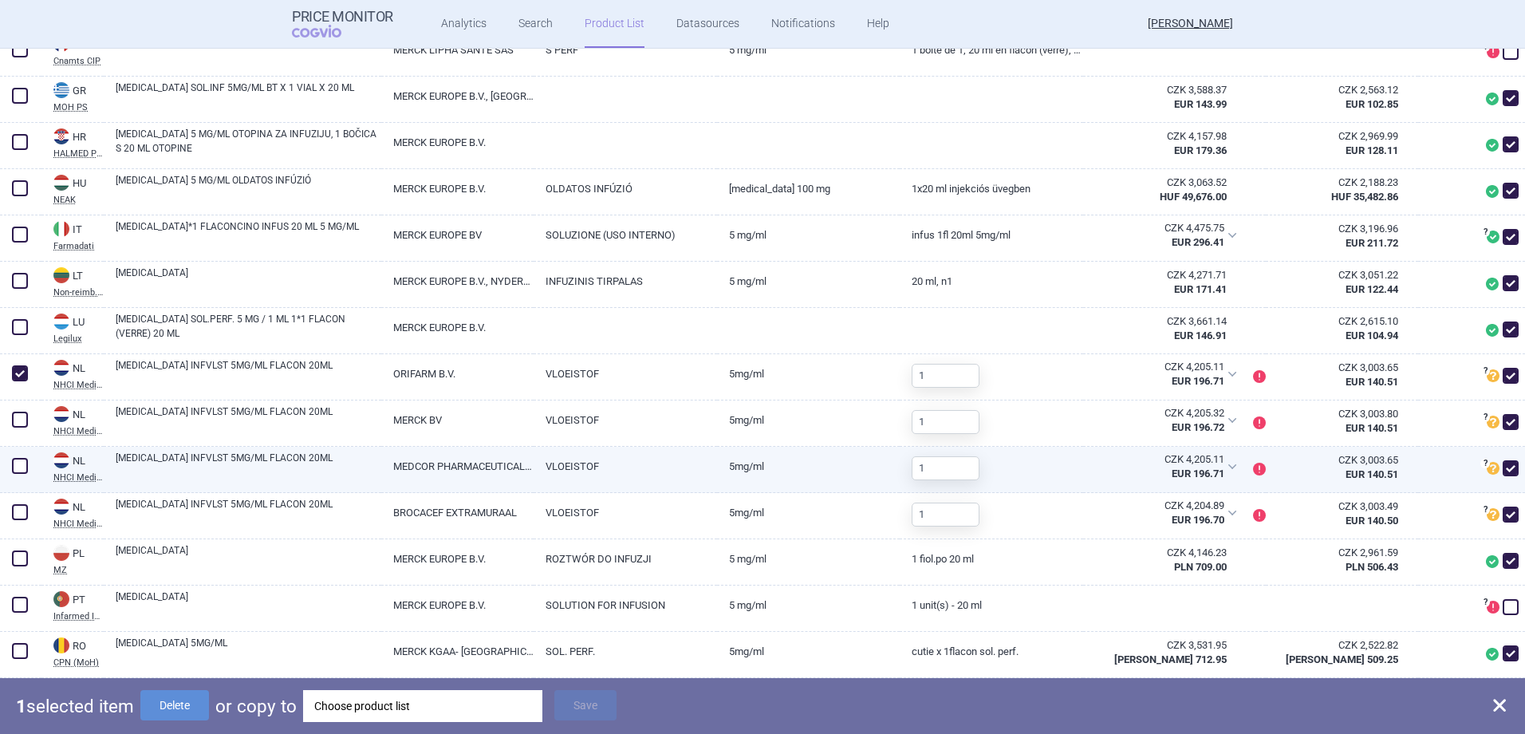
click at [10, 471] on span at bounding box center [20, 466] width 24 height 24
checkbox input "true"
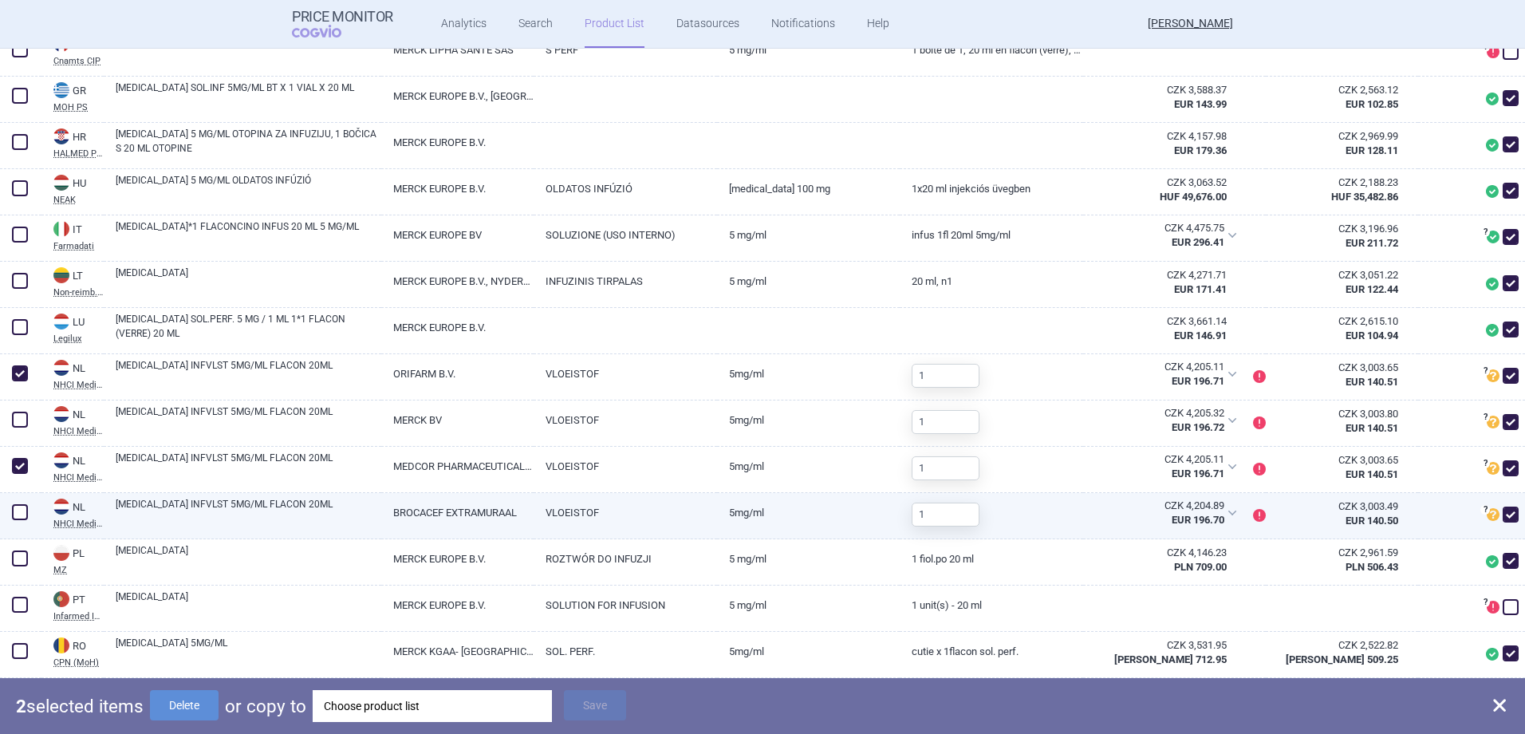
click at [22, 517] on span at bounding box center [20, 512] width 16 height 16
checkbox input "true"
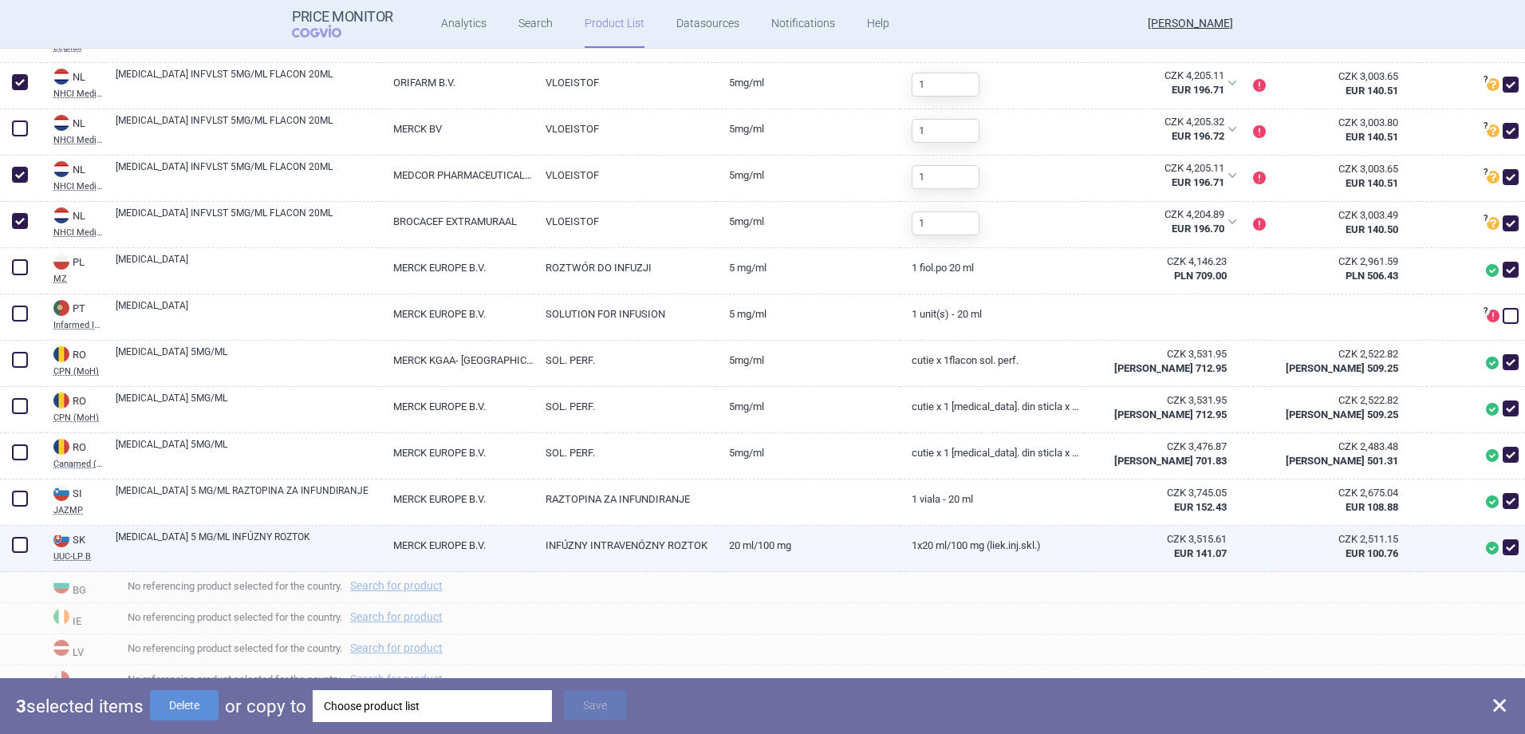
scroll to position [1276, 0]
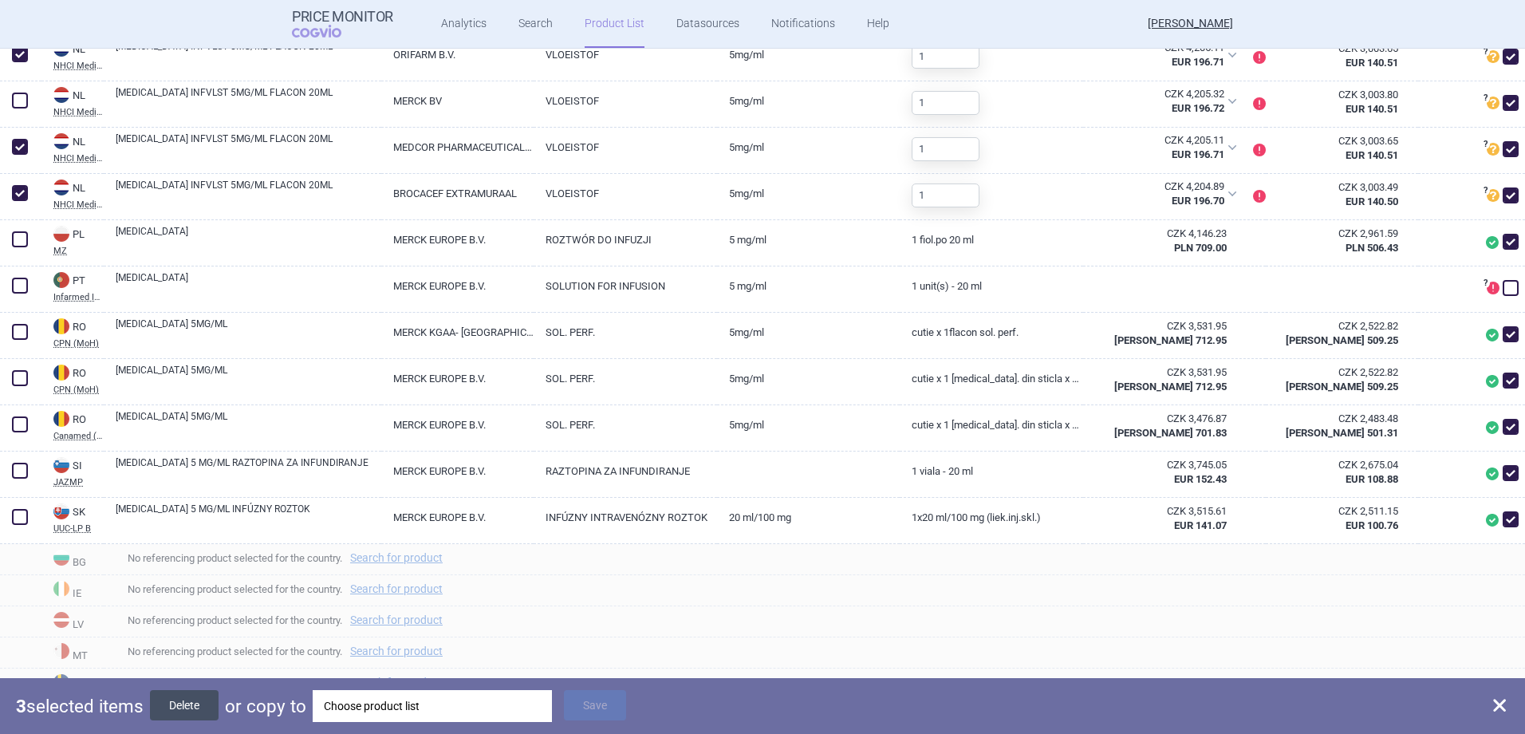
click at [196, 703] on button "Delete" at bounding box center [184, 705] width 69 height 30
checkbox input "false"
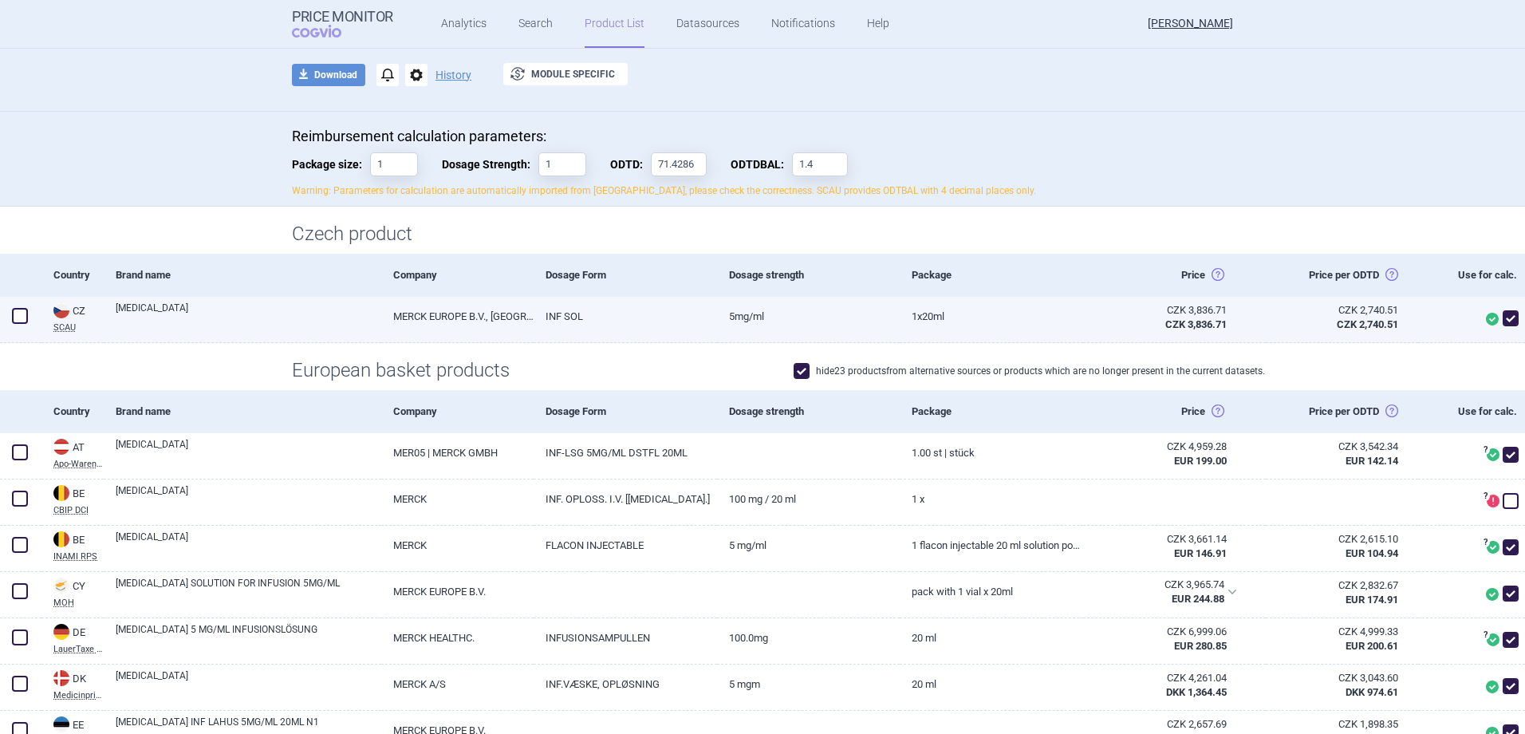
scroll to position [0, 0]
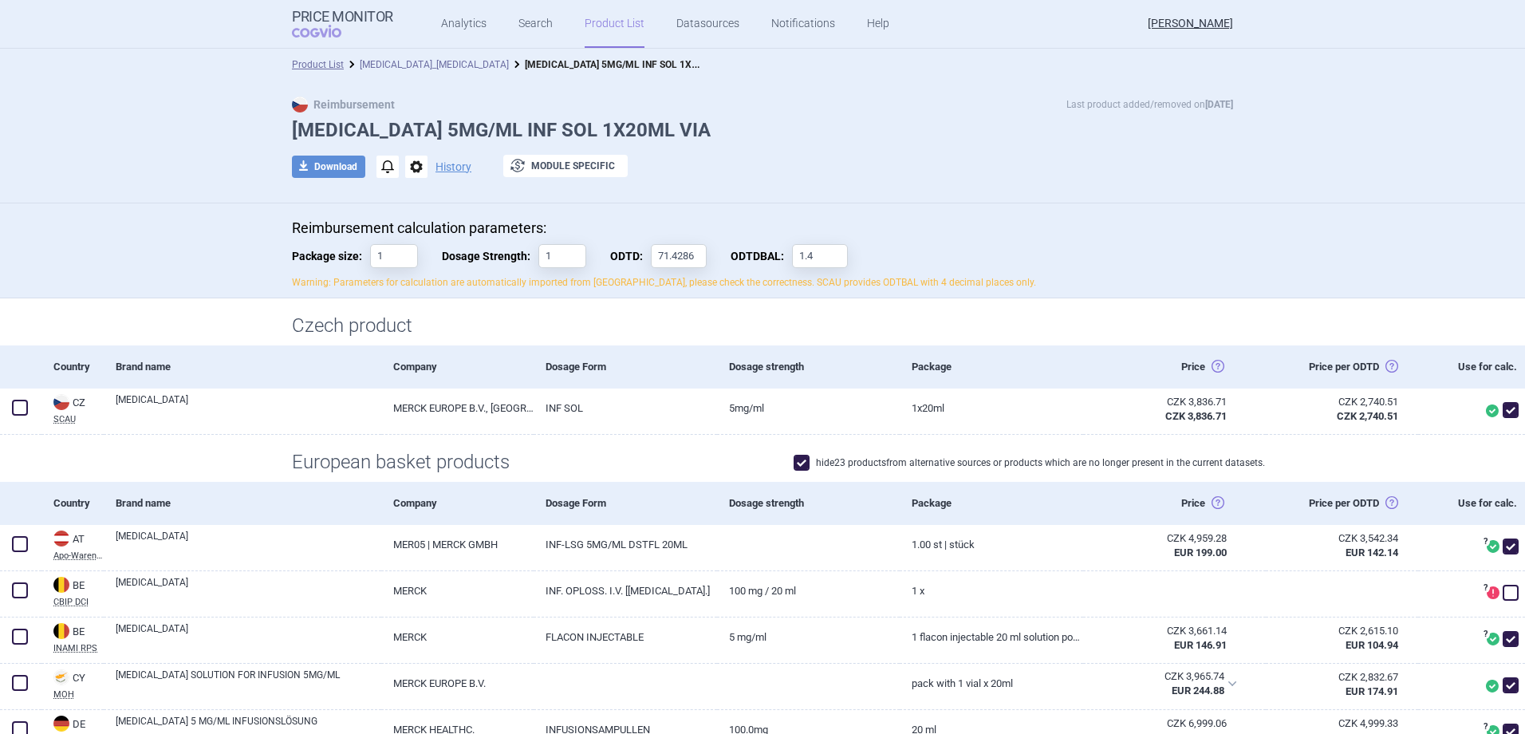
click at [412, 68] on link "[MEDICAL_DATA]_[MEDICAL_DATA]" at bounding box center [434, 64] width 149 height 11
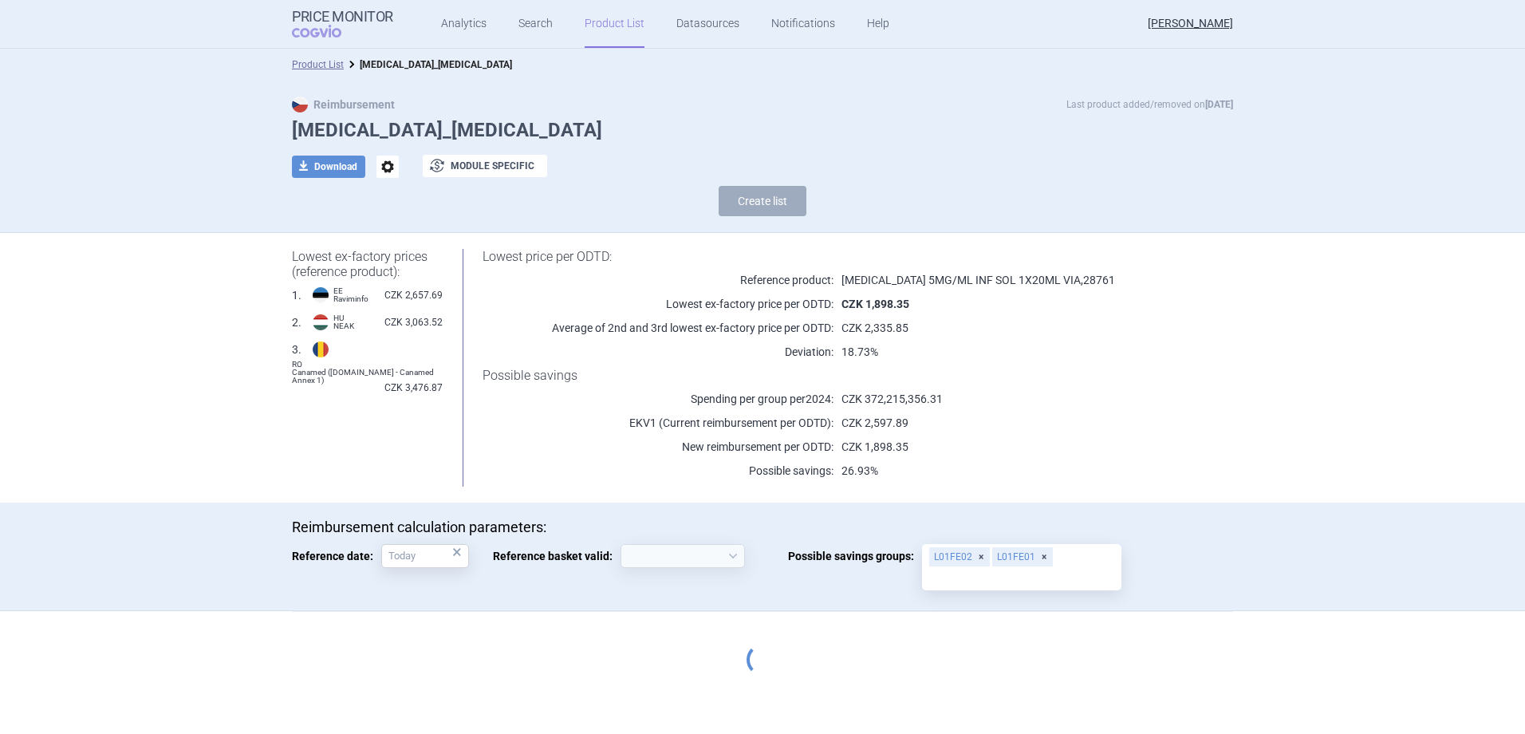
select select "[DATE]"
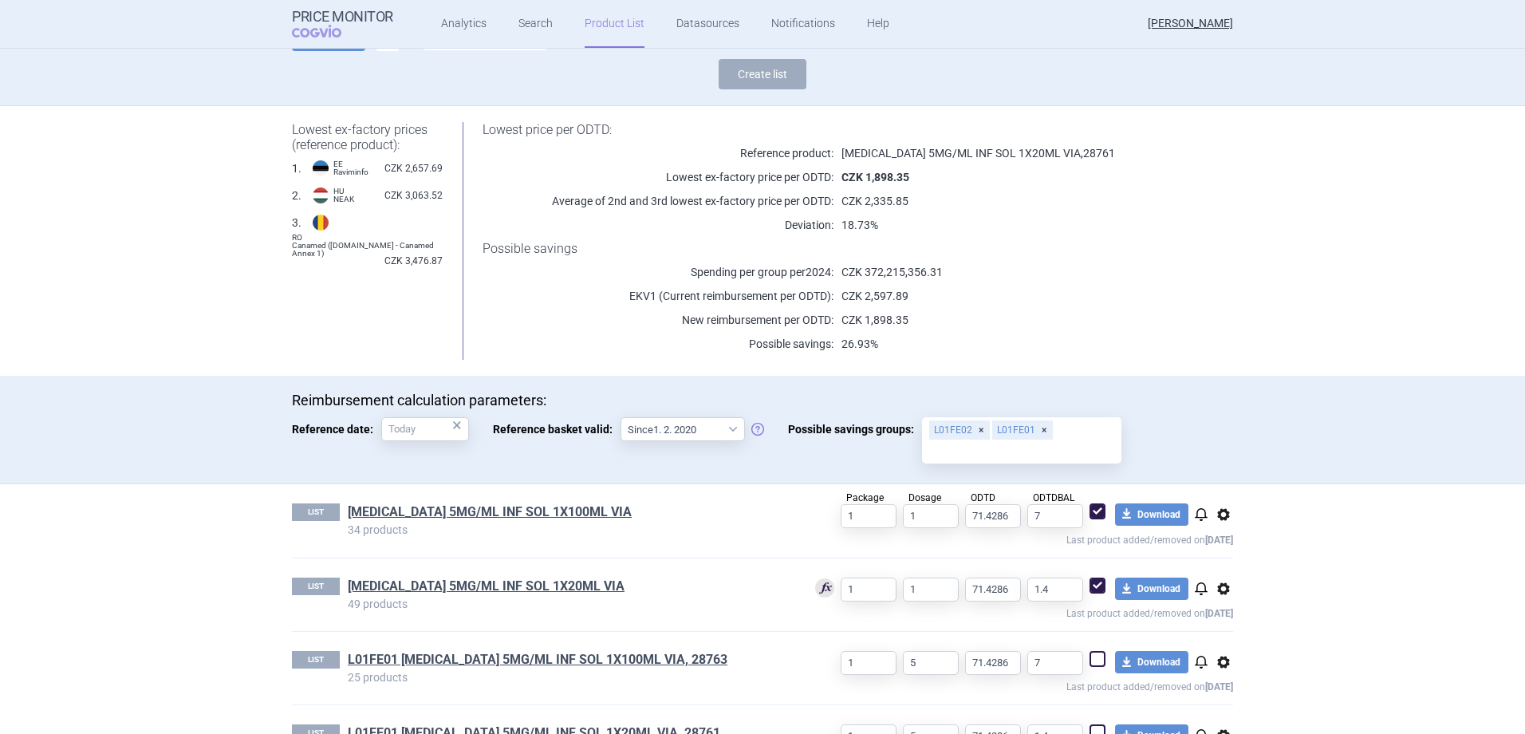
scroll to position [319, 0]
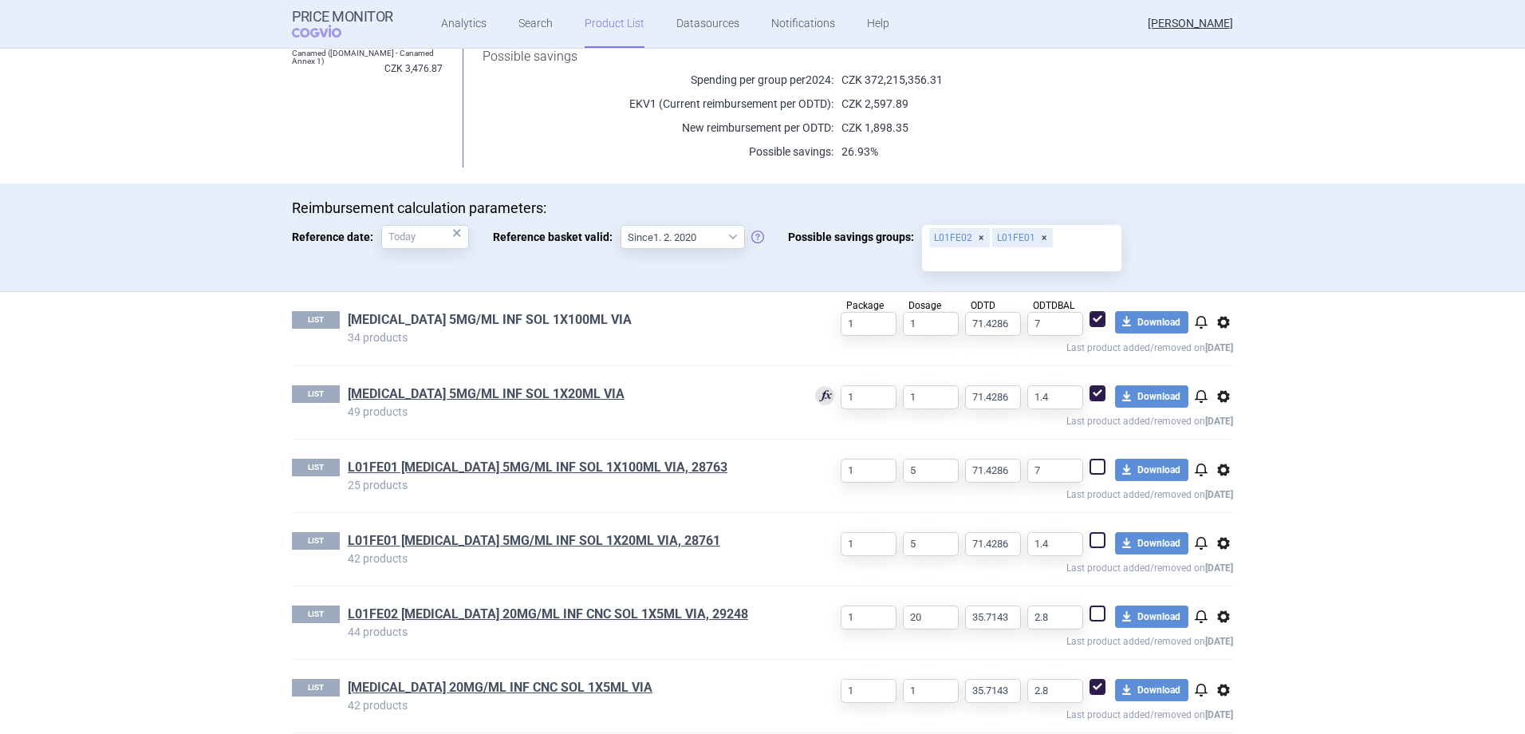
click at [445, 322] on link "[MEDICAL_DATA] 5MG/ML INF SOL 1X100ML VIA" at bounding box center [490, 320] width 284 height 18
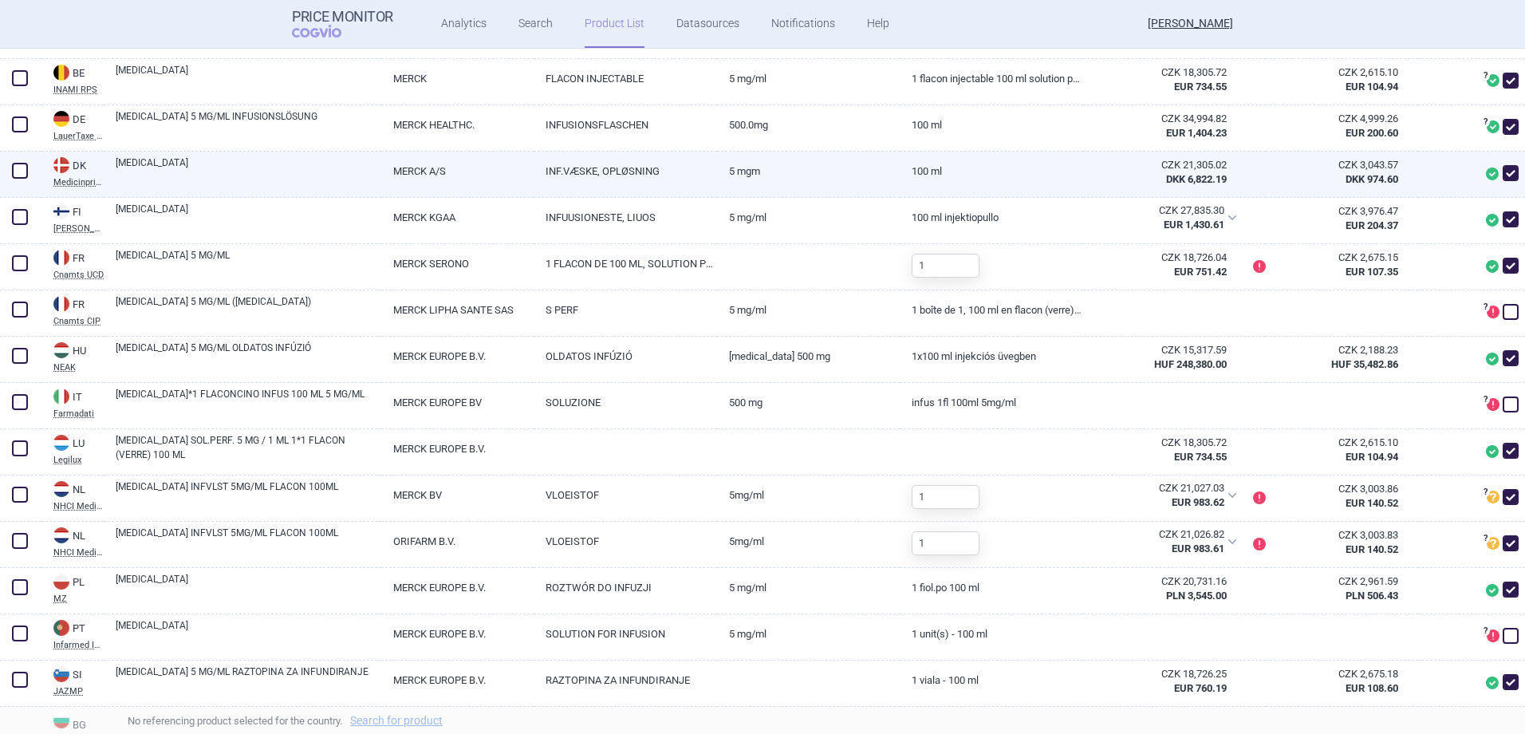
scroll to position [638, 0]
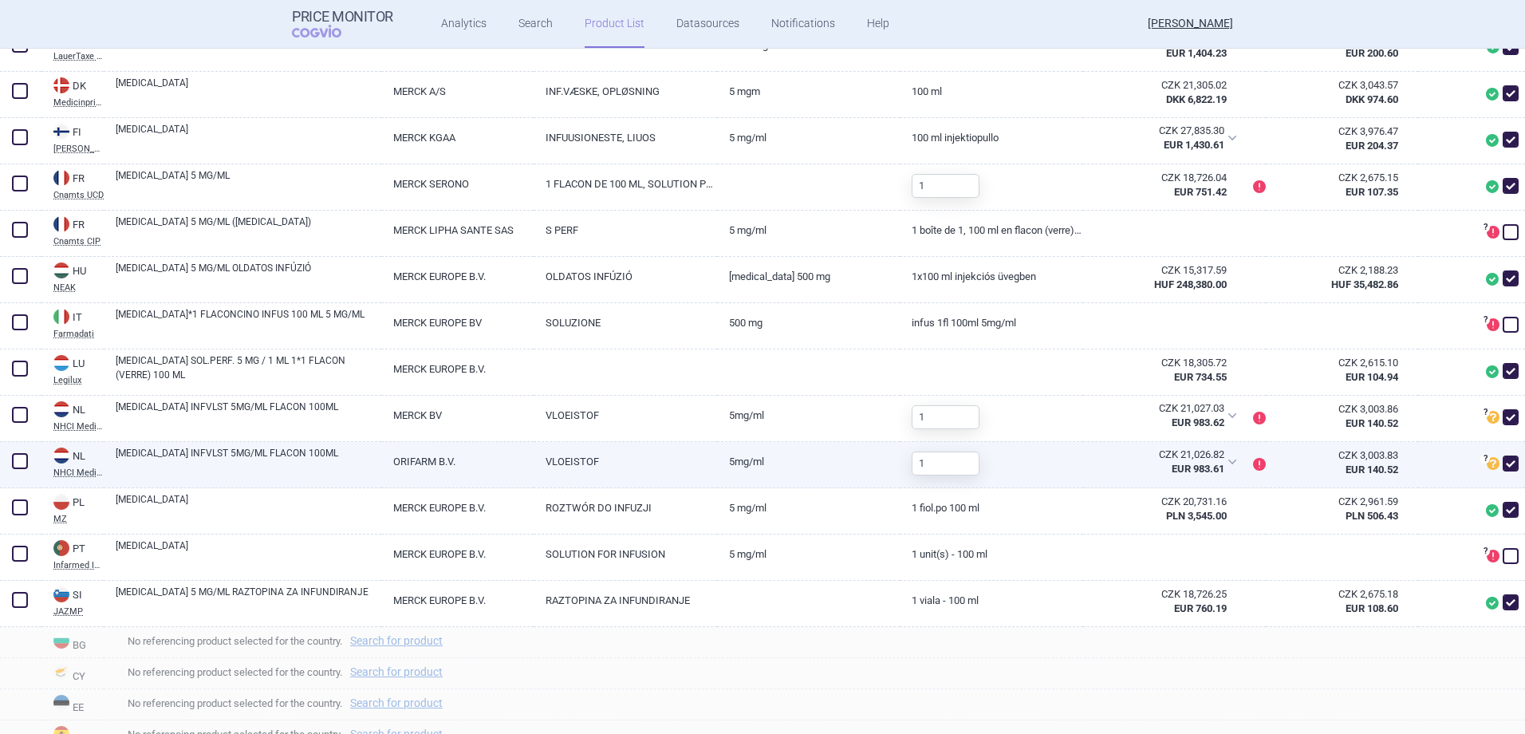
click at [26, 462] on span at bounding box center [20, 461] width 16 height 16
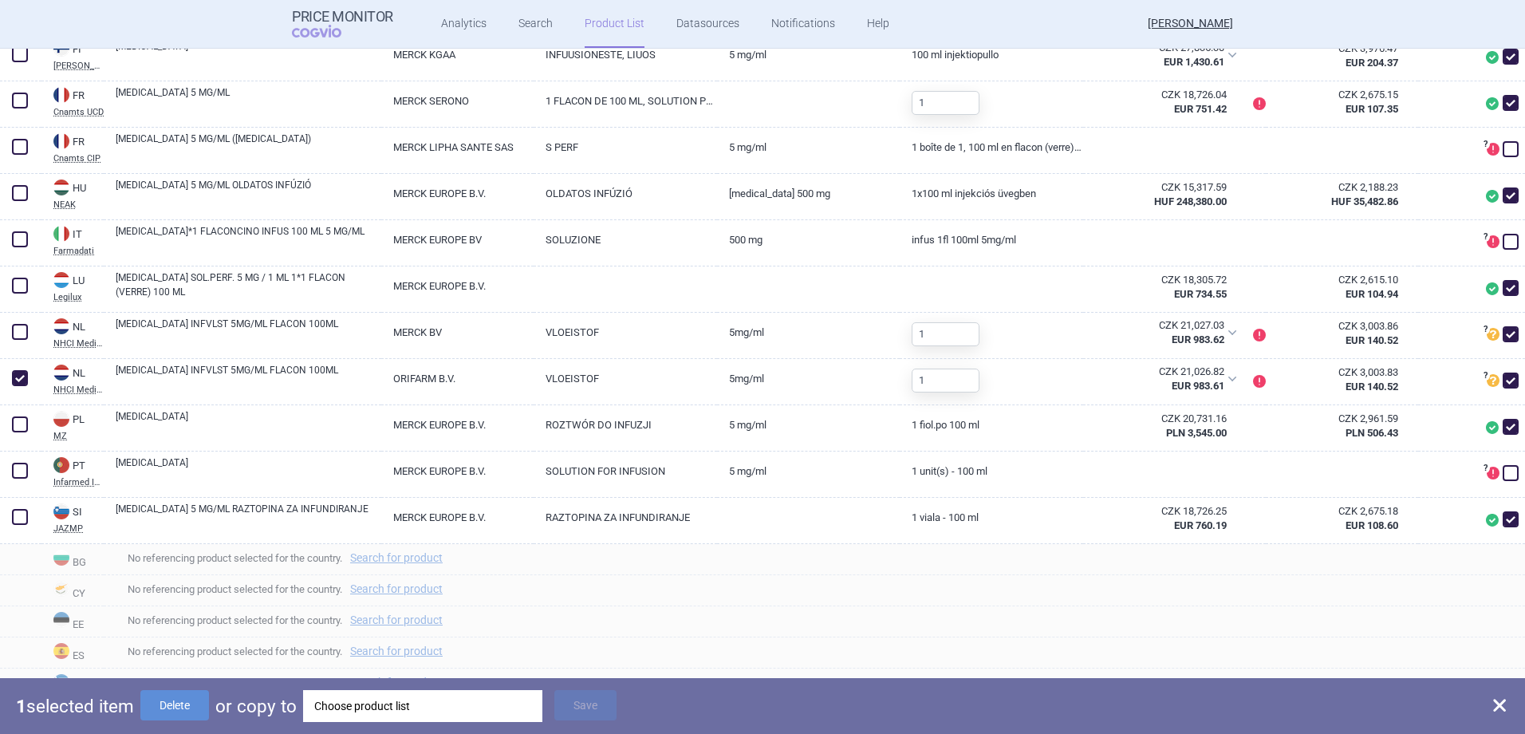
scroll to position [797, 0]
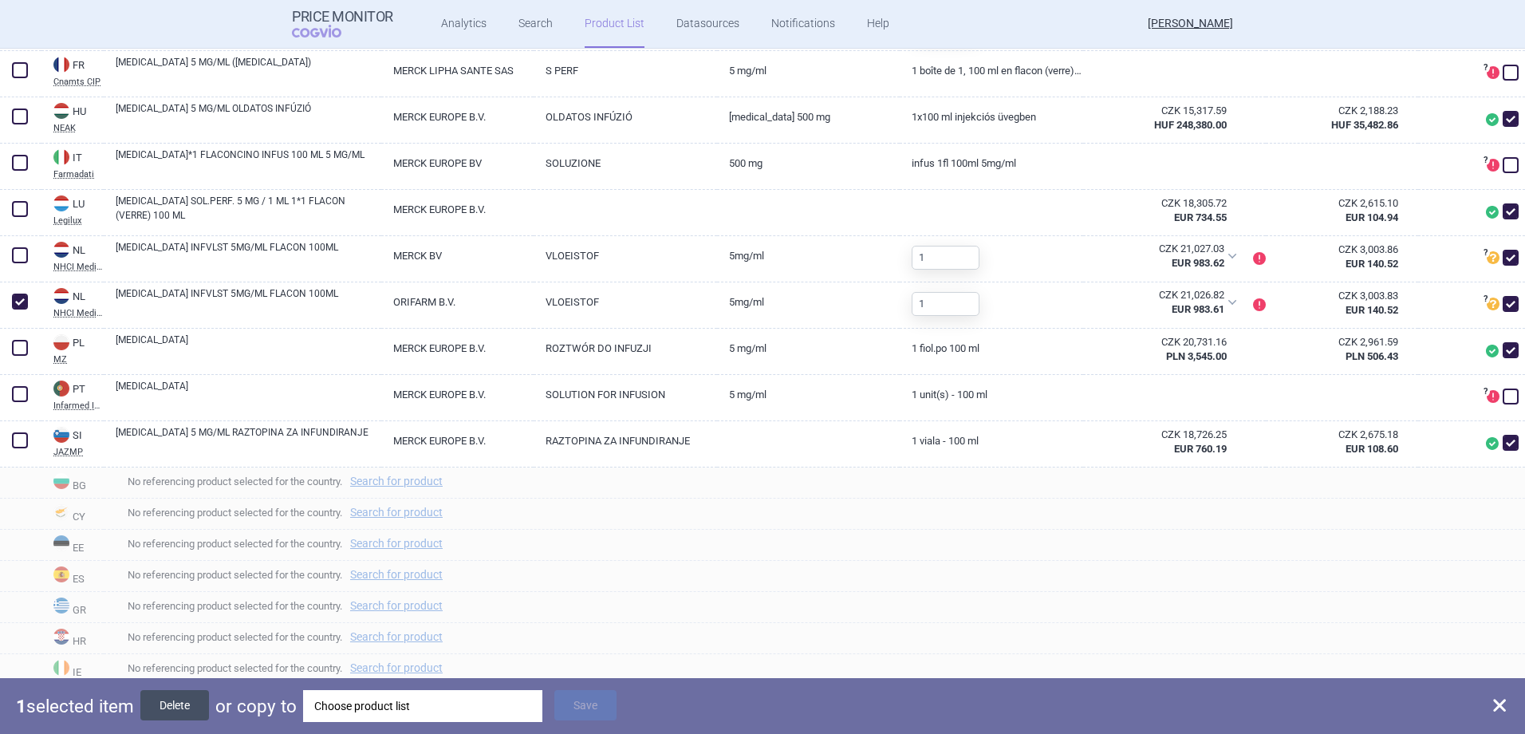
click at [191, 712] on button "Delete" at bounding box center [174, 705] width 69 height 30
checkbox input "false"
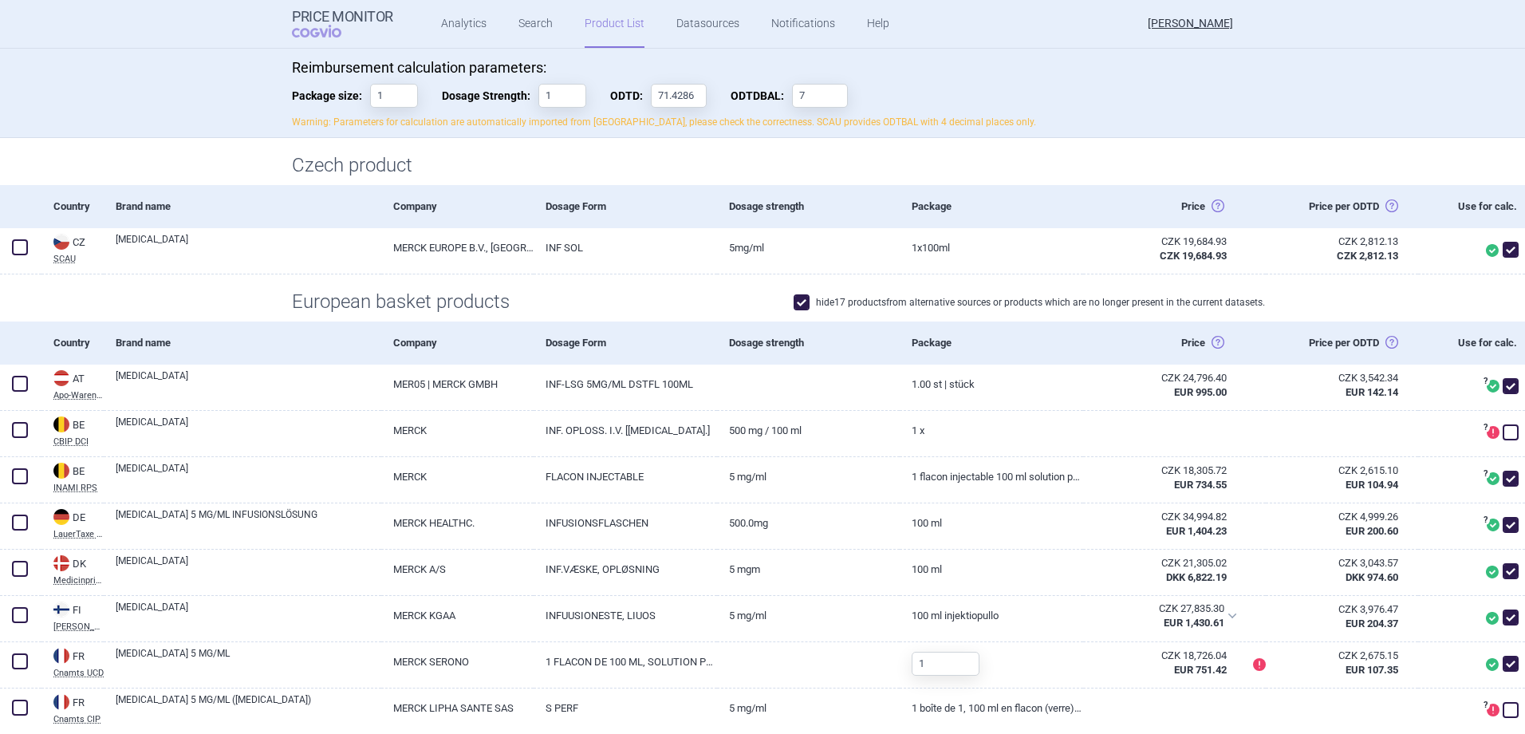
scroll to position [0, 0]
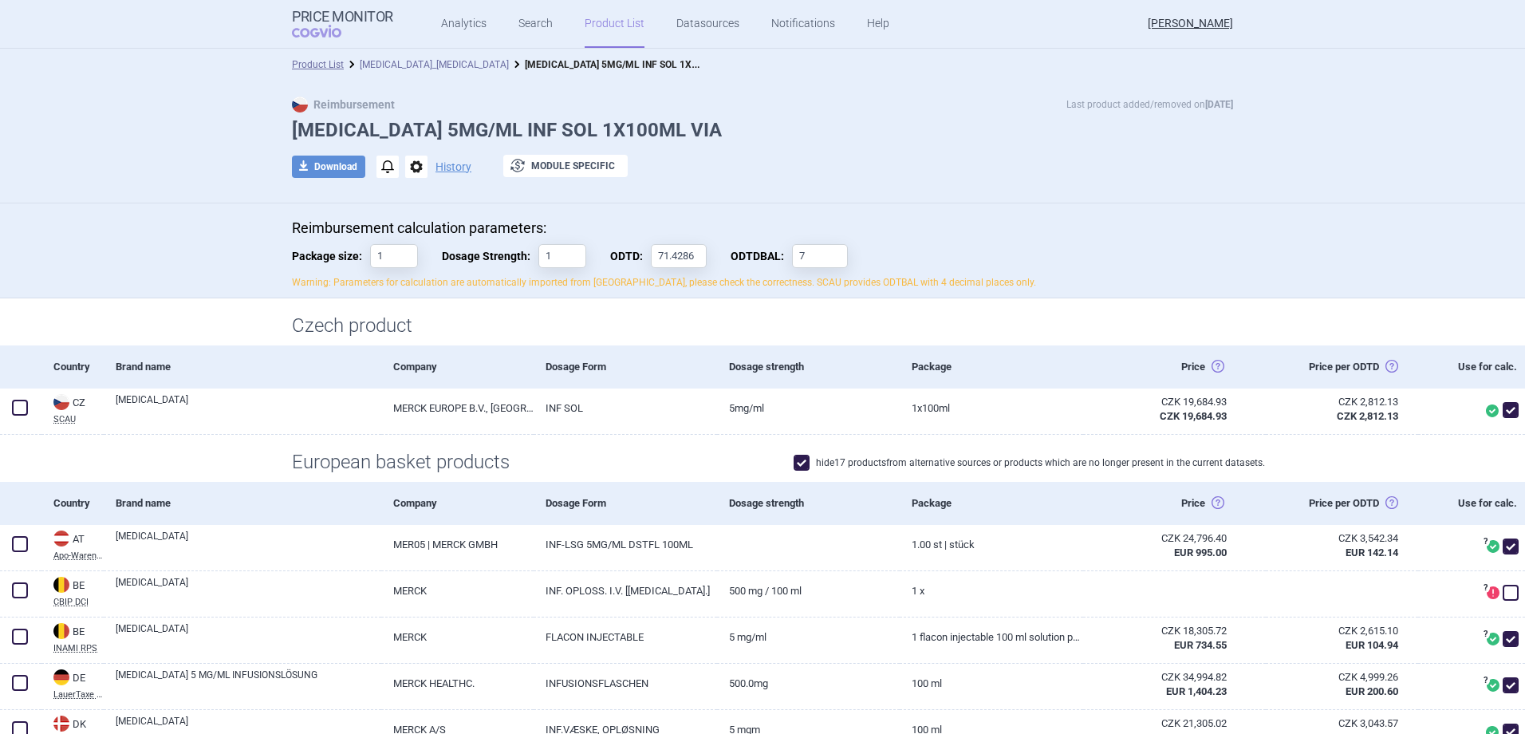
click at [383, 66] on link "[MEDICAL_DATA]_[MEDICAL_DATA]" at bounding box center [434, 64] width 149 height 11
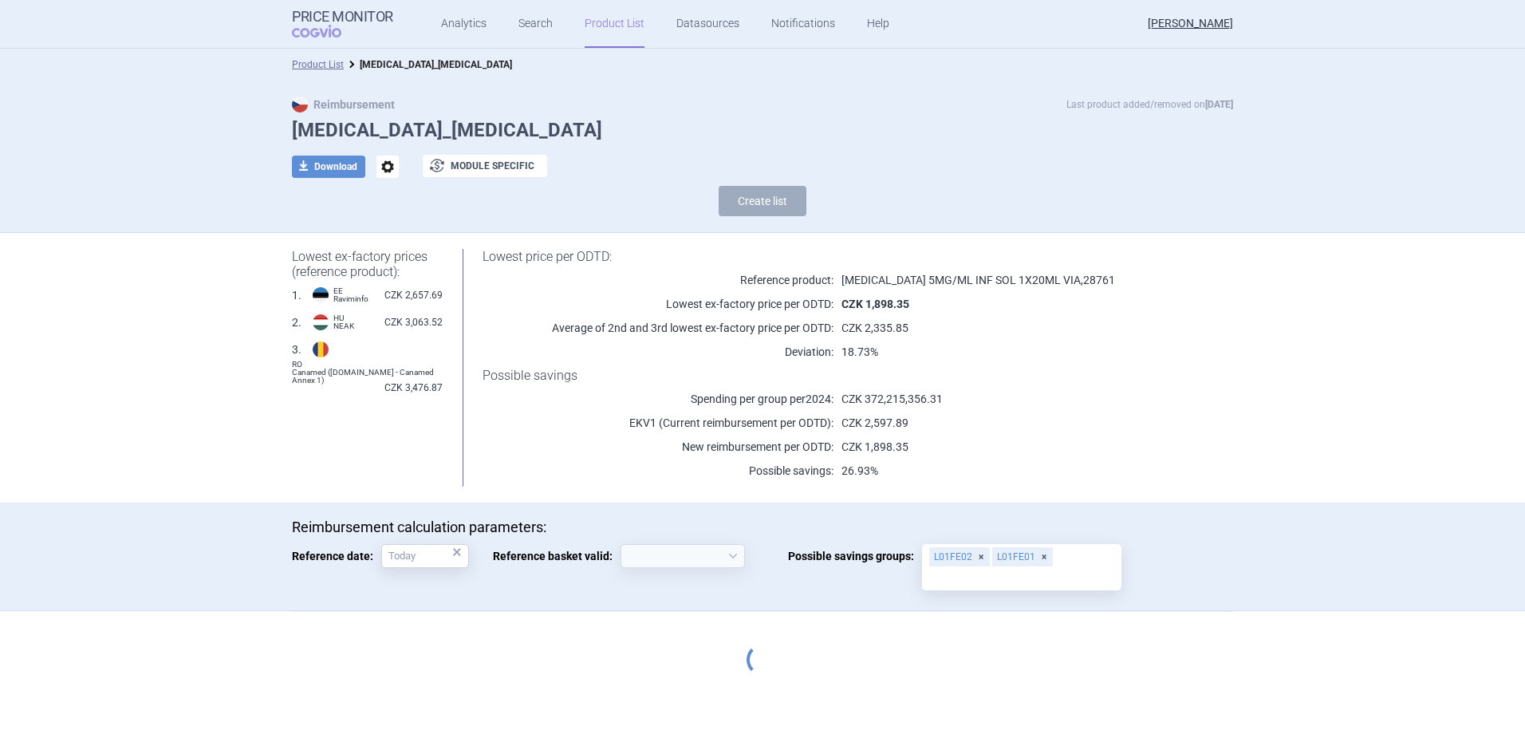
select select "[DATE]"
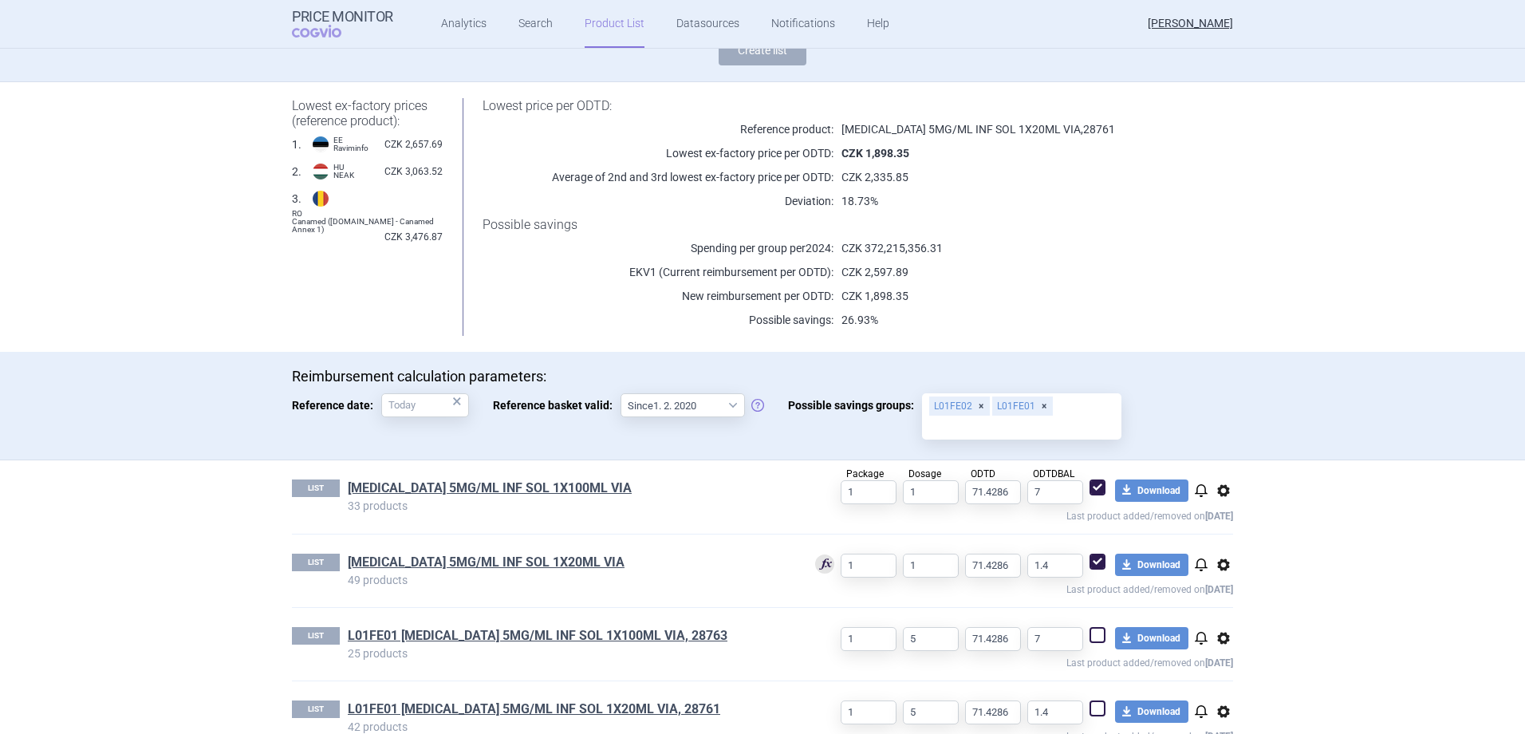
scroll to position [319, 0]
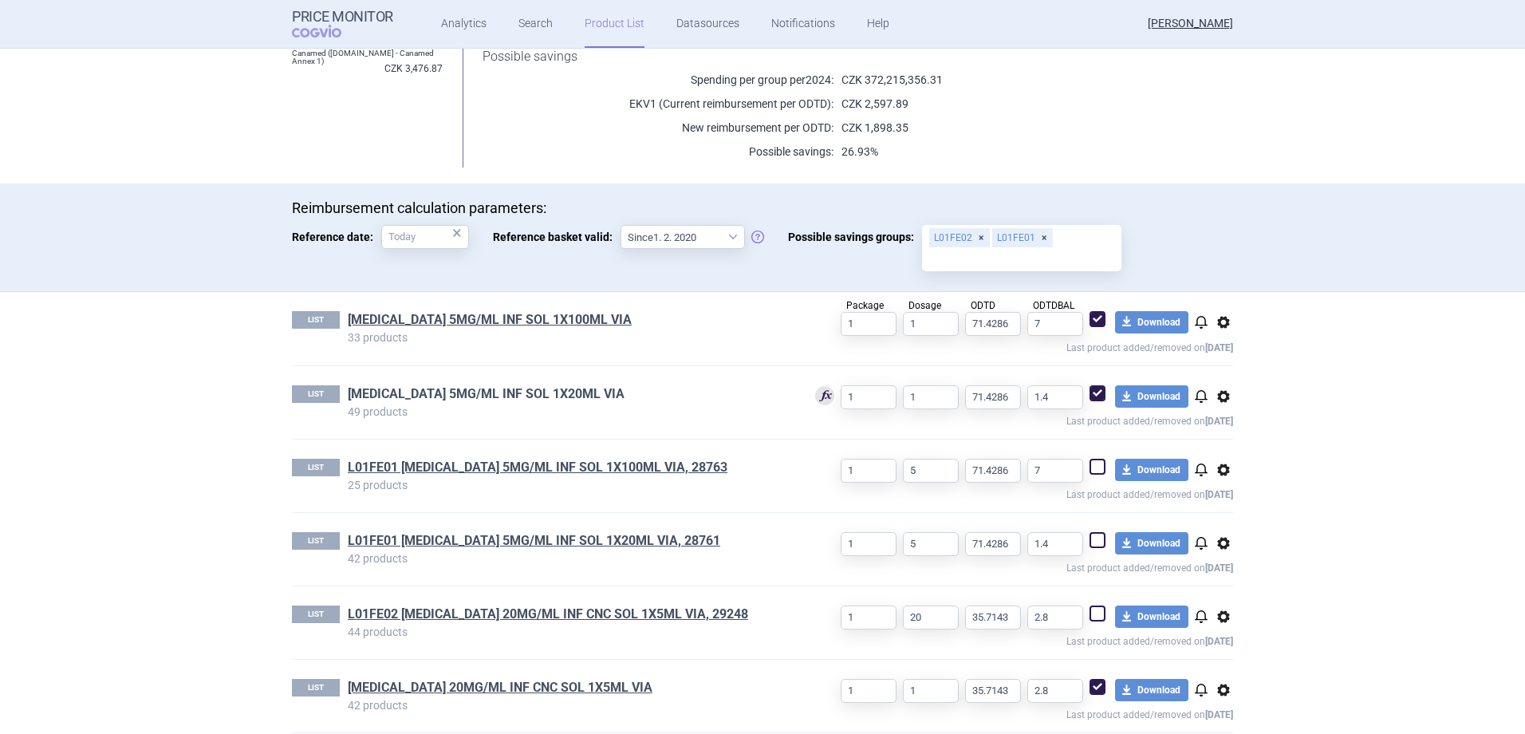
click at [502, 389] on link "[MEDICAL_DATA] 5MG/ML INF SOL 1X20ML VIA" at bounding box center [486, 394] width 277 height 18
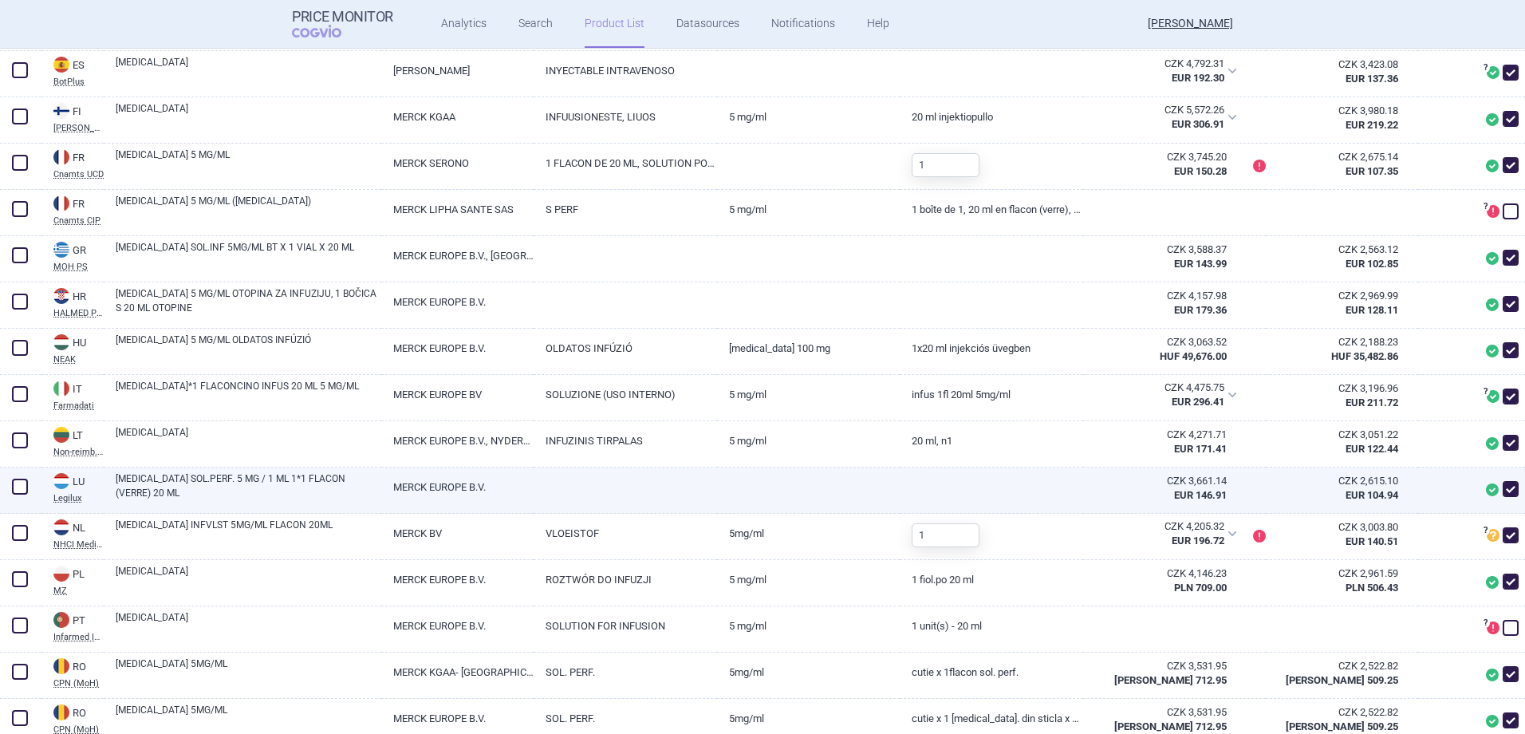
scroll to position [1037, 0]
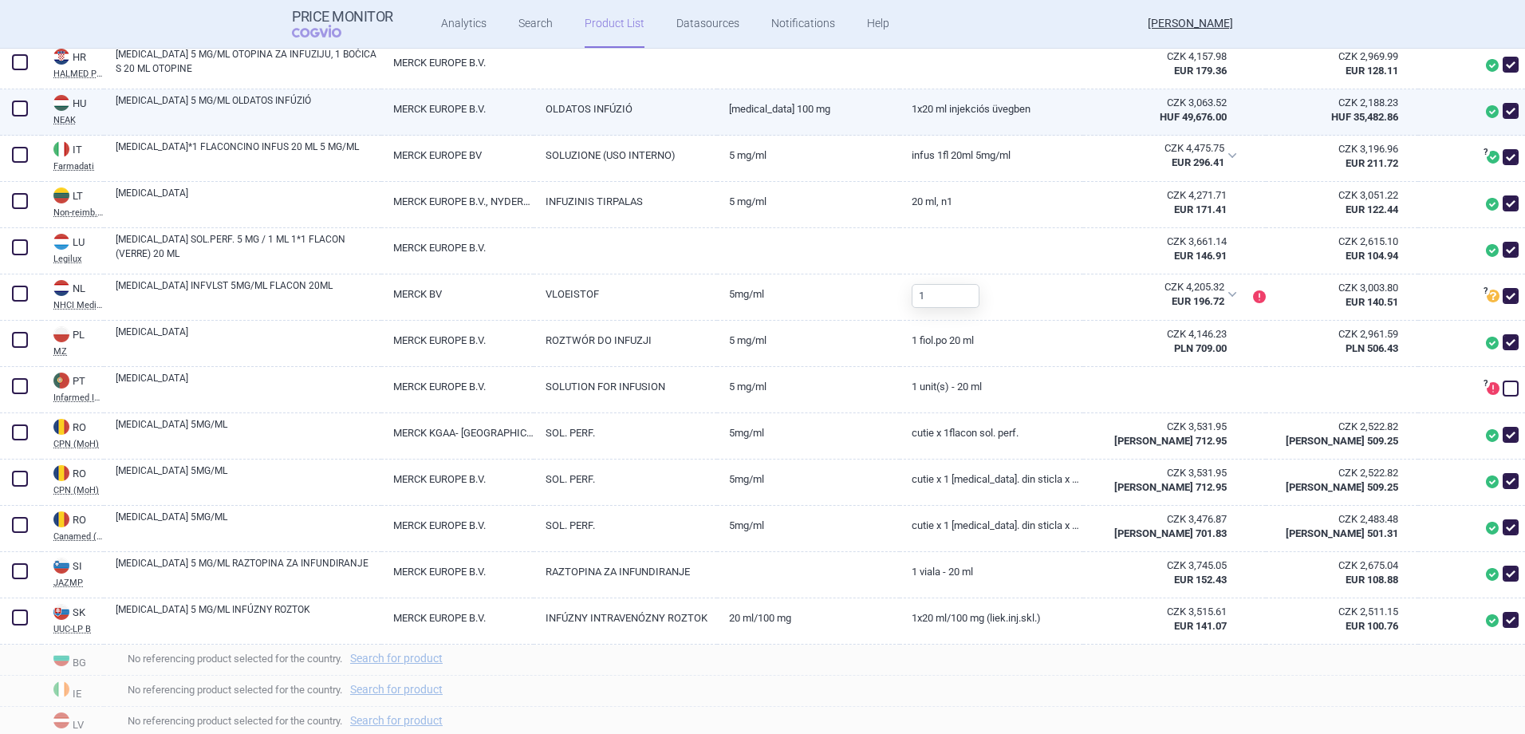
click at [1502, 114] on span at bounding box center [1510, 111] width 16 height 16
checkbox input "false"
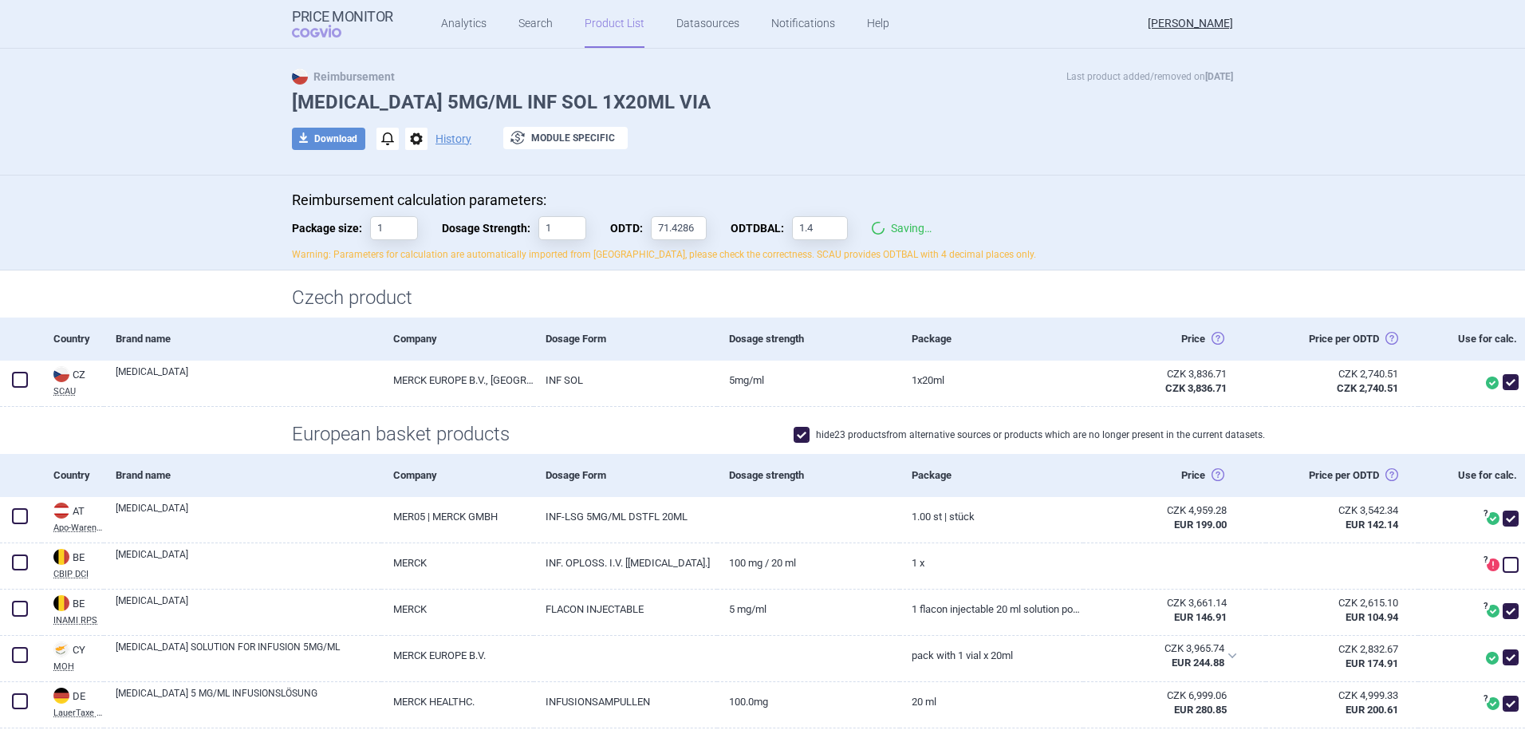
scroll to position [0, 0]
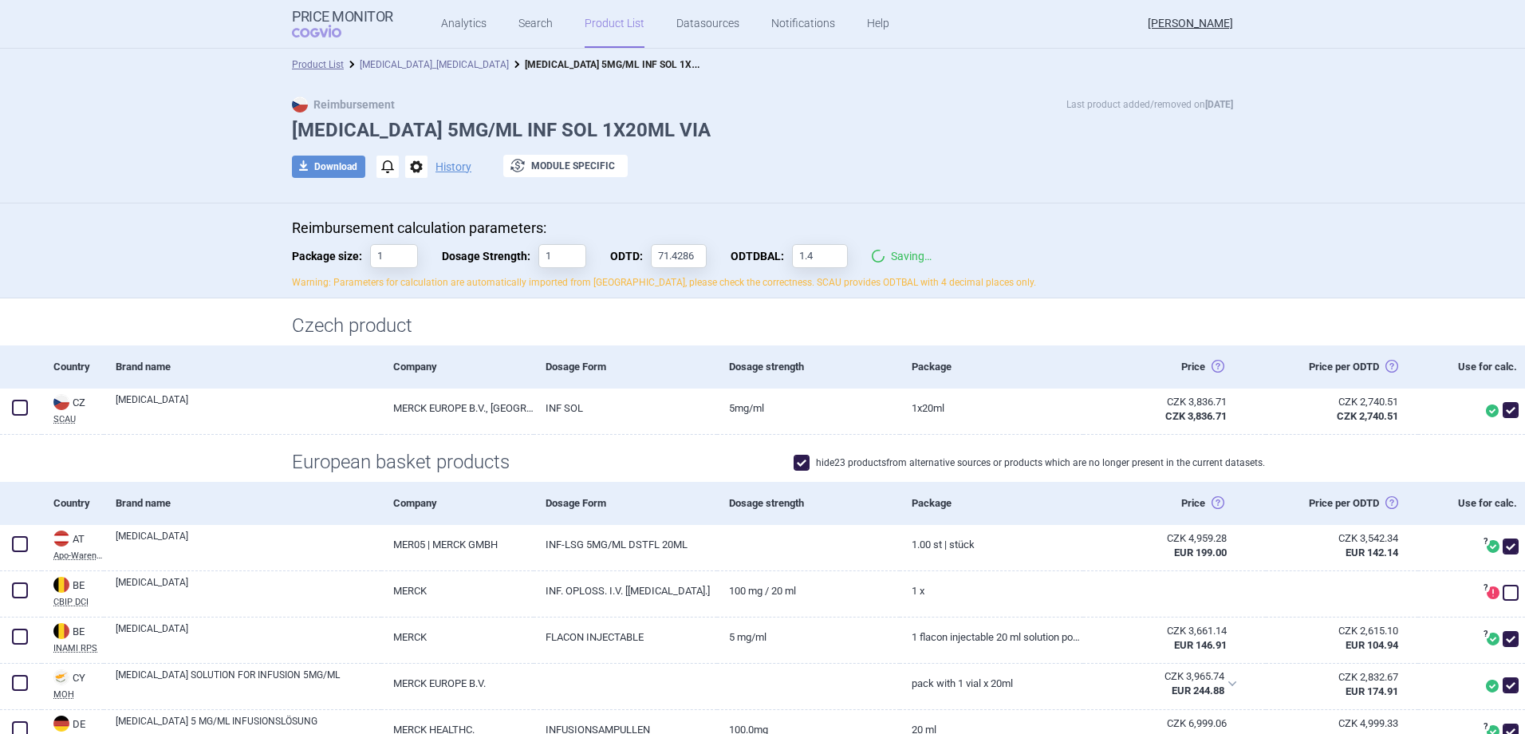
click at [419, 61] on link "[MEDICAL_DATA]_[MEDICAL_DATA]" at bounding box center [434, 64] width 149 height 11
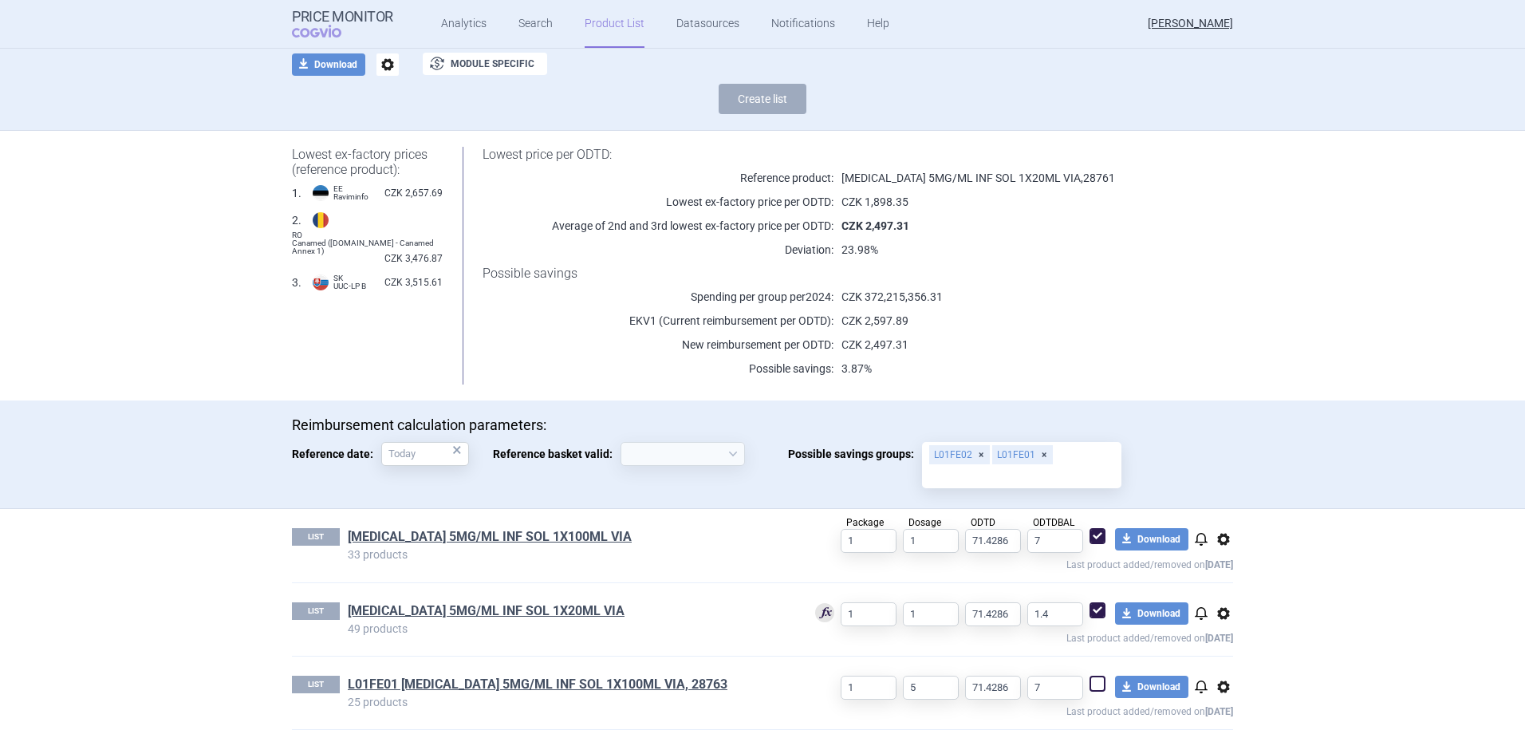
scroll to position [334, 0]
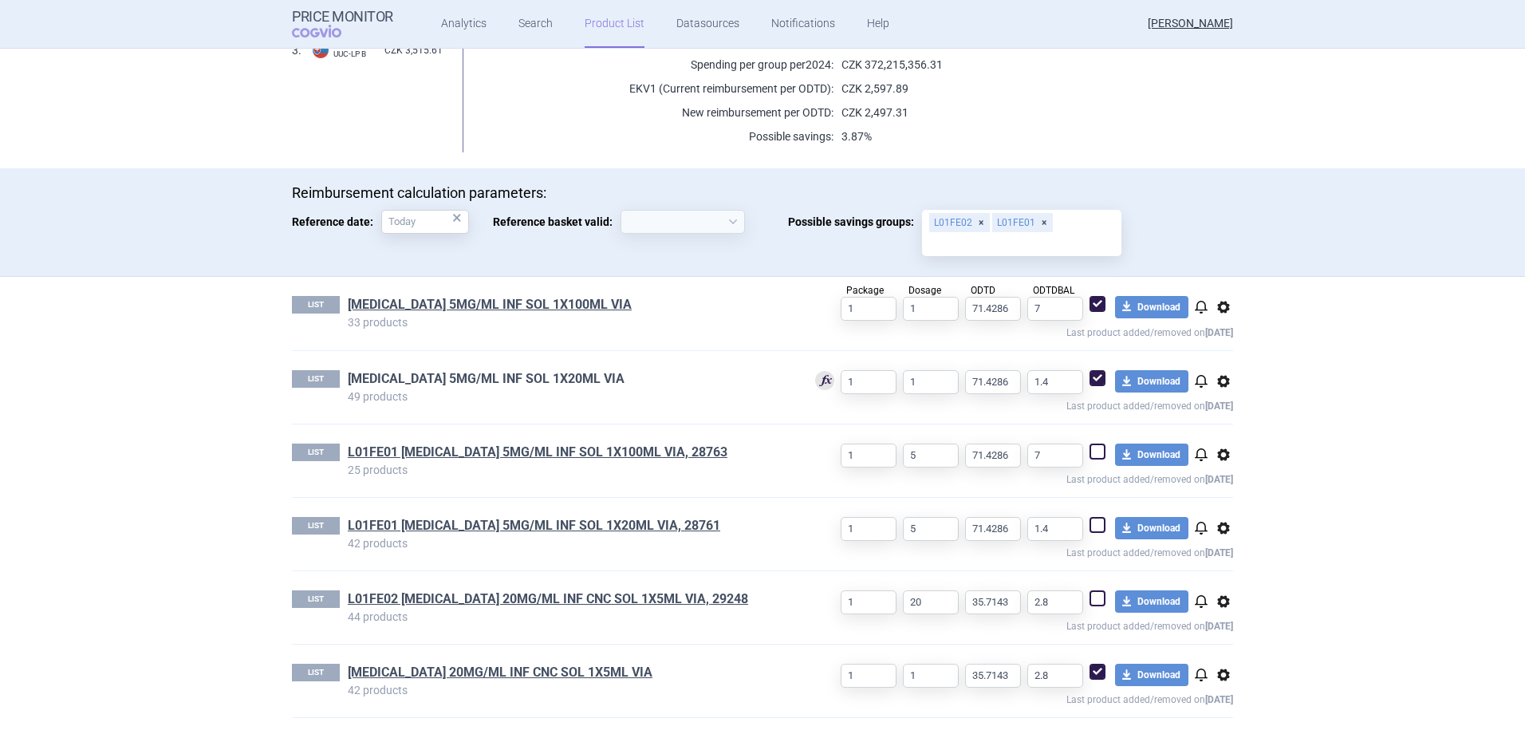
click at [551, 383] on link "[MEDICAL_DATA] 5MG/ML INF SOL 1X20ML VIA" at bounding box center [486, 379] width 277 height 18
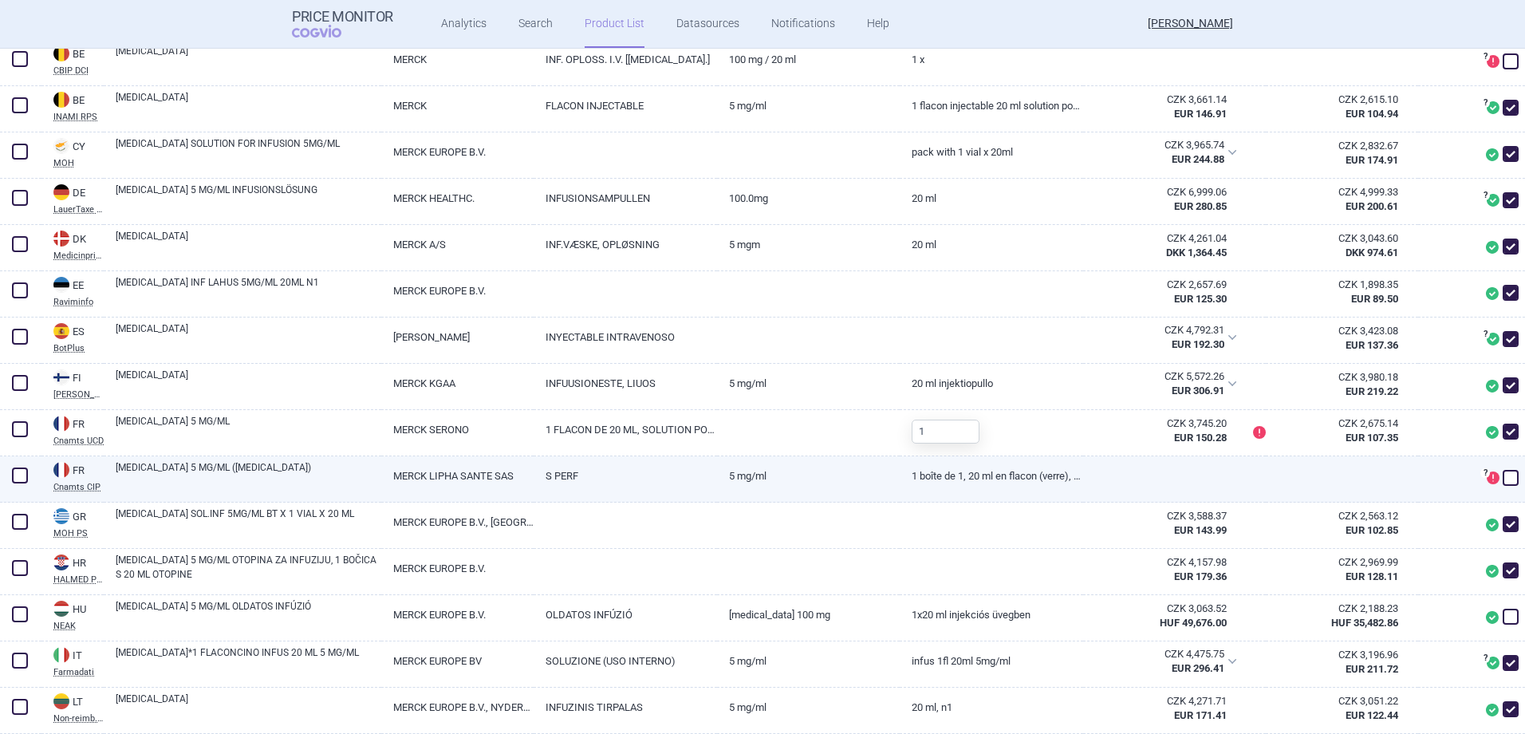
scroll to position [558, 0]
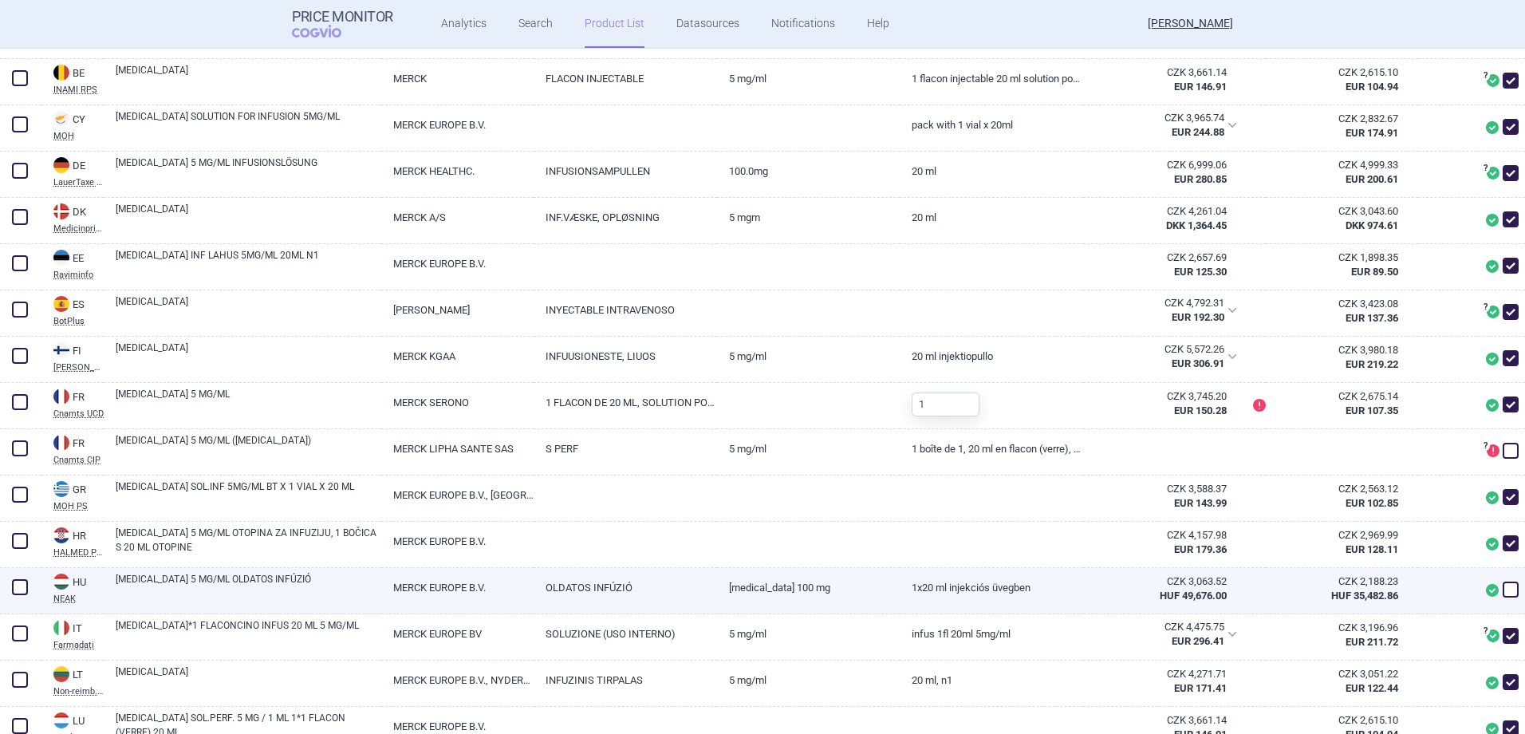
click at [1498, 584] on span at bounding box center [1510, 589] width 24 height 24
checkbox input "true"
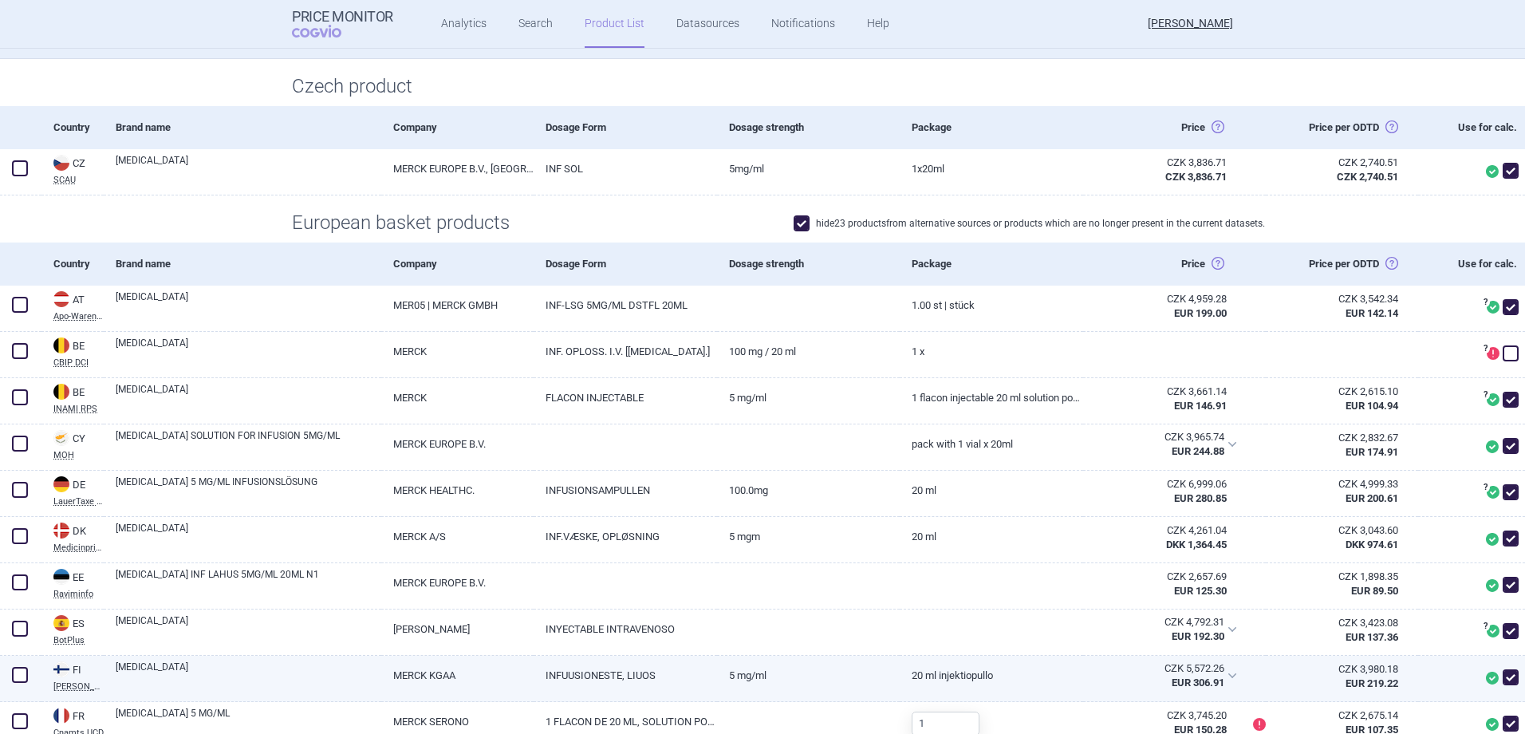
scroll to position [0, 0]
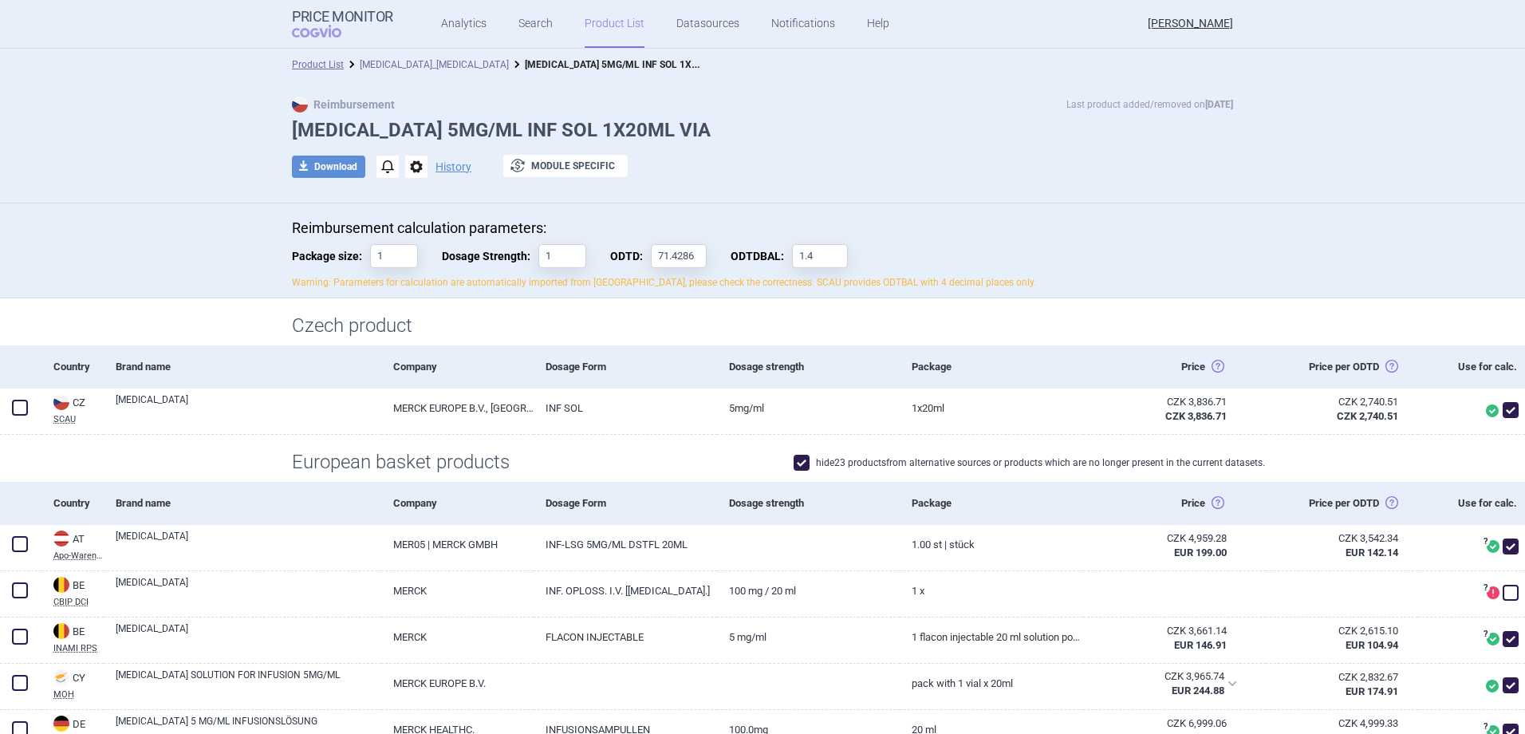
click at [417, 59] on link "[MEDICAL_DATA]_[MEDICAL_DATA]" at bounding box center [434, 64] width 149 height 11
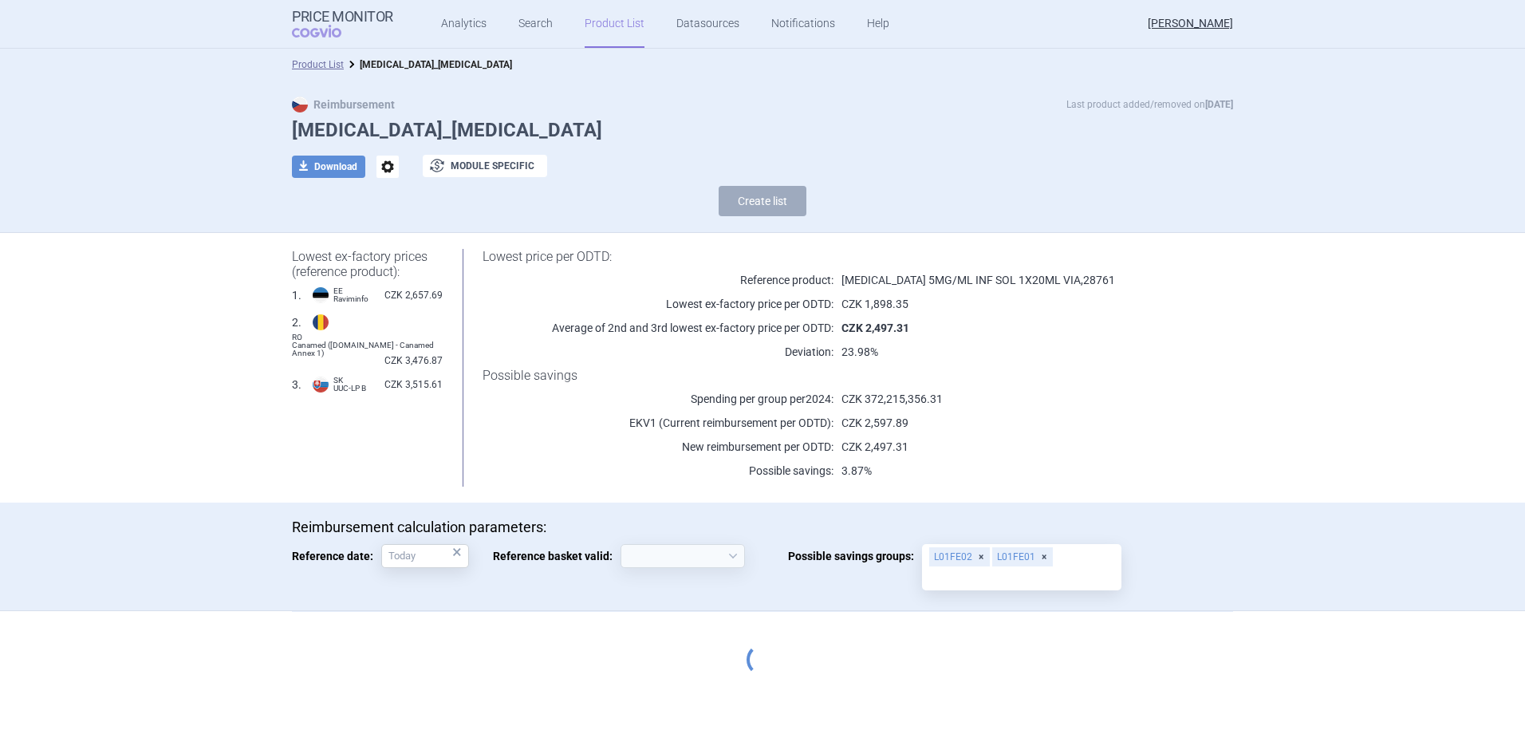
select select "[DATE]"
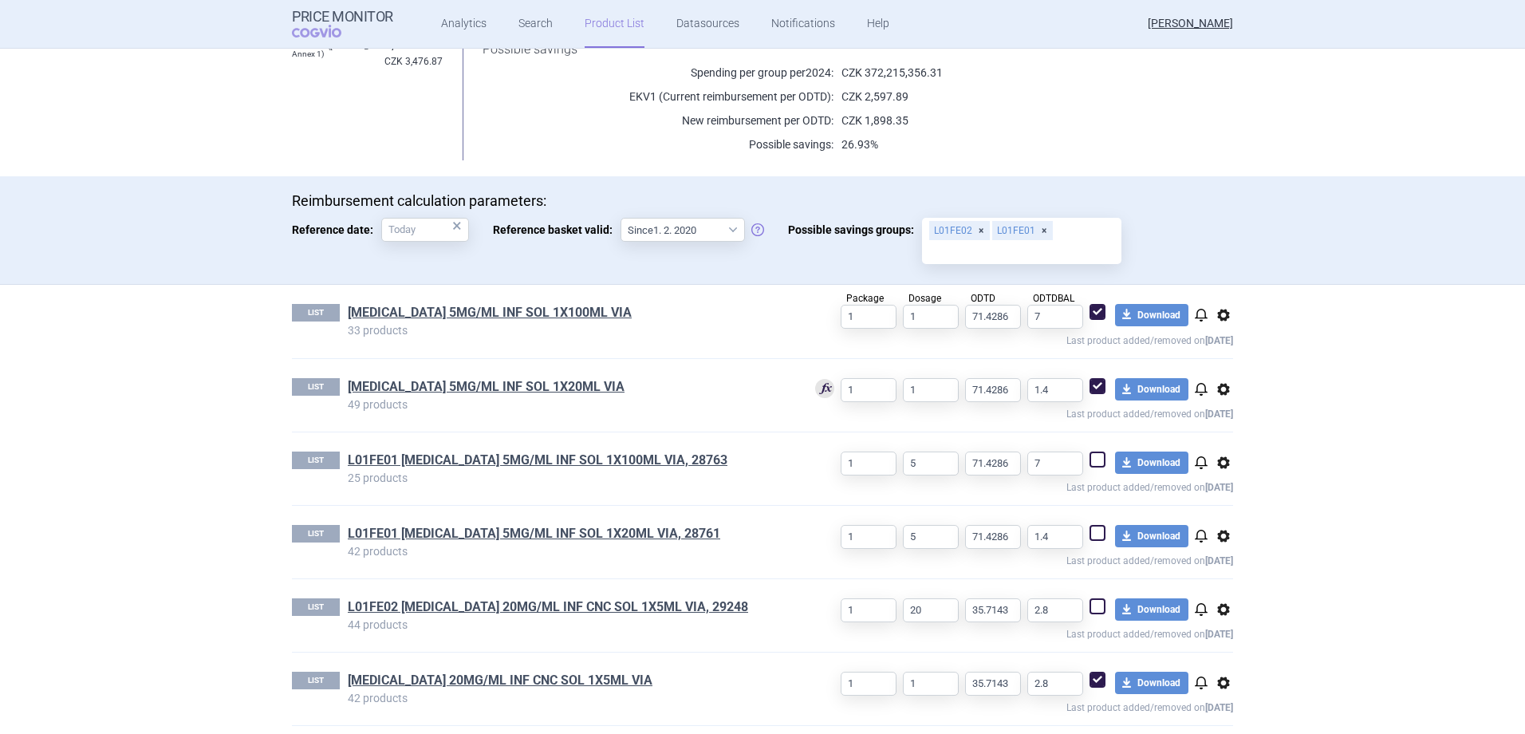
scroll to position [334, 0]
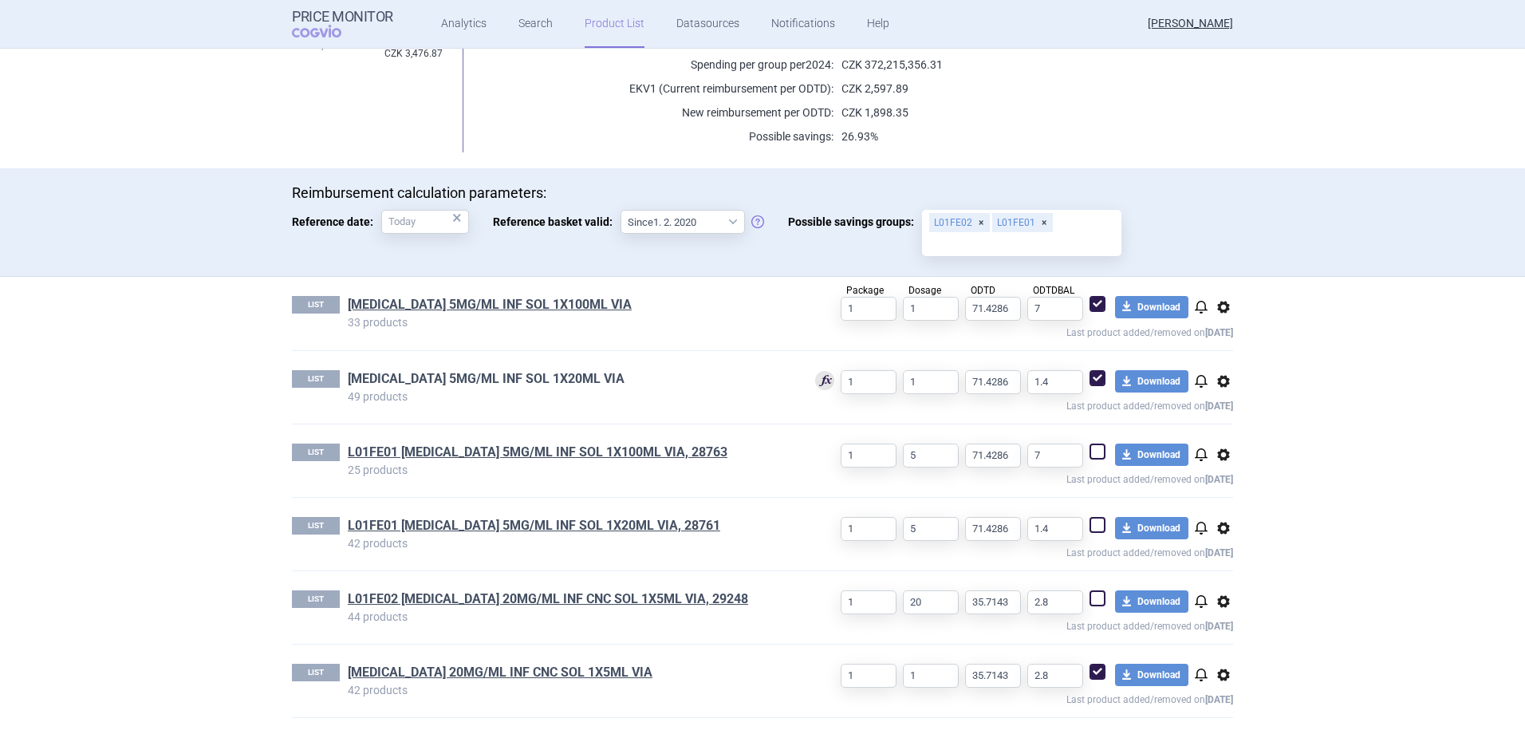
drag, startPoint x: 520, startPoint y: 366, endPoint x: 518, endPoint y: 376, distance: 9.9
click at [520, 366] on div "LIST [MEDICAL_DATA] 5MG/ML INF SOL 1X20ML VIA 49 products 1 1 71.4286 1.4 downl…" at bounding box center [762, 387] width 941 height 73
click at [516, 379] on link "[MEDICAL_DATA] 5MG/ML INF SOL 1X20ML VIA" at bounding box center [486, 379] width 277 height 18
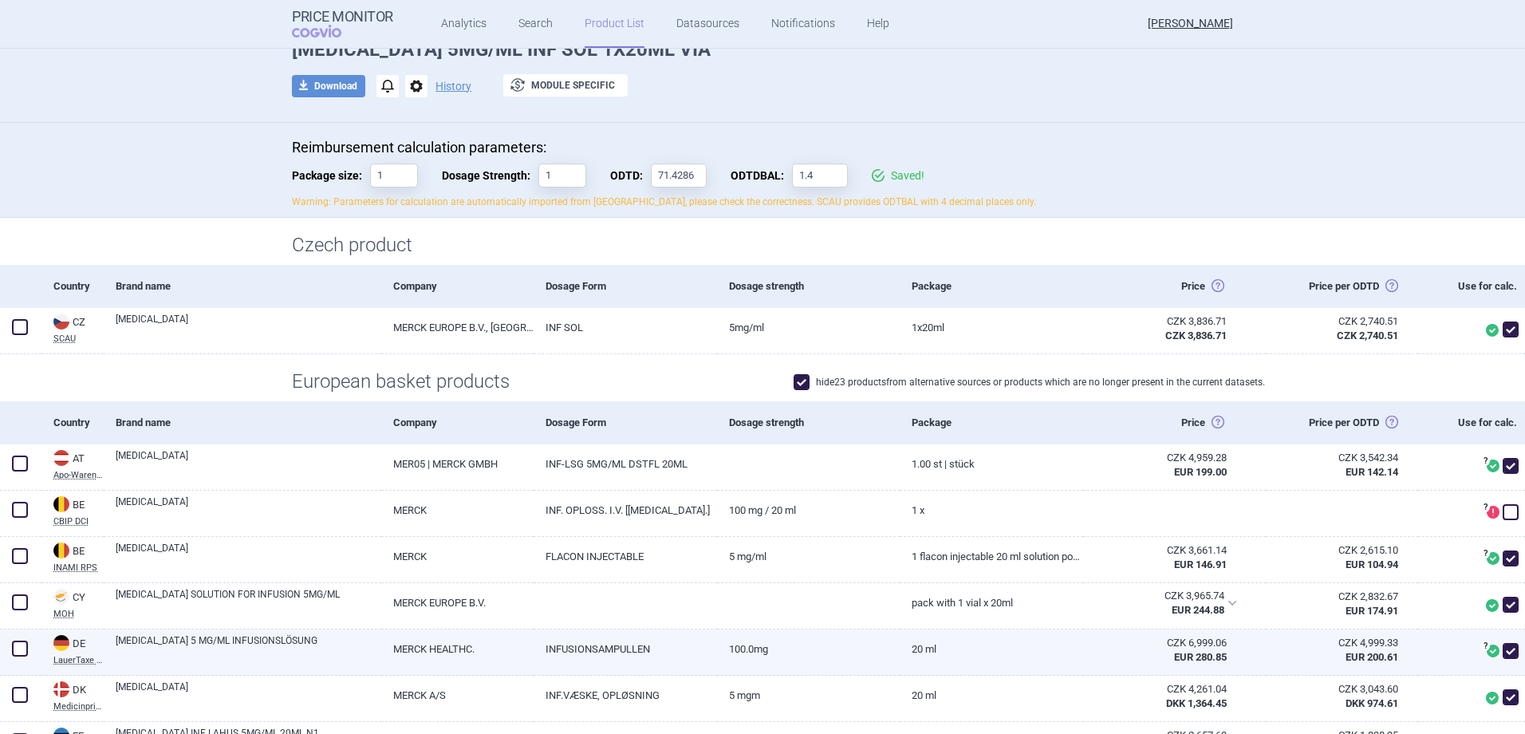
scroll to position [319, 0]
